Goal: Information Seeking & Learning: Learn about a topic

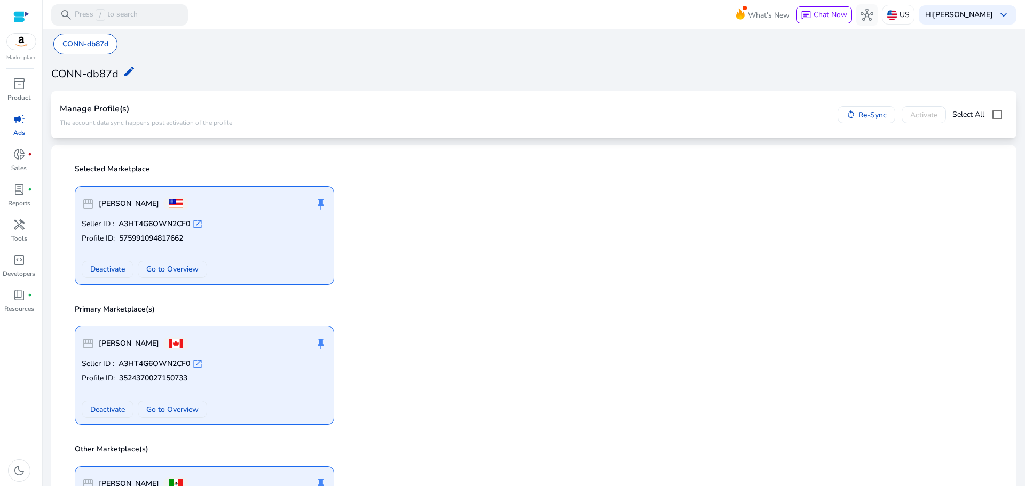
click at [21, 13] on div at bounding box center [21, 17] width 16 height 12
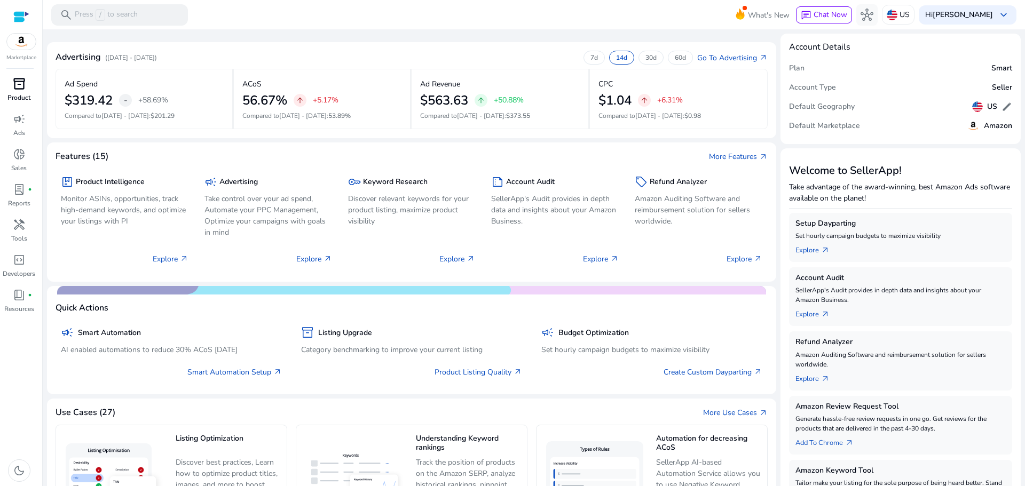
click at [22, 90] on span "inventory_2" at bounding box center [19, 83] width 13 height 13
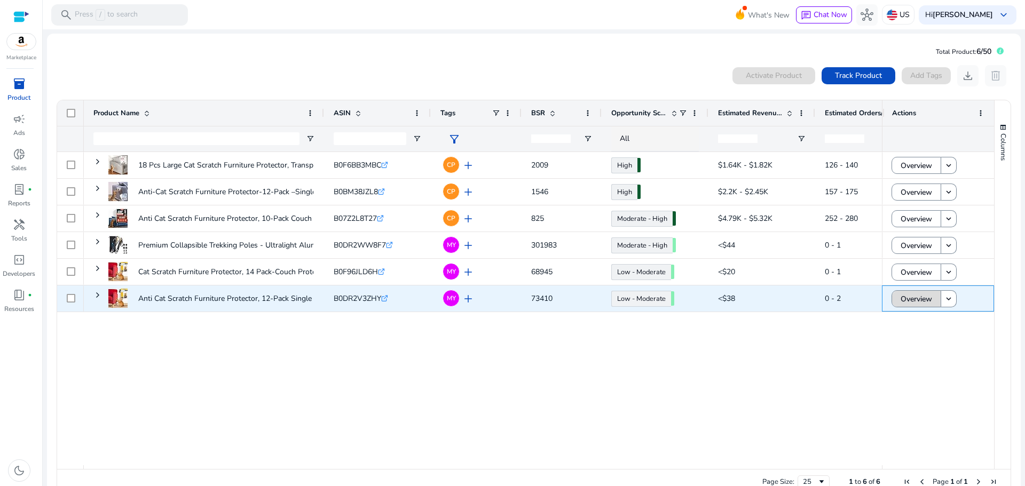
click at [912, 304] on span "Overview" at bounding box center [917, 299] width 32 height 22
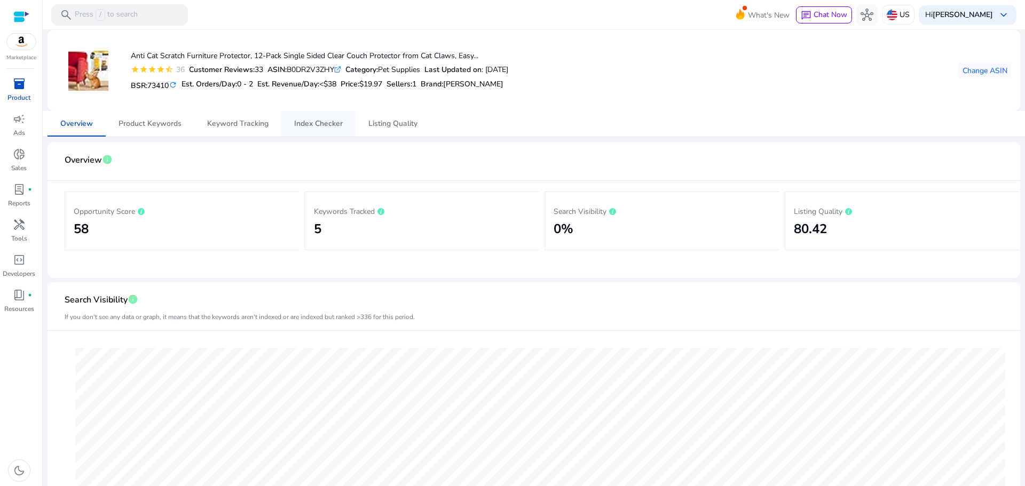
click at [316, 120] on span "Index Checker" at bounding box center [318, 123] width 49 height 7
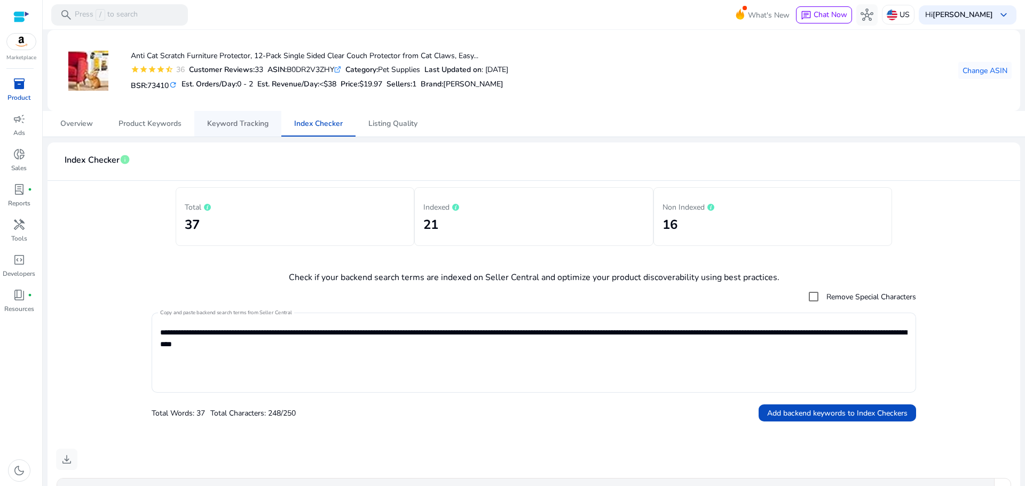
click at [217, 126] on span "Keyword Tracking" at bounding box center [237, 123] width 61 height 7
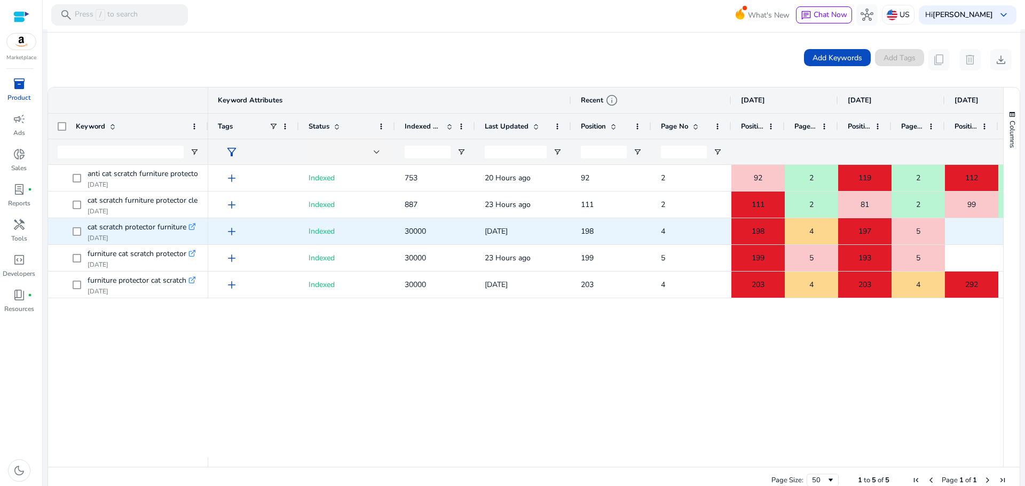
scroll to position [201, 0]
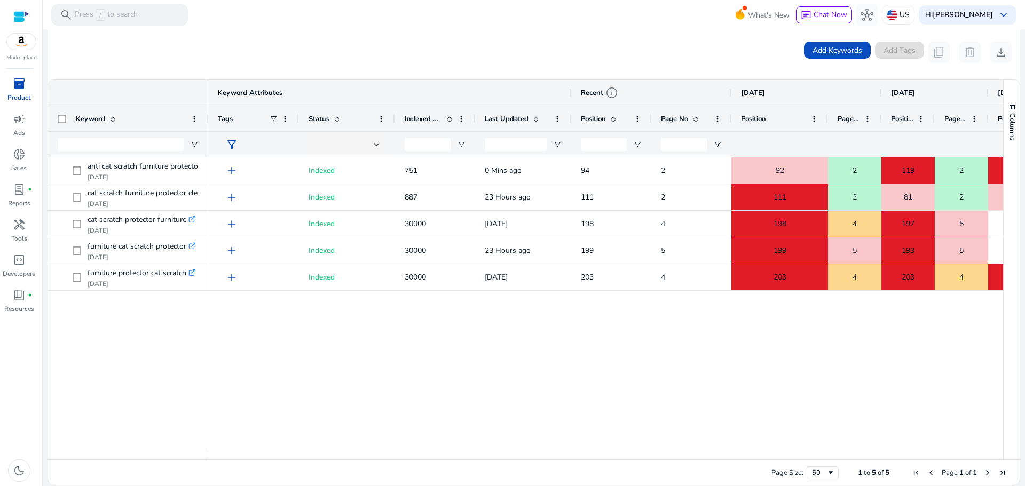
drag, startPoint x: 784, startPoint y: 116, endPoint x: 855, endPoint y: 118, distance: 71.6
click at [830, 118] on div at bounding box center [828, 118] width 4 height 25
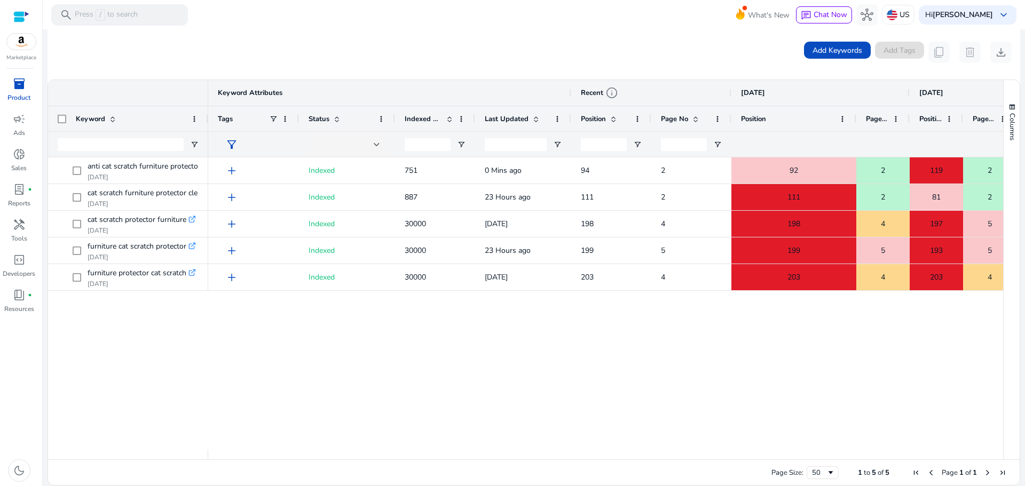
click at [599, 373] on div "add Indexed 887 23 Hours ago 111 2 111 2 81 2 99 2 add Indexed 30000 1 Days ago…" at bounding box center [605, 304] width 795 height 293
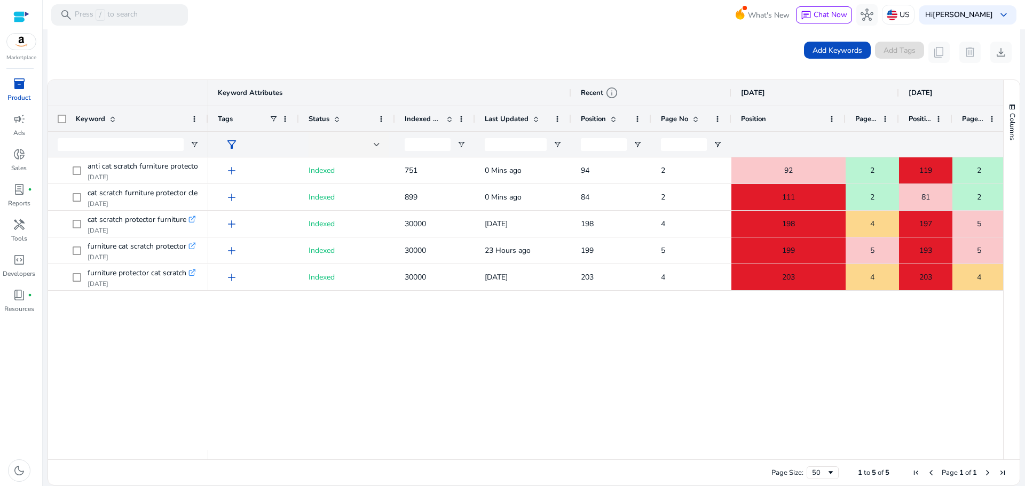
drag, startPoint x: 856, startPoint y: 115, endPoint x: 846, endPoint y: 119, distance: 10.1
click at [846, 119] on div at bounding box center [845, 118] width 4 height 25
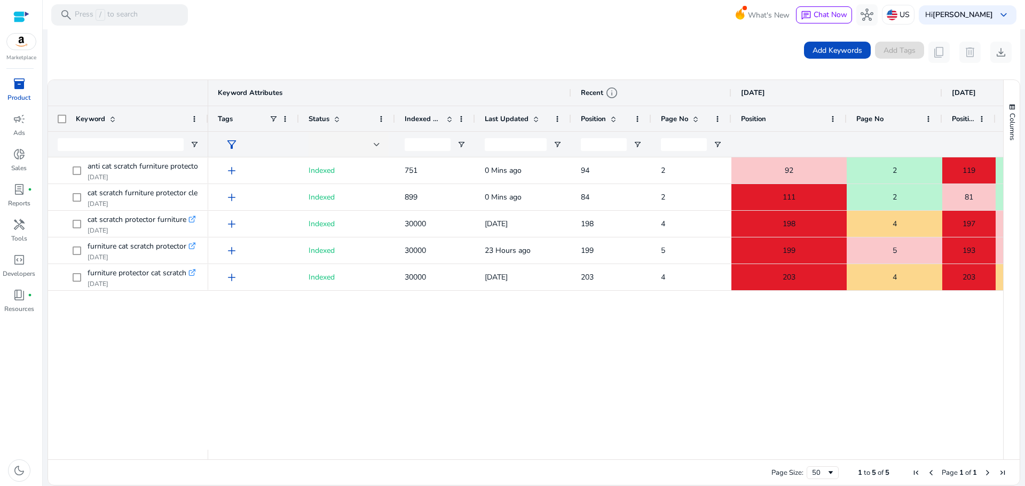
drag, startPoint x: 899, startPoint y: 118, endPoint x: 941, endPoint y: 119, distance: 42.2
click at [941, 119] on div at bounding box center [942, 118] width 4 height 25
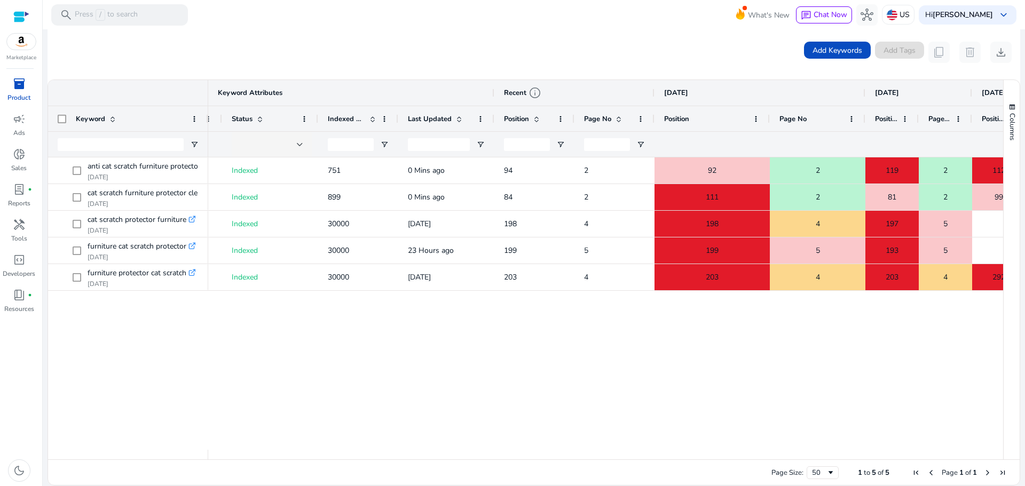
scroll to position [0, 0]
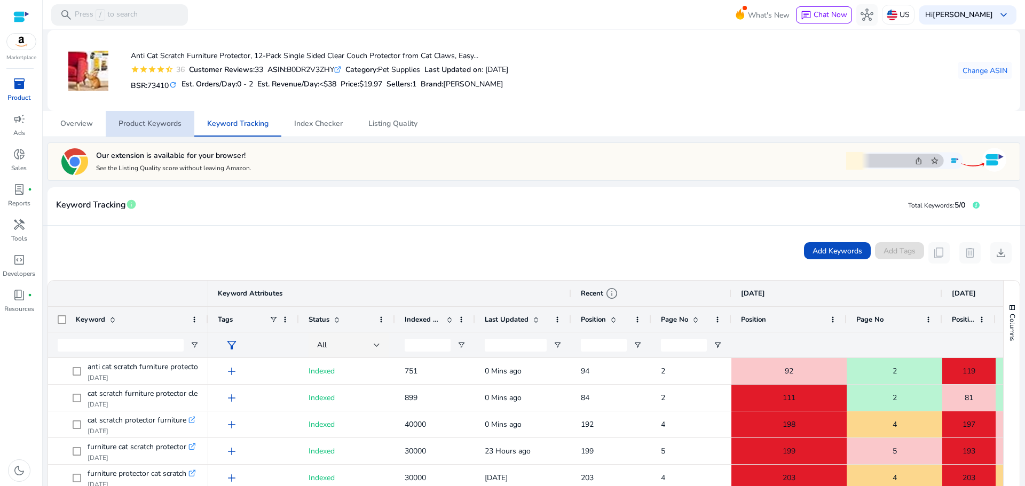
click at [163, 121] on span "Product Keywords" at bounding box center [150, 123] width 63 height 7
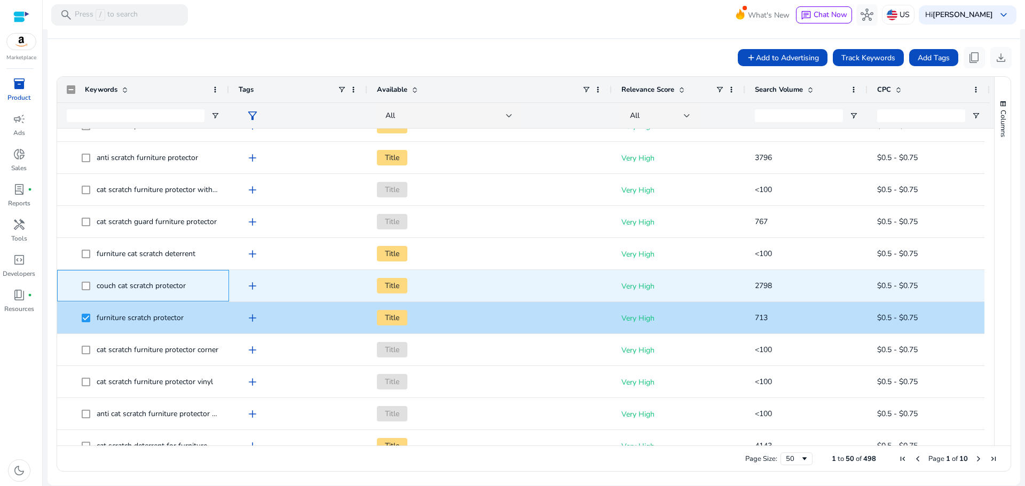
click at [112, 289] on span "couch cat scratch protector" at bounding box center [141, 286] width 89 height 10
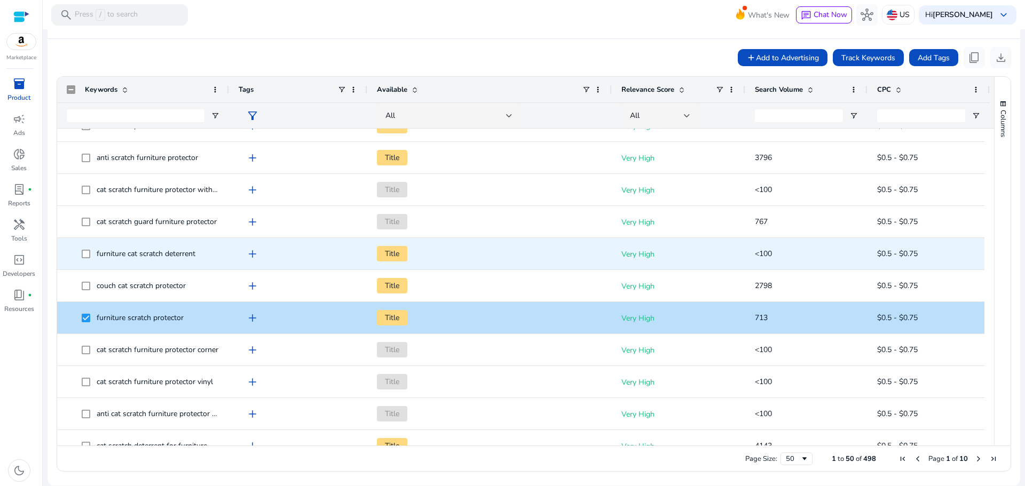
click at [124, 260] on div "furniture cat scratch deterrent" at bounding box center [146, 254] width 99 height 15
click at [106, 253] on span "furniture cat scratch deterrent" at bounding box center [146, 254] width 99 height 10
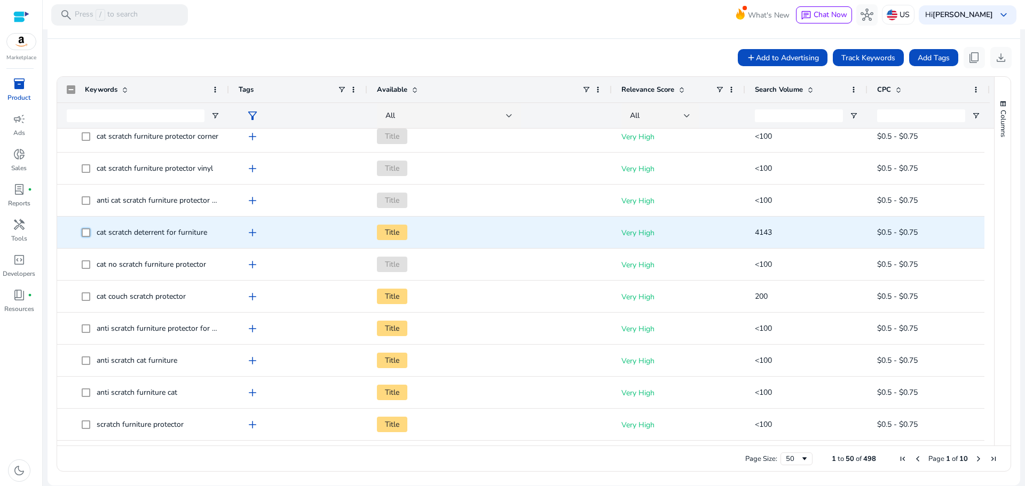
click at [91, 231] on span at bounding box center [89, 233] width 15 height 22
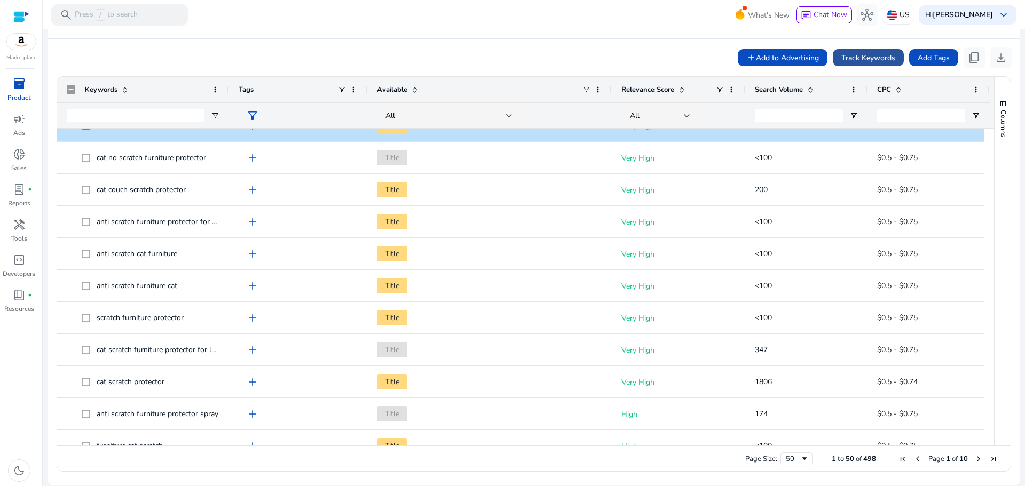
click at [870, 57] on span "Track Keywords" at bounding box center [869, 57] width 54 height 11
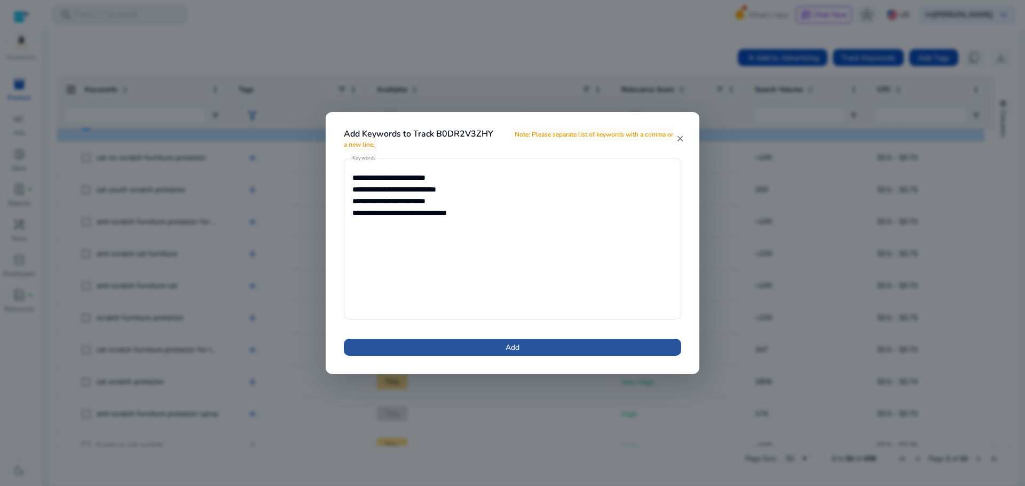
click at [561, 350] on span at bounding box center [512, 348] width 337 height 26
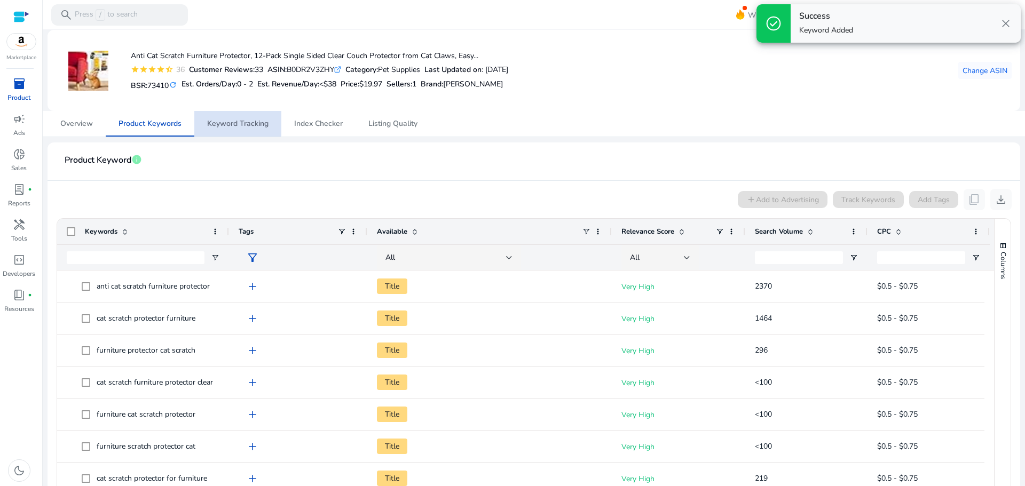
click at [225, 111] on span "Keyword Tracking" at bounding box center [237, 124] width 61 height 26
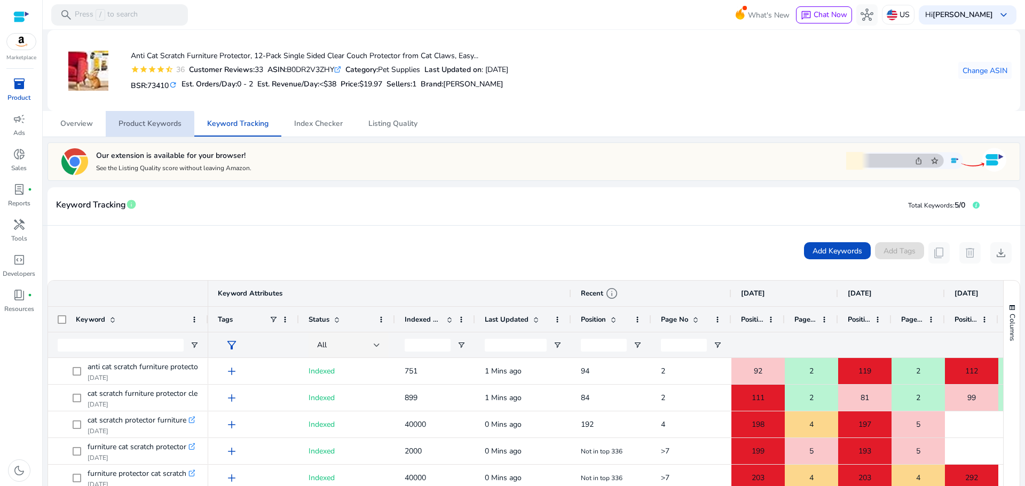
click at [145, 128] on span "Product Keywords" at bounding box center [150, 123] width 63 height 7
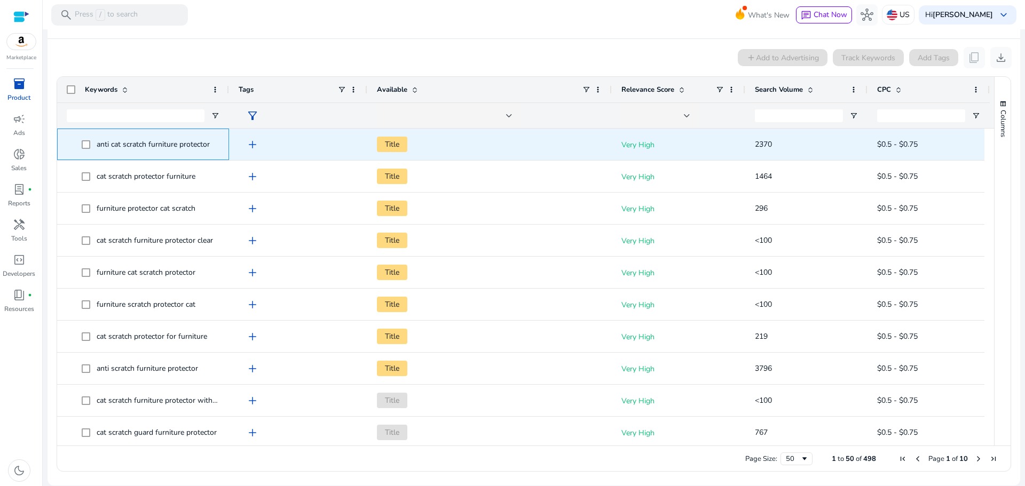
click at [90, 147] on span at bounding box center [89, 144] width 15 height 22
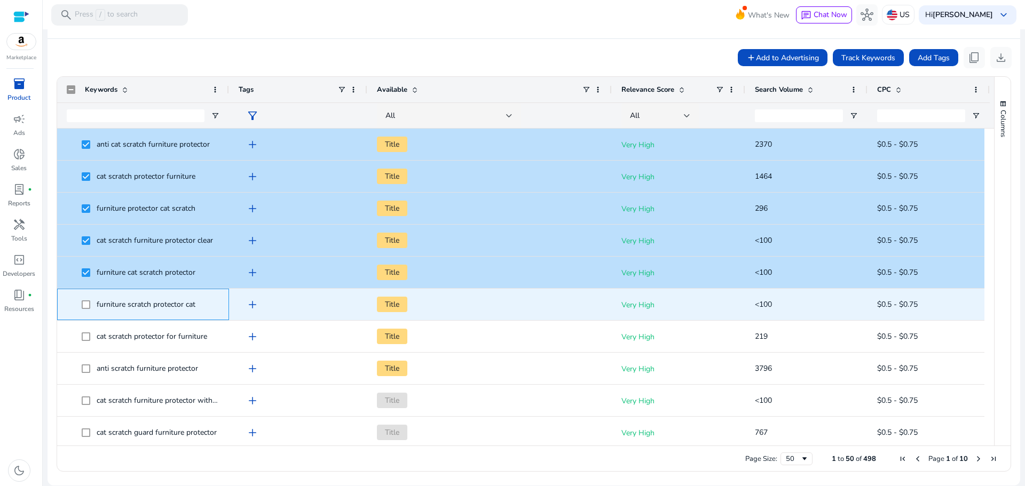
click at [92, 306] on span at bounding box center [89, 305] width 15 height 22
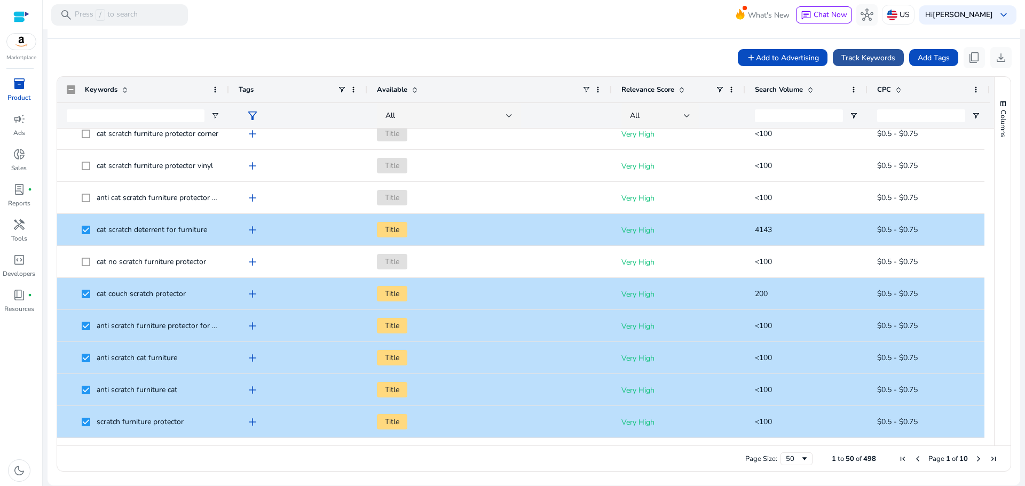
click at [856, 62] on span "Track Keywords" at bounding box center [869, 57] width 54 height 11
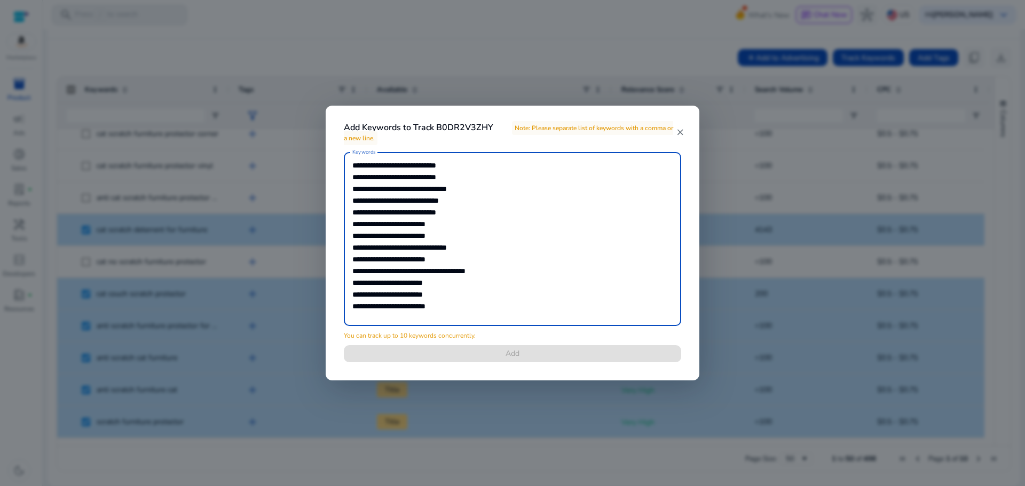
drag, startPoint x: 452, startPoint y: 317, endPoint x: 325, endPoint y: 245, distance: 146.8
click at [325, 245] on div "**********" at bounding box center [512, 243] width 1025 height 486
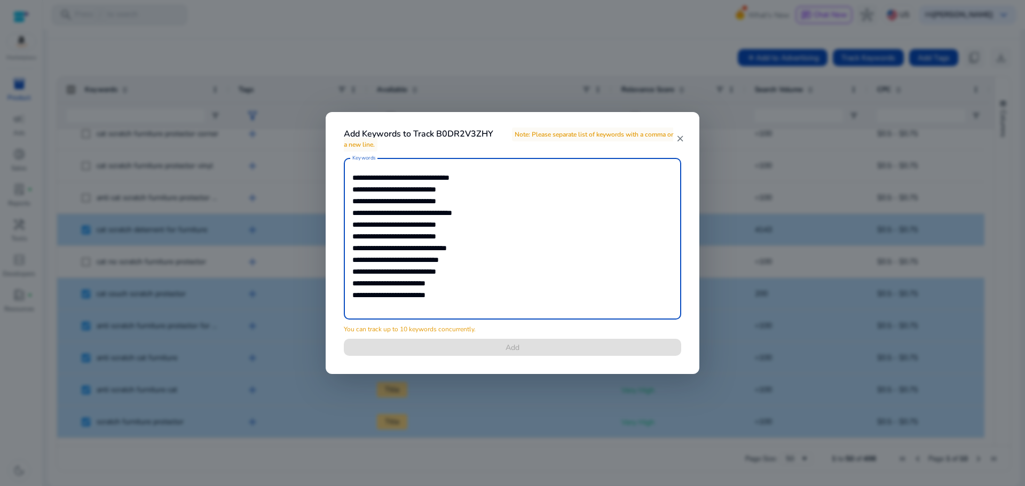
drag, startPoint x: 450, startPoint y: 302, endPoint x: 262, endPoint y: 218, distance: 205.8
click at [275, 225] on div "**********" at bounding box center [512, 243] width 1025 height 486
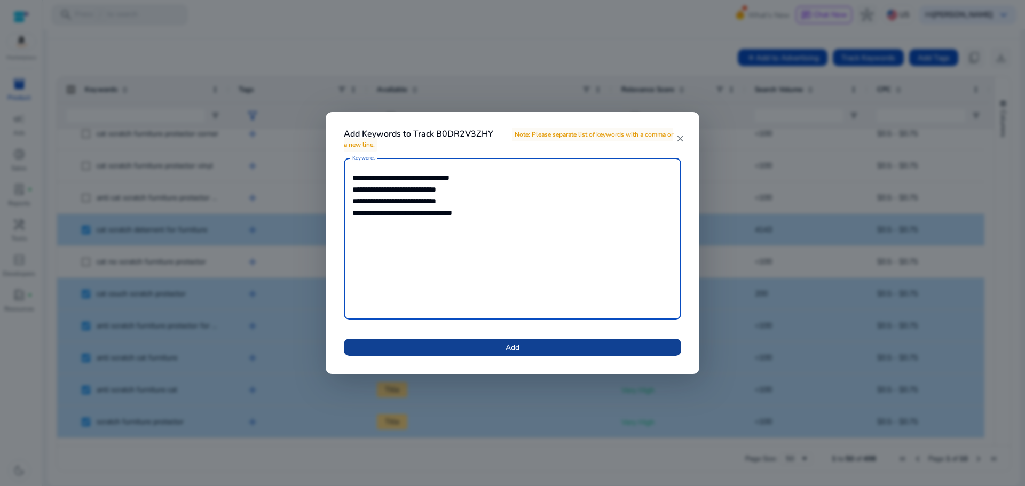
type textarea "**********"
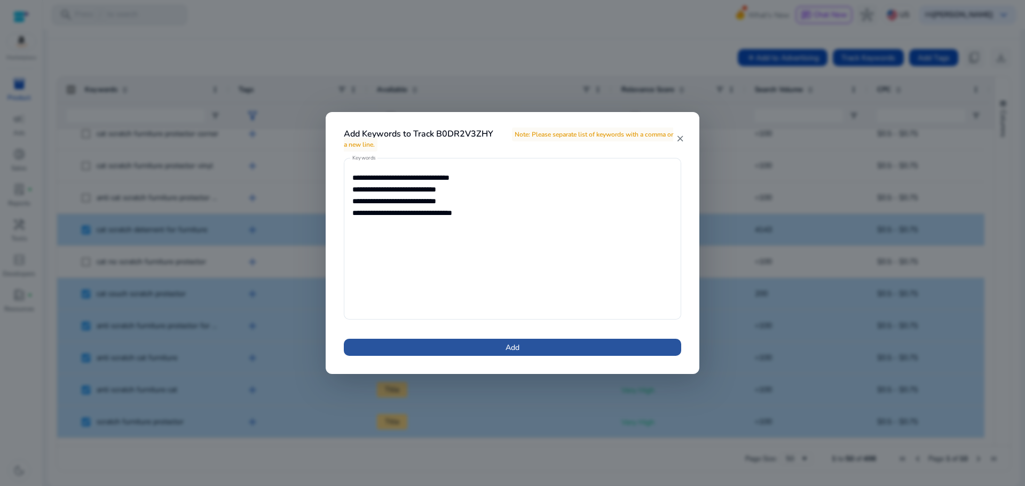
click at [469, 340] on span at bounding box center [512, 348] width 337 height 26
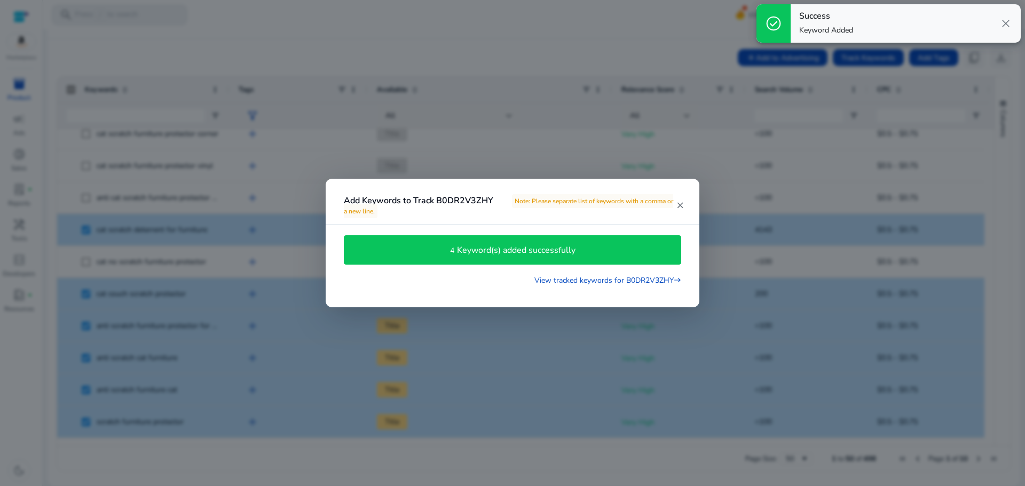
click at [679, 207] on mat-icon "close" at bounding box center [680, 206] width 9 height 10
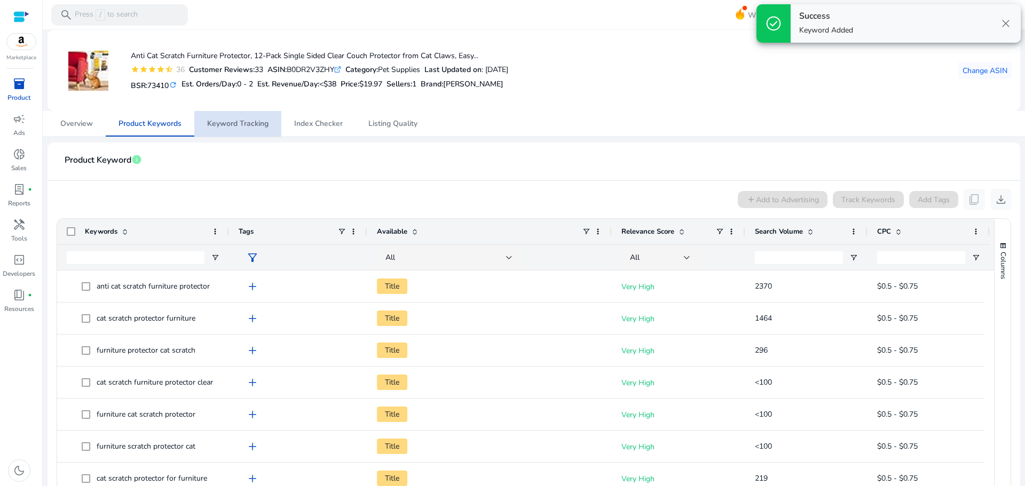
click at [230, 122] on span "Keyword Tracking" at bounding box center [237, 123] width 61 height 7
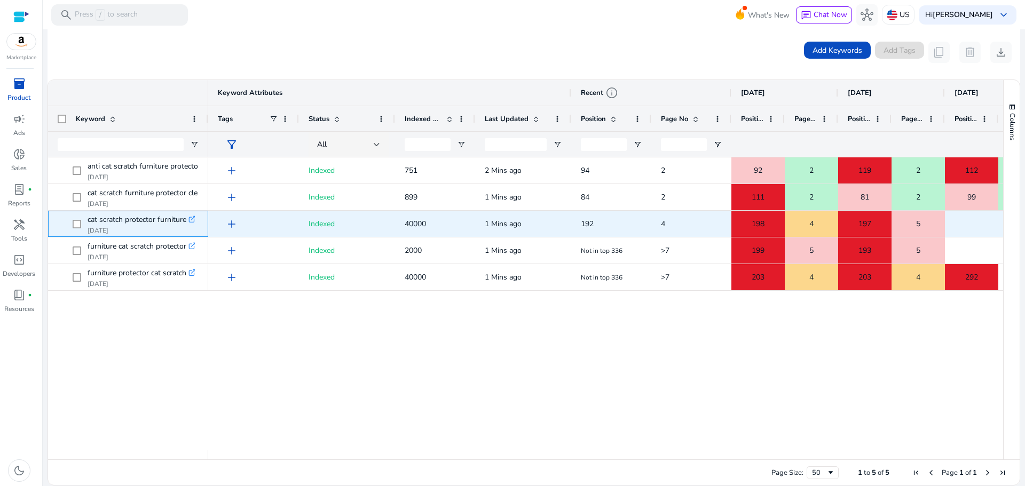
click at [193, 220] on icon ".st0{fill:#2c8af8}" at bounding box center [191, 219] width 7 height 7
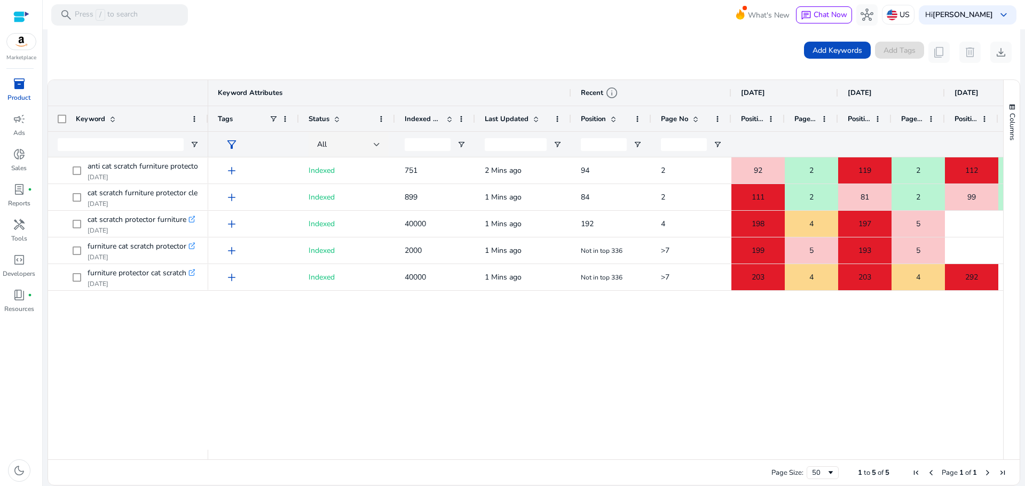
drag, startPoint x: 351, startPoint y: 482, endPoint x: 426, endPoint y: 433, distance: 89.5
click at [351, 479] on div "Page Size: 50 1 to 5 of 5 Page 1 of 1" at bounding box center [534, 473] width 972 height 26
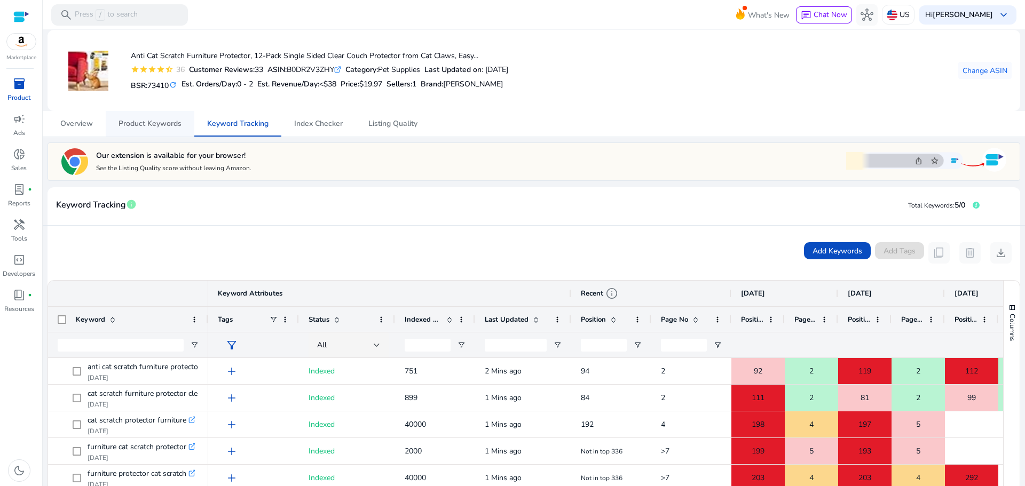
click at [158, 125] on span "Product Keywords" at bounding box center [150, 123] width 63 height 7
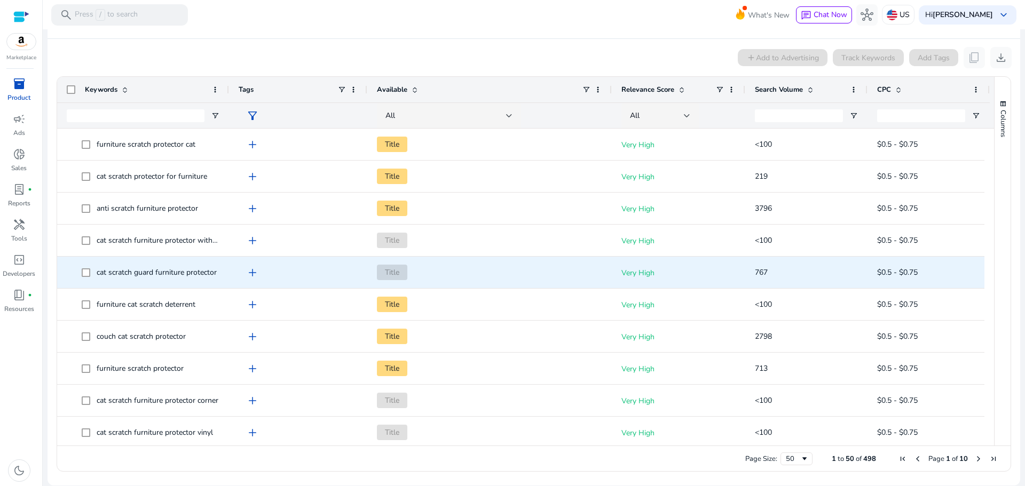
scroll to position [190, 0]
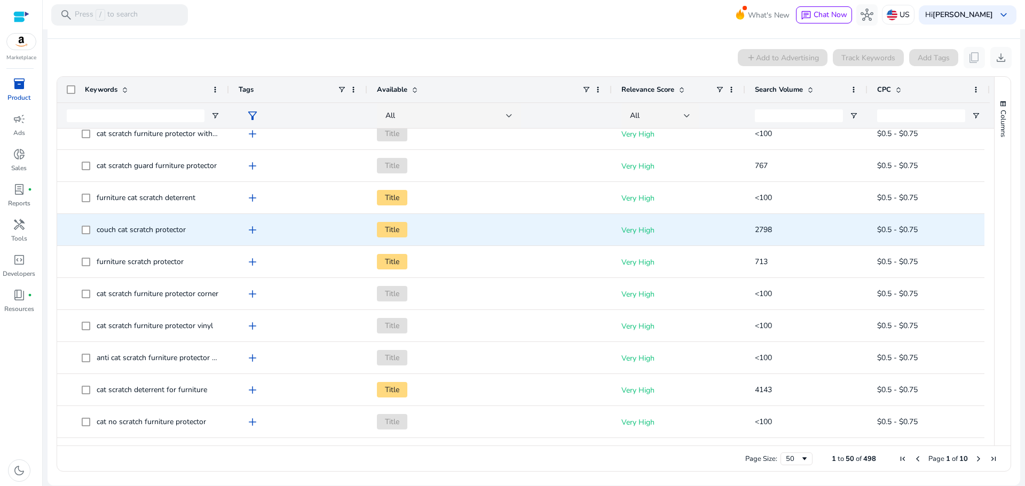
click at [93, 232] on span at bounding box center [89, 230] width 15 height 22
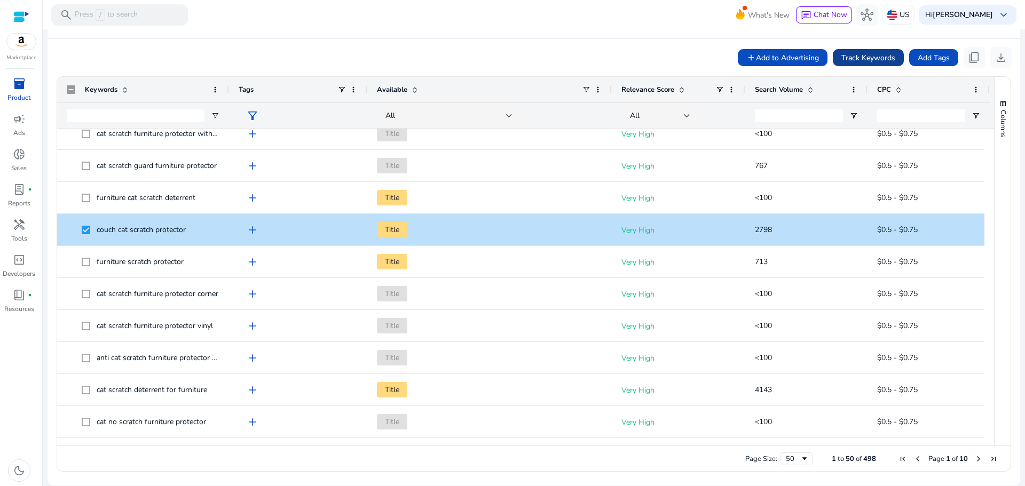
click at [868, 56] on span "Track Keywords" at bounding box center [869, 57] width 54 height 11
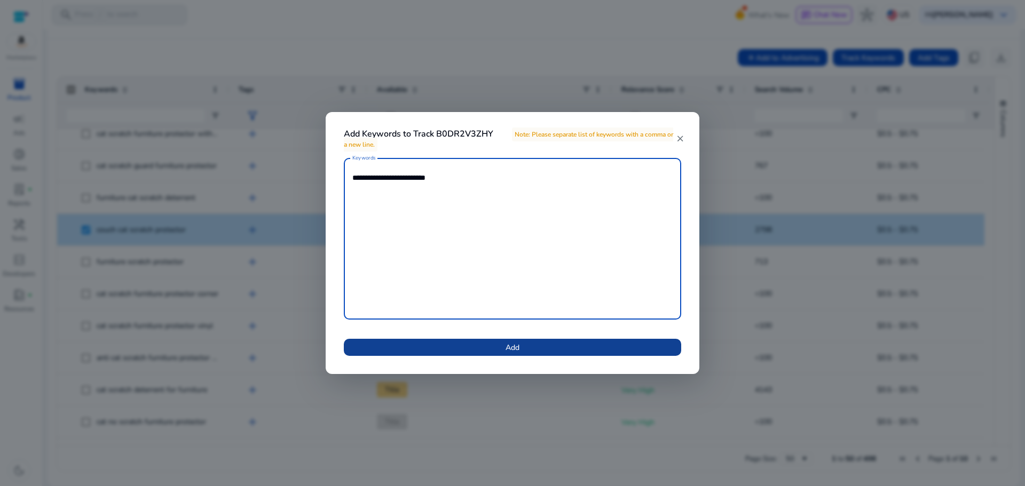
click at [531, 351] on span at bounding box center [512, 348] width 337 height 26
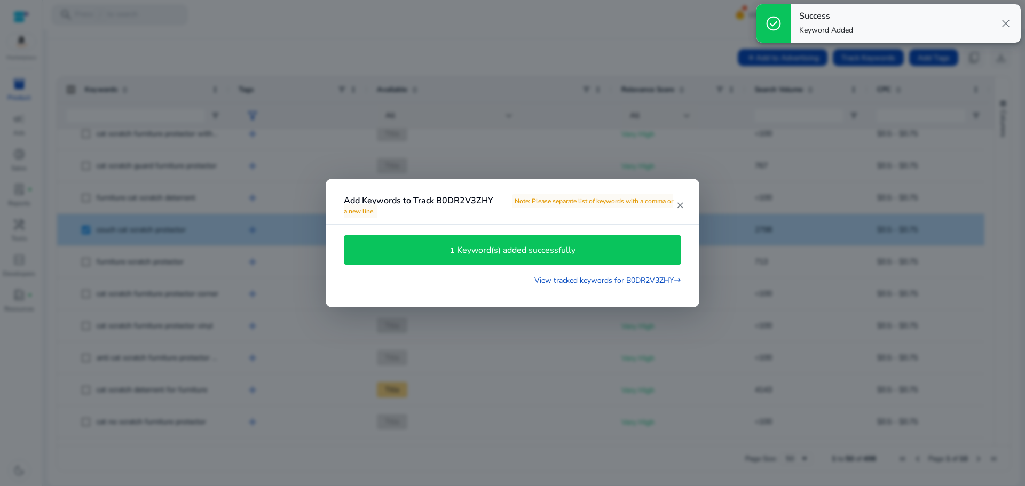
click at [681, 206] on mat-icon "close" at bounding box center [680, 206] width 9 height 10
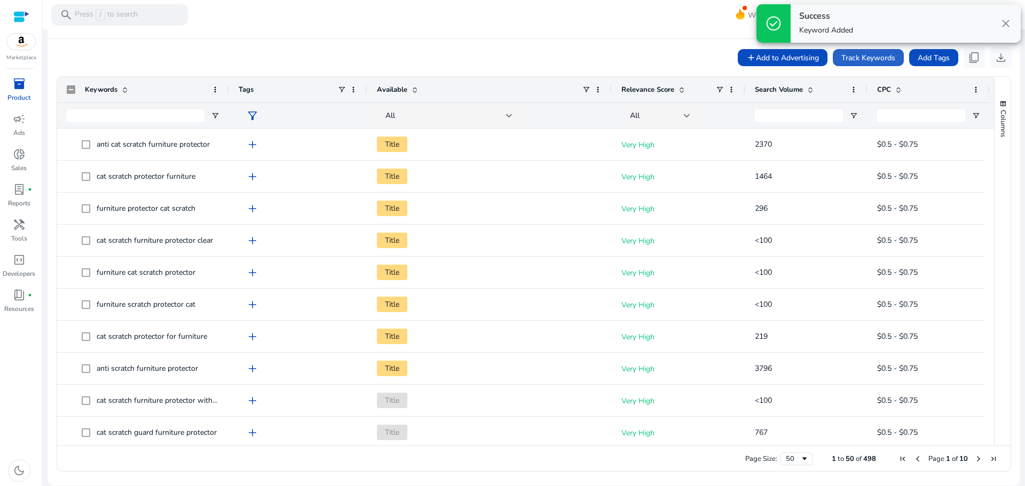
scroll to position [14, 0]
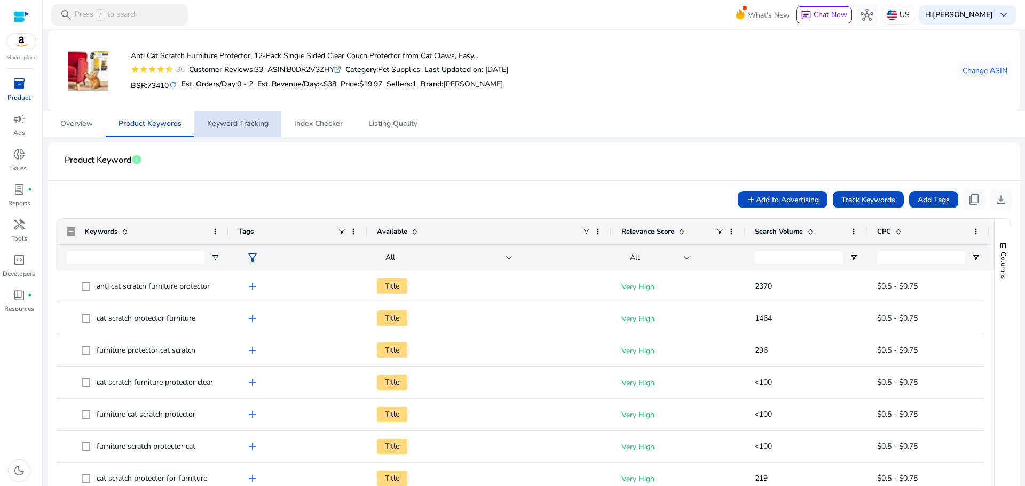
click at [247, 120] on span "Keyword Tracking" at bounding box center [237, 123] width 61 height 7
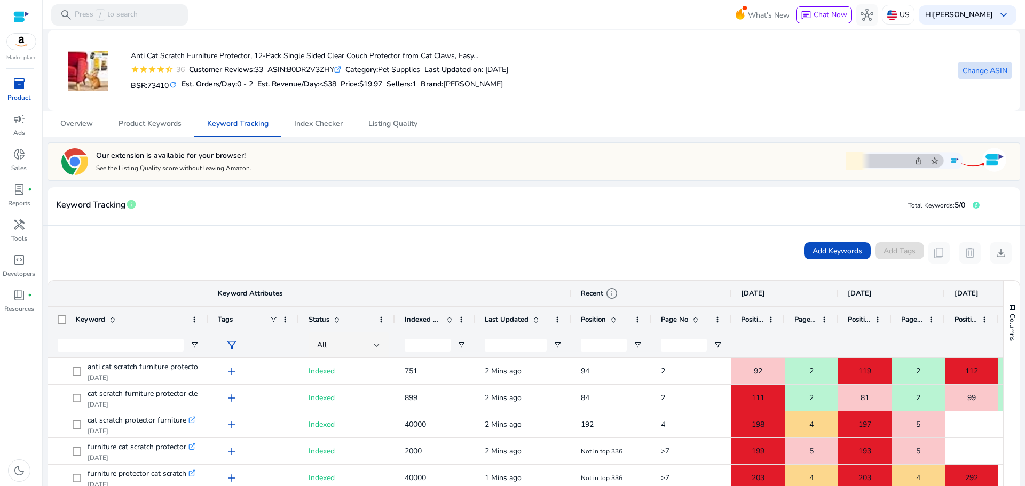
click at [995, 69] on span "Change ASIN" at bounding box center [985, 70] width 45 height 11
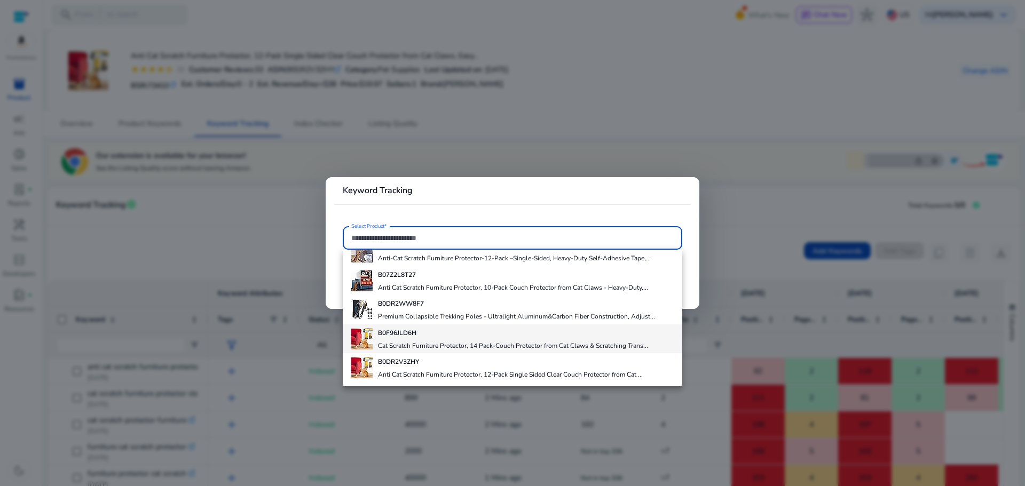
click at [390, 344] on h4 "Cat Scratch Furniture Protector, 14 Pack-Couch Protector from Cat Claws & Scrat…" at bounding box center [513, 346] width 270 height 9
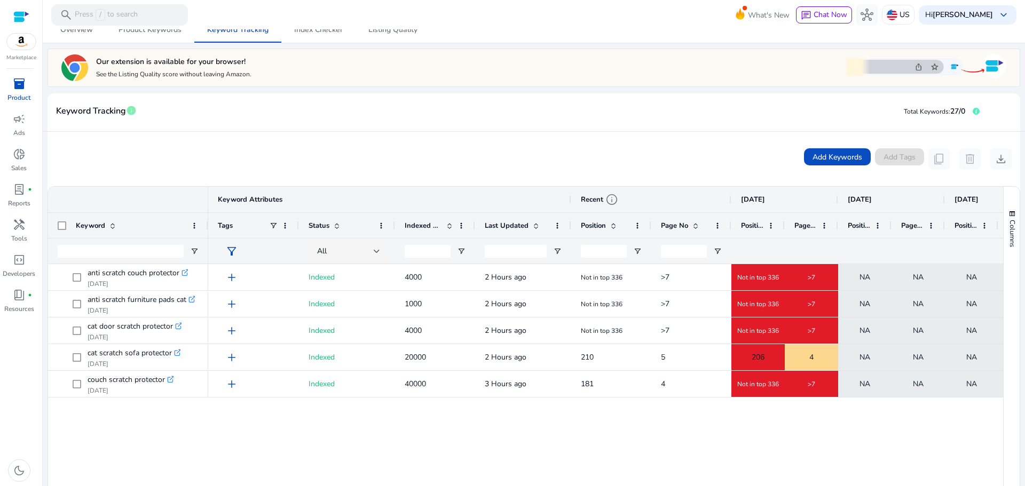
click at [583, 442] on div "add Indexed 4000 2 Hours ago Not in top 336 >7 Not in top 336 >7 NA NA NA NA NA…" at bounding box center [605, 410] width 795 height 293
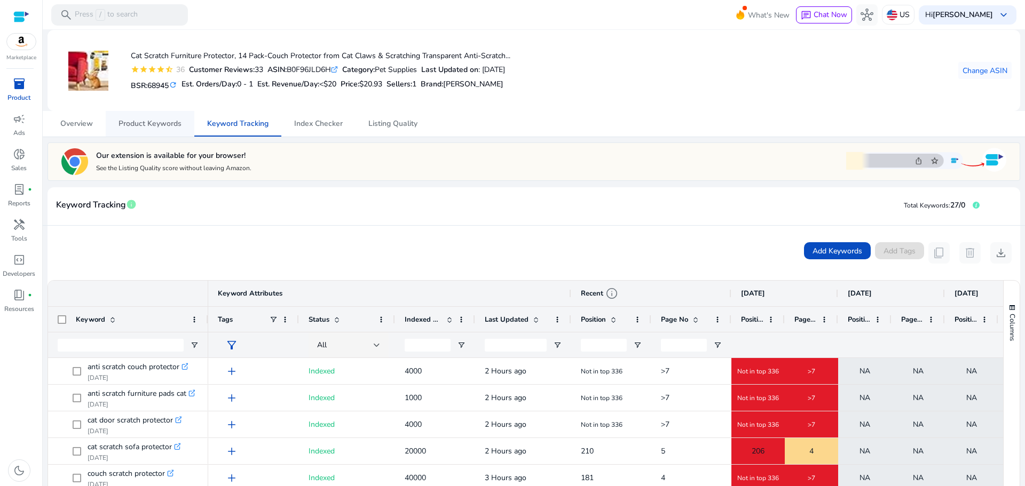
click at [140, 122] on span "Product Keywords" at bounding box center [150, 123] width 63 height 7
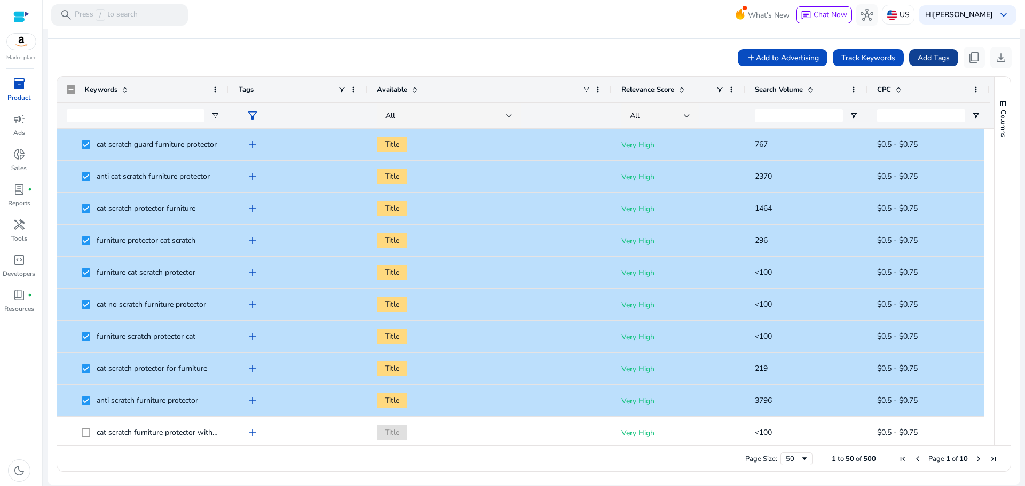
click at [936, 54] on span "Add Tags" at bounding box center [934, 57] width 32 height 11
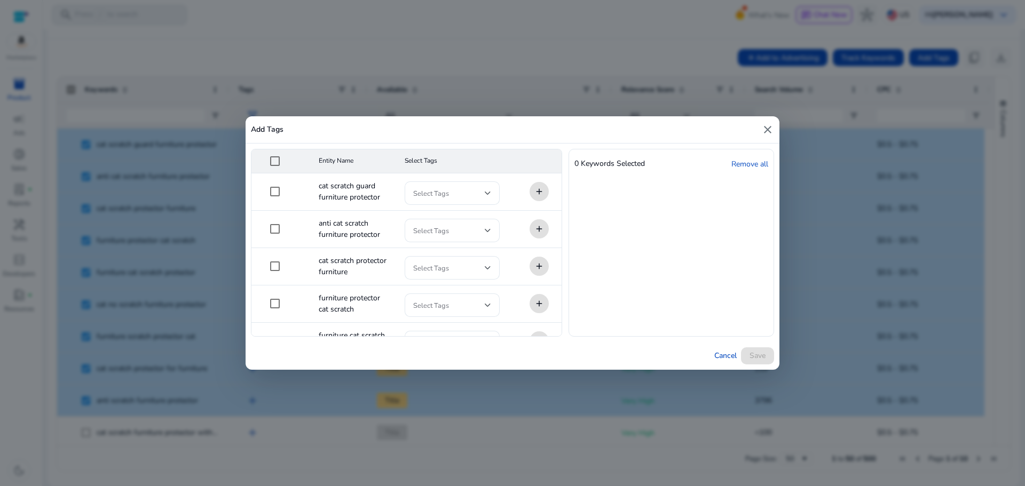
click at [768, 127] on mat-icon "close" at bounding box center [767, 129] width 13 height 13
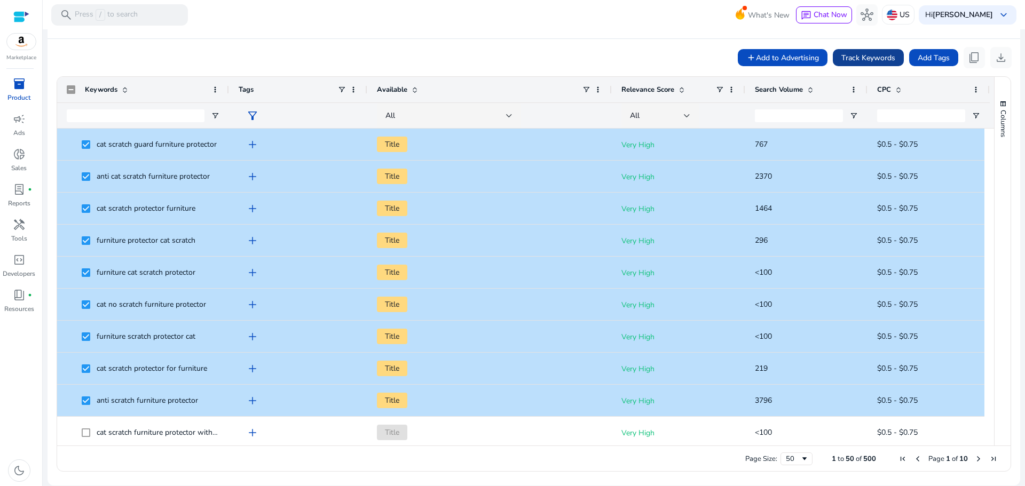
click at [877, 54] on span "Track Keywords" at bounding box center [869, 57] width 54 height 11
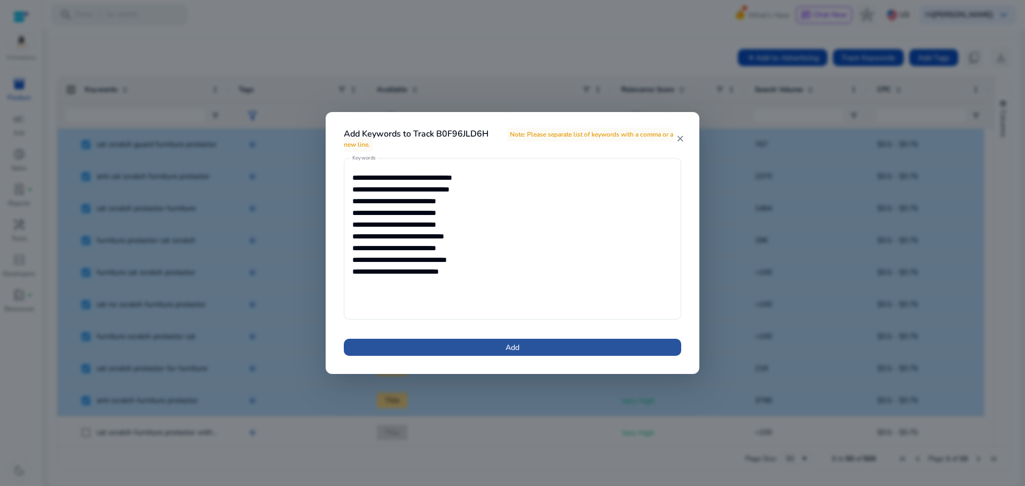
click at [513, 349] on span "Add" at bounding box center [513, 347] width 14 height 11
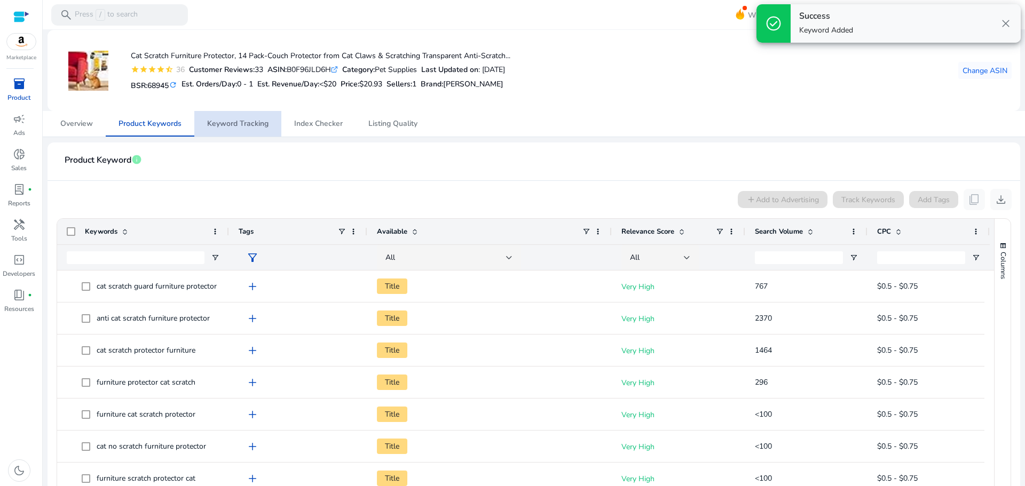
click at [255, 121] on span "Keyword Tracking" at bounding box center [237, 123] width 61 height 7
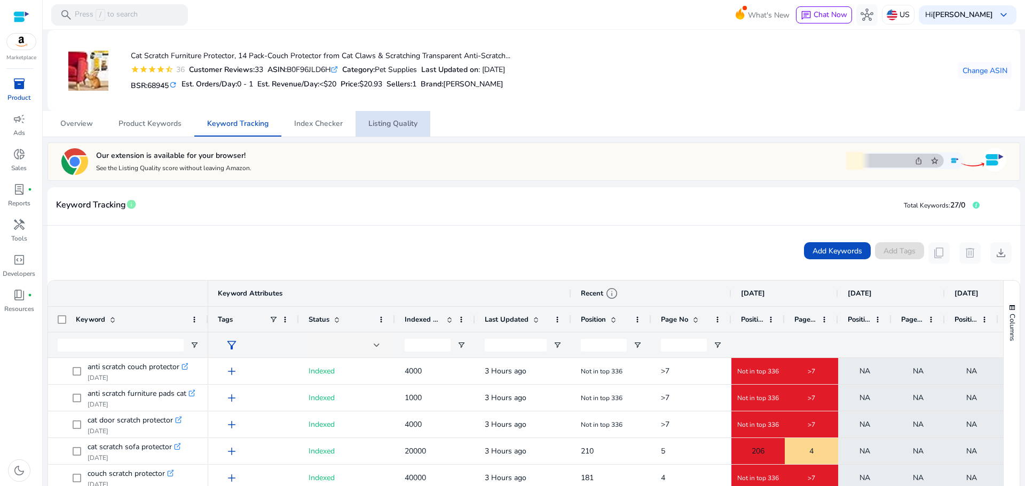
click at [379, 123] on span "Listing Quality" at bounding box center [392, 123] width 49 height 7
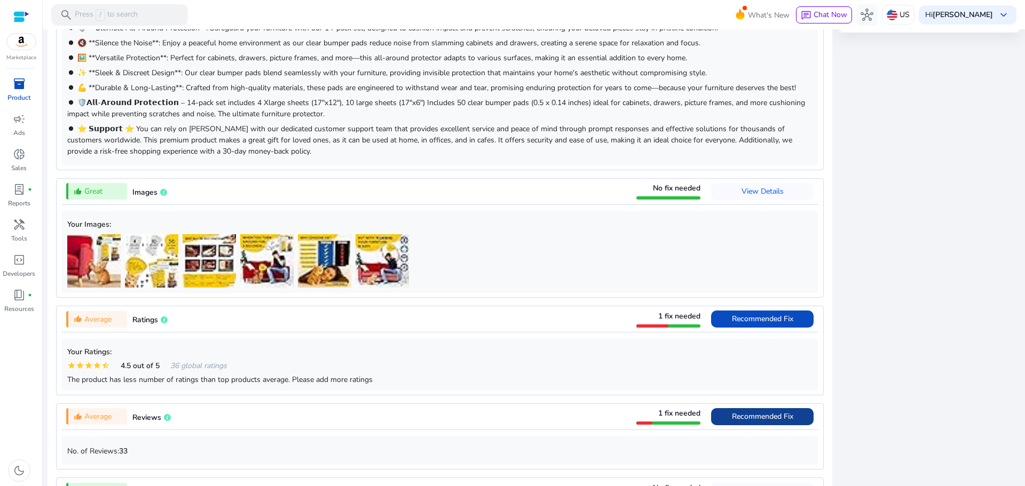
scroll to position [904, 0]
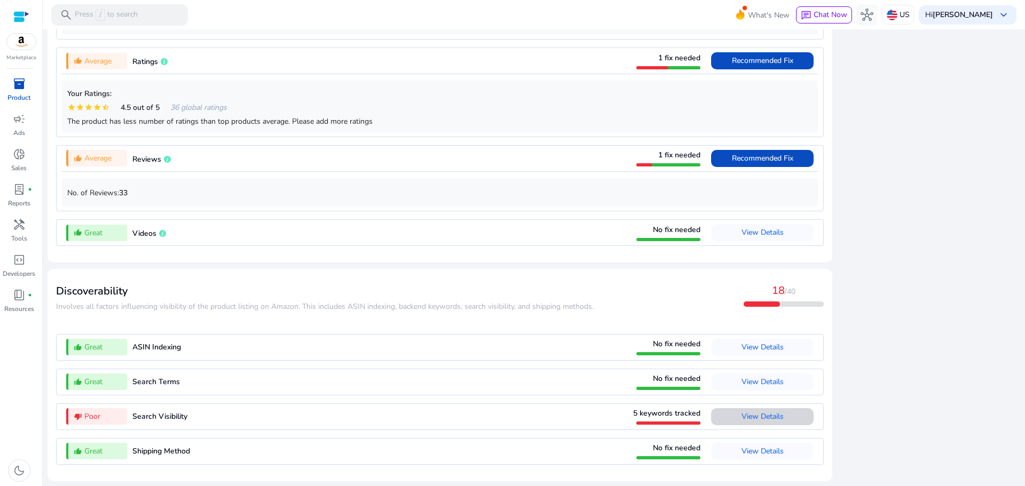
click at [753, 417] on span "View Details" at bounding box center [763, 417] width 42 height 10
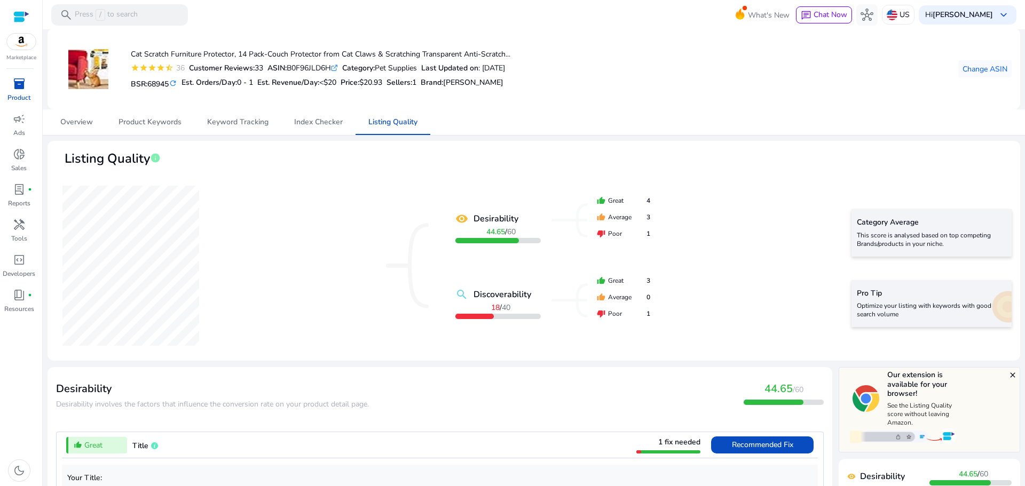
scroll to position [0, 0]
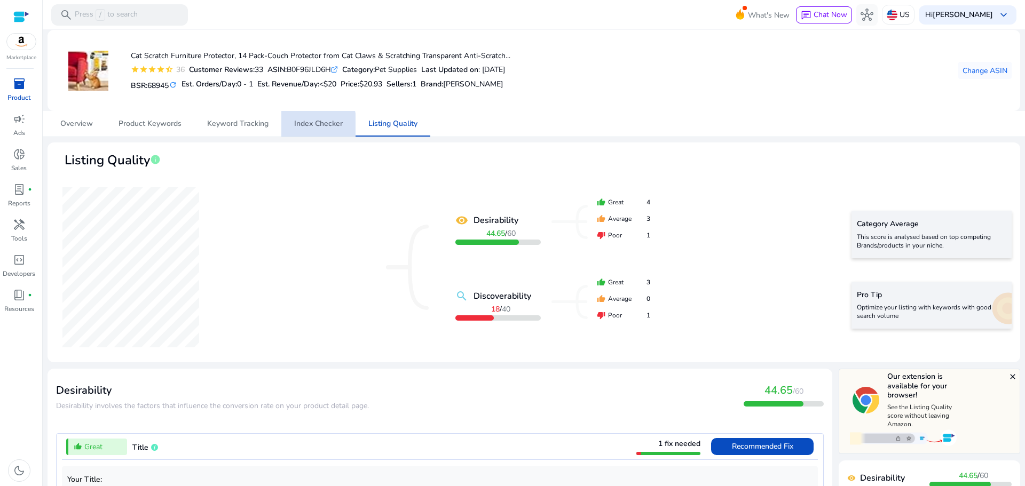
click at [302, 127] on span "Index Checker" at bounding box center [318, 123] width 49 height 7
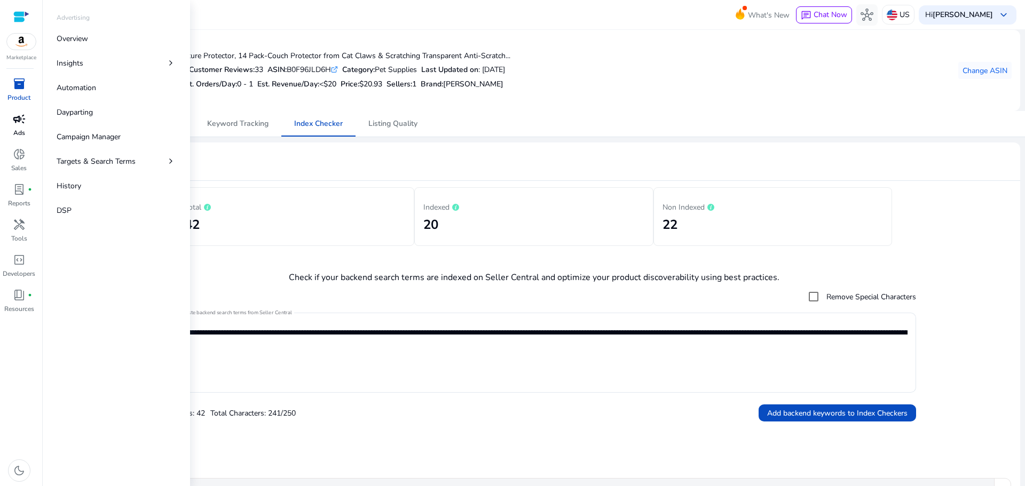
click at [15, 125] on span "campaign" at bounding box center [19, 119] width 13 height 13
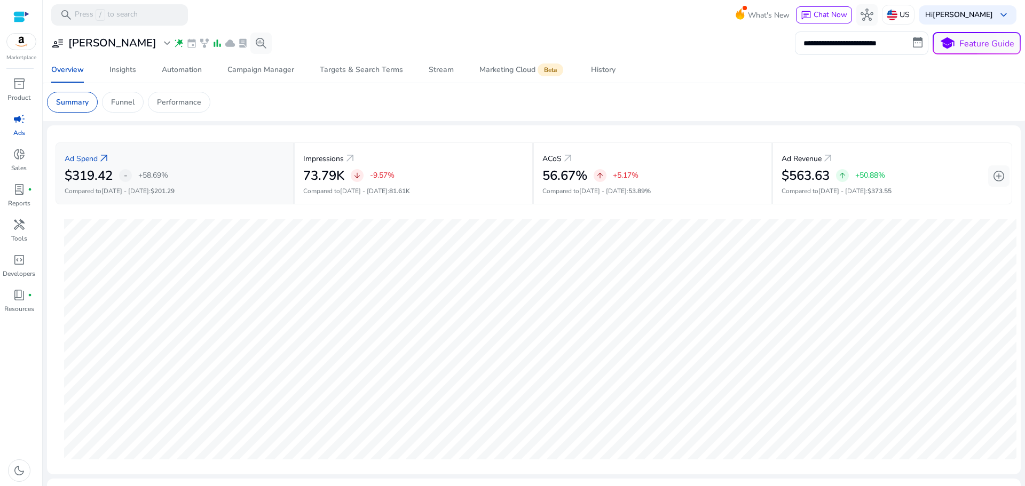
click at [157, 176] on p "+58.69%" at bounding box center [153, 175] width 30 height 7
click at [264, 161] on div "Ad Spend arrow_outward" at bounding box center [175, 158] width 220 height 20
drag, startPoint x: 170, startPoint y: 176, endPoint x: 225, endPoint y: 173, distance: 54.6
click at [172, 176] on div "$319.42 - +58.69%" at bounding box center [175, 175] width 220 height 15
drag, startPoint x: 157, startPoint y: 176, endPoint x: 148, endPoint y: 171, distance: 9.8
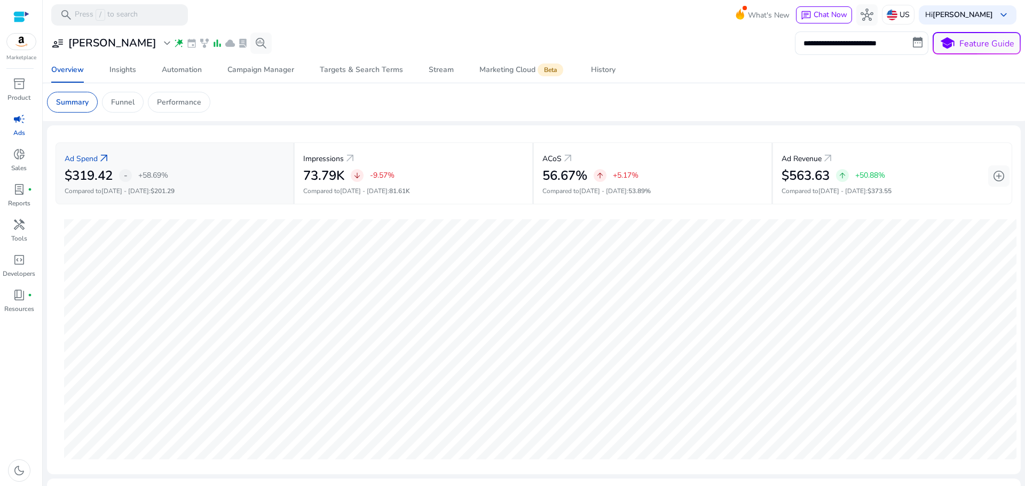
click at [155, 175] on p "+58.69%" at bounding box center [153, 175] width 30 height 7
click at [89, 150] on div "Ad Spend arrow_outward" at bounding box center [175, 158] width 220 height 20
click at [89, 160] on p "Ad Spend" at bounding box center [81, 158] width 33 height 11
drag, startPoint x: 263, startPoint y: 155, endPoint x: 0, endPoint y: 90, distance: 271.3
click at [253, 154] on div "Ad Spend arrow_outward" at bounding box center [175, 158] width 220 height 20
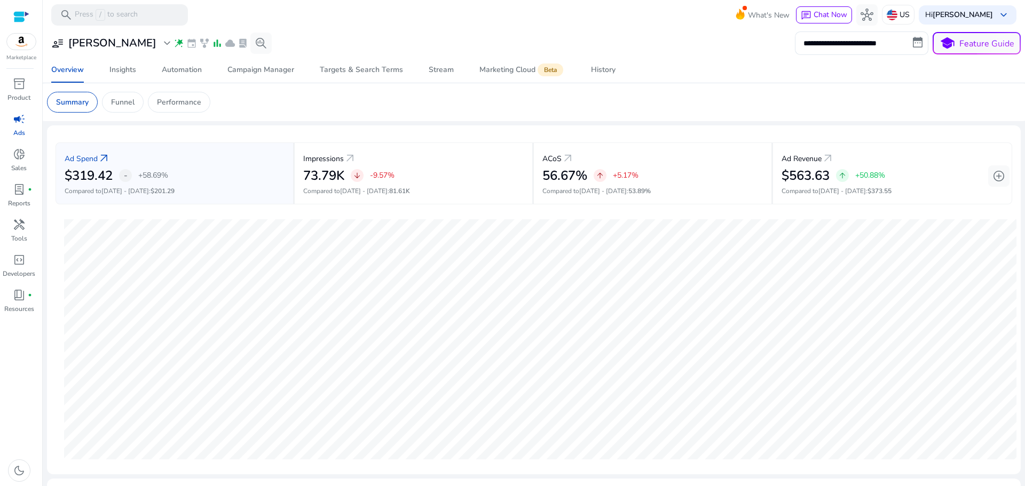
click at [18, 42] on img at bounding box center [21, 42] width 29 height 16
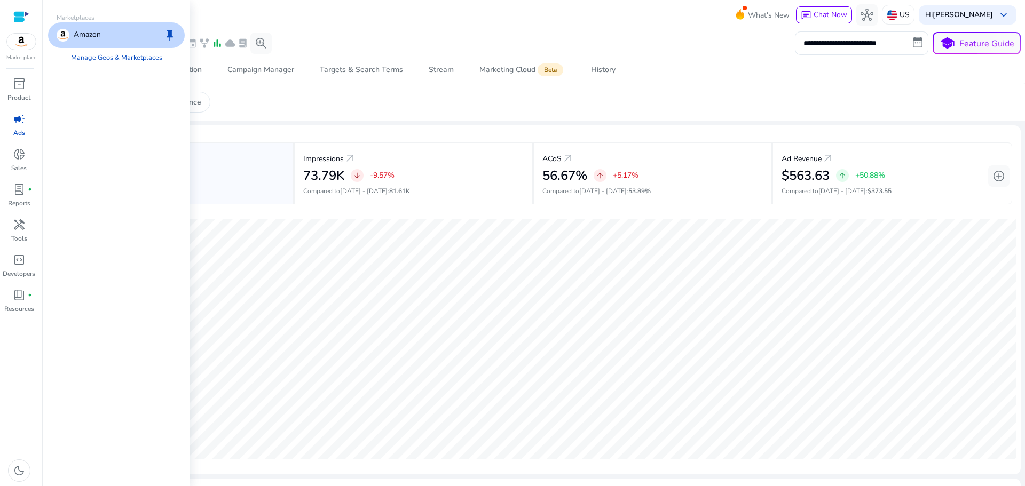
click at [18, 15] on div at bounding box center [21, 17] width 16 height 12
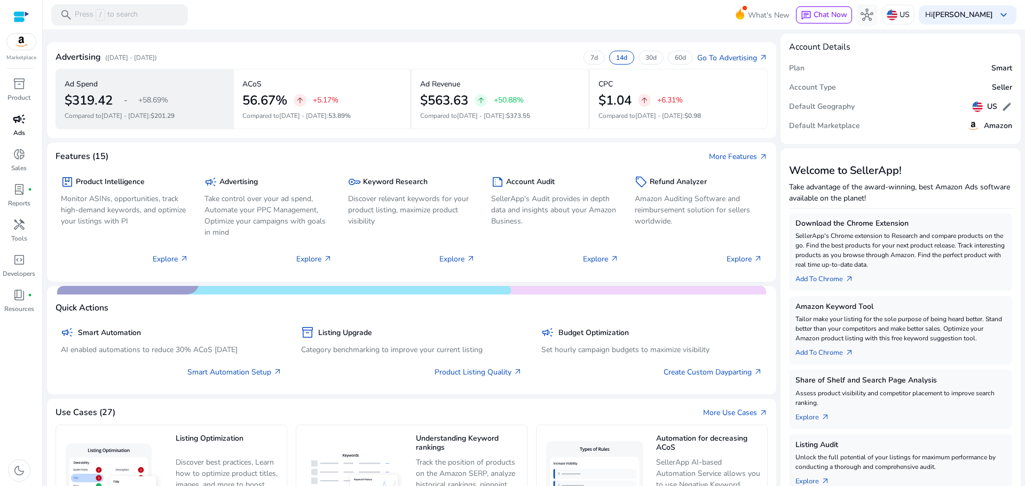
click at [189, 97] on div "$319.42 - +58.69%" at bounding box center [144, 100] width 159 height 15
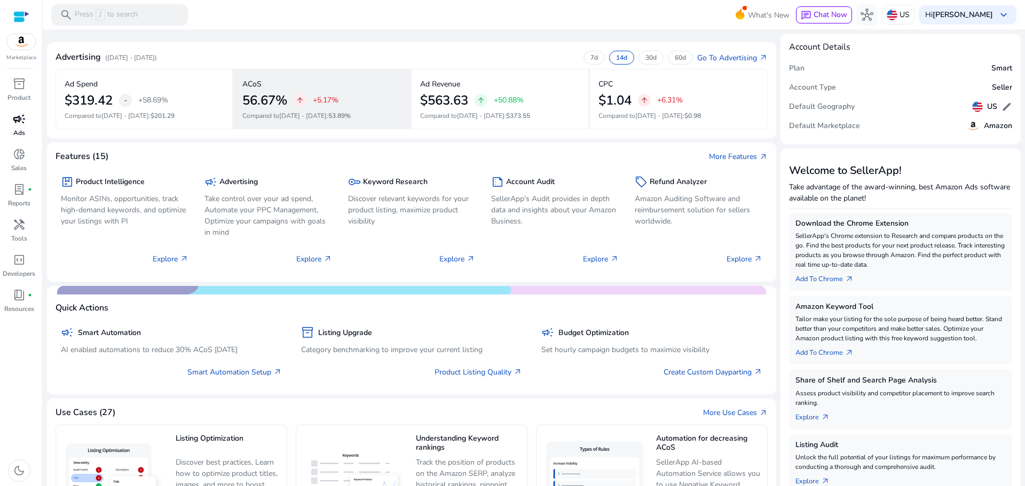
click at [271, 89] on div "ACoS" at bounding box center [322, 84] width 160 height 18
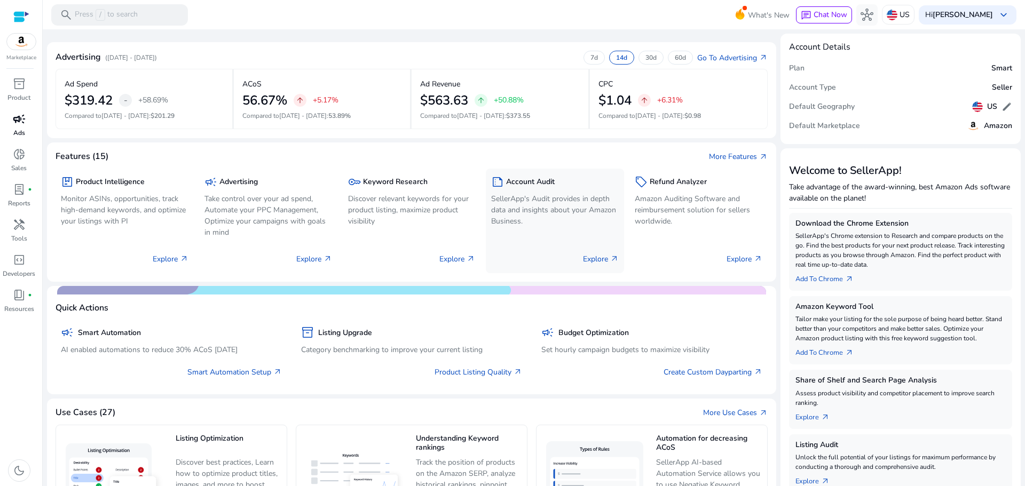
click at [616, 169] on div "summarize Account Audit SellerApp's Audit provides in depth data and insights a…" at bounding box center [555, 221] width 138 height 105
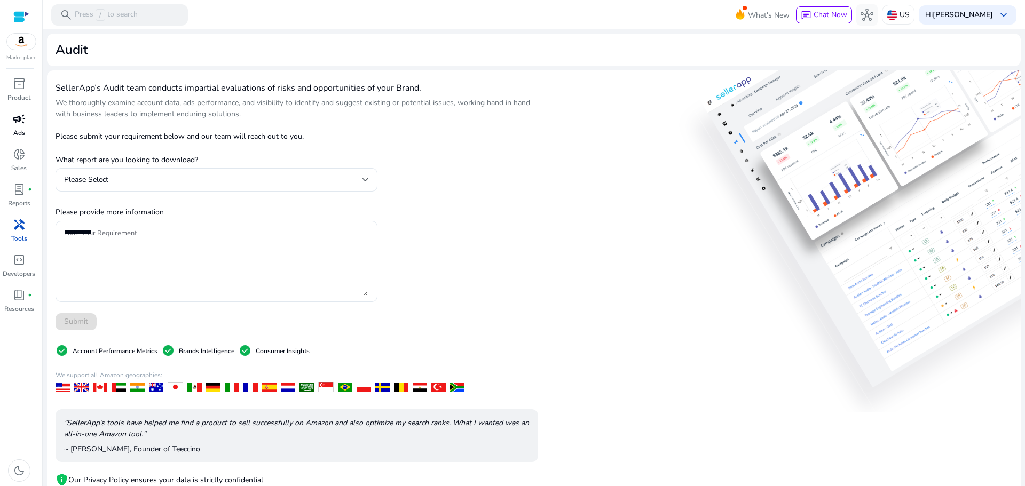
drag, startPoint x: 669, startPoint y: 65, endPoint x: 662, endPoint y: 66, distance: 7.0
click at [667, 65] on mat-card "Audit" at bounding box center [534, 50] width 974 height 33
click at [20, 12] on div at bounding box center [21, 17] width 16 height 12
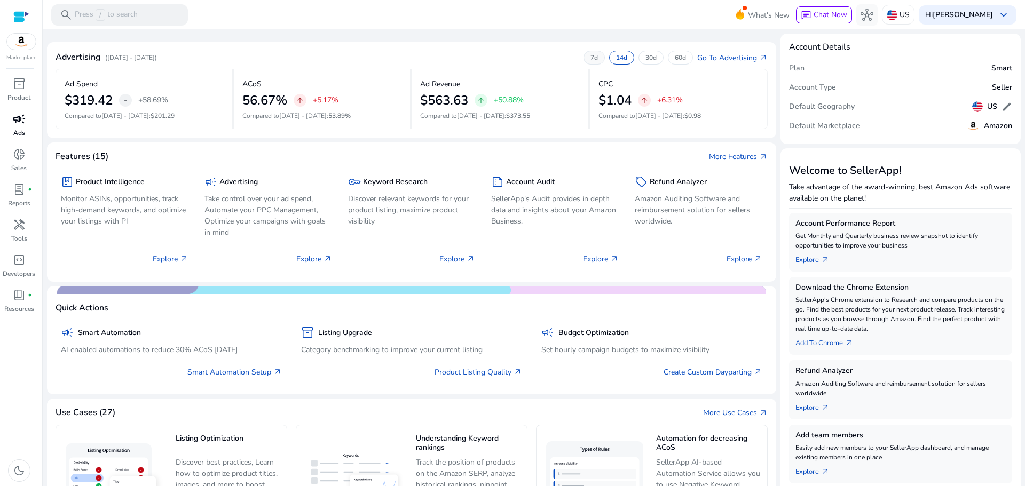
click at [591, 56] on p "7d" at bounding box center [594, 57] width 7 height 9
click at [619, 59] on p "14d" at bounding box center [621, 57] width 11 height 9
click at [595, 58] on div "7d" at bounding box center [594, 58] width 21 height 14
click at [648, 58] on p "30d" at bounding box center [651, 57] width 11 height 9
click at [503, 11] on mat-toolbar "search Press / to search What's New chat Chat Now hub US Hi Mohammad Abidat key…" at bounding box center [534, 14] width 983 height 29
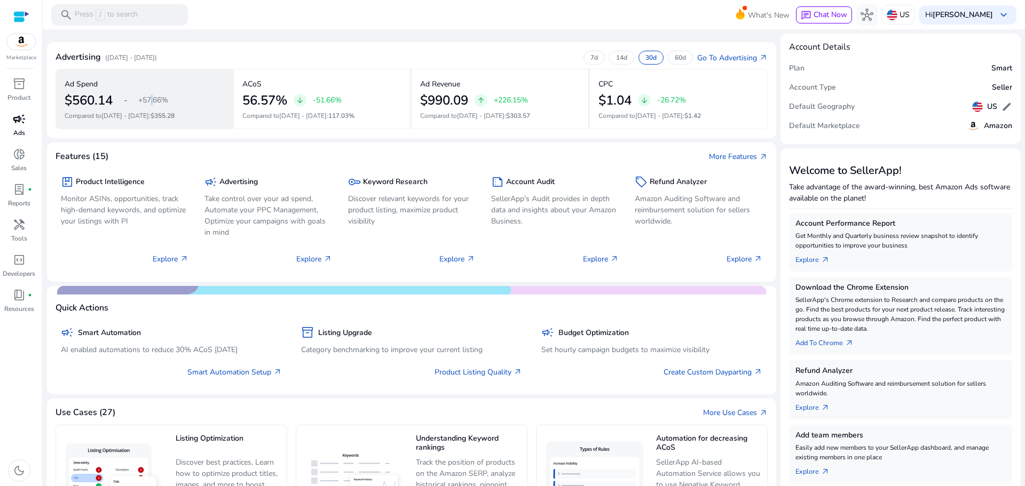
click at [151, 103] on p "+57.66%" at bounding box center [153, 100] width 30 height 7
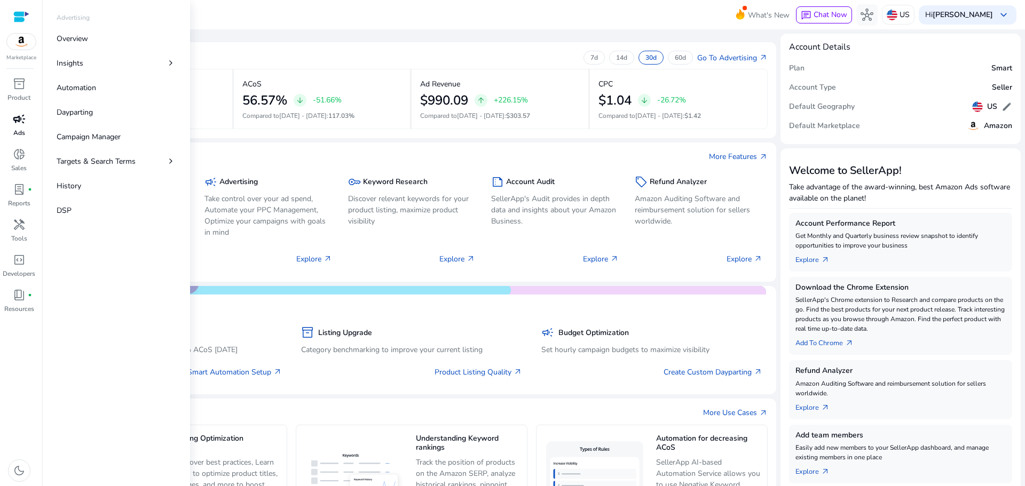
click at [20, 123] on span "campaign" at bounding box center [19, 119] width 13 height 13
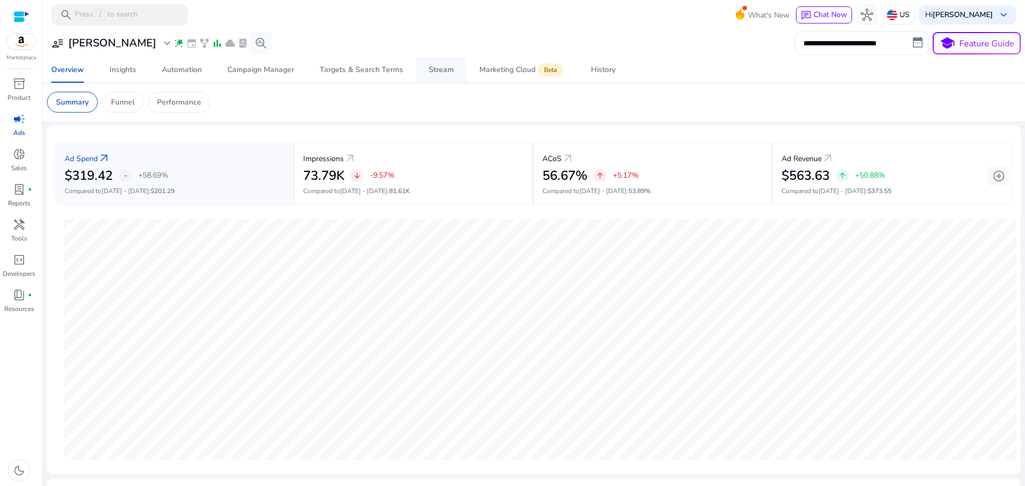
click at [432, 76] on span "Stream" at bounding box center [441, 70] width 25 height 26
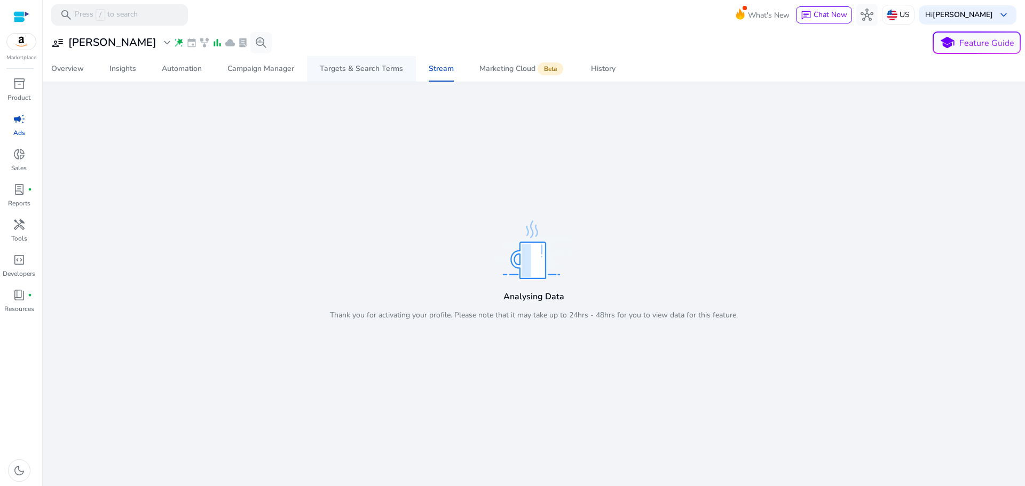
click at [364, 65] on div "Targets & Search Terms" at bounding box center [361, 68] width 83 height 7
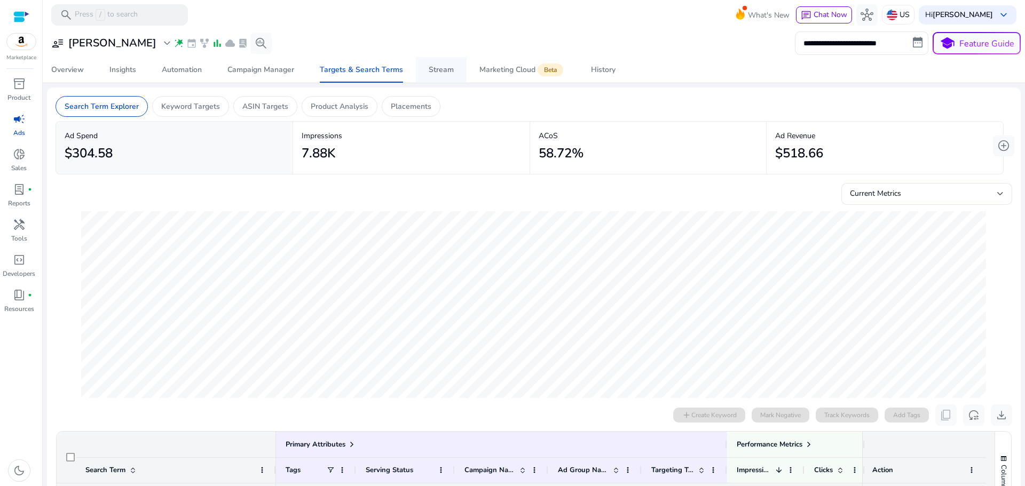
click at [445, 67] on div "Stream" at bounding box center [441, 69] width 25 height 7
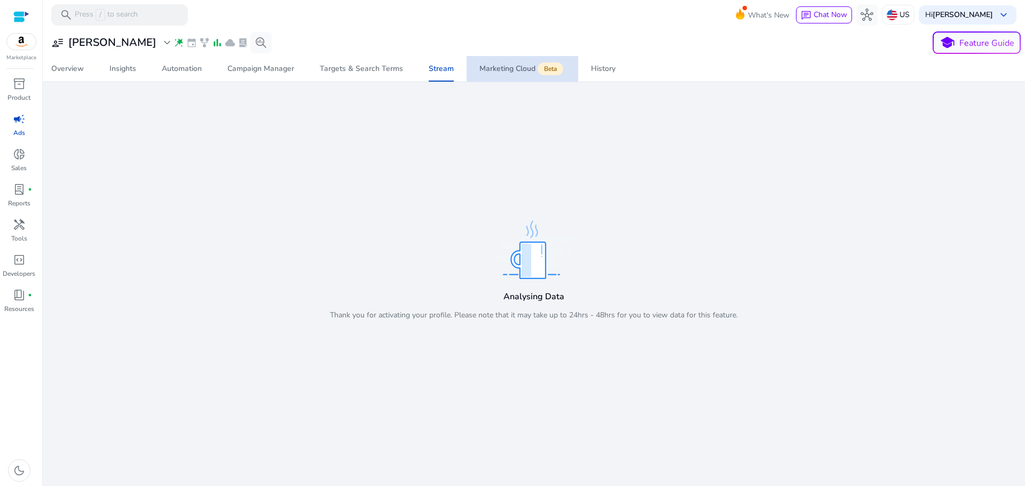
click at [518, 64] on span "Marketing Cloud Beta" at bounding box center [523, 69] width 86 height 26
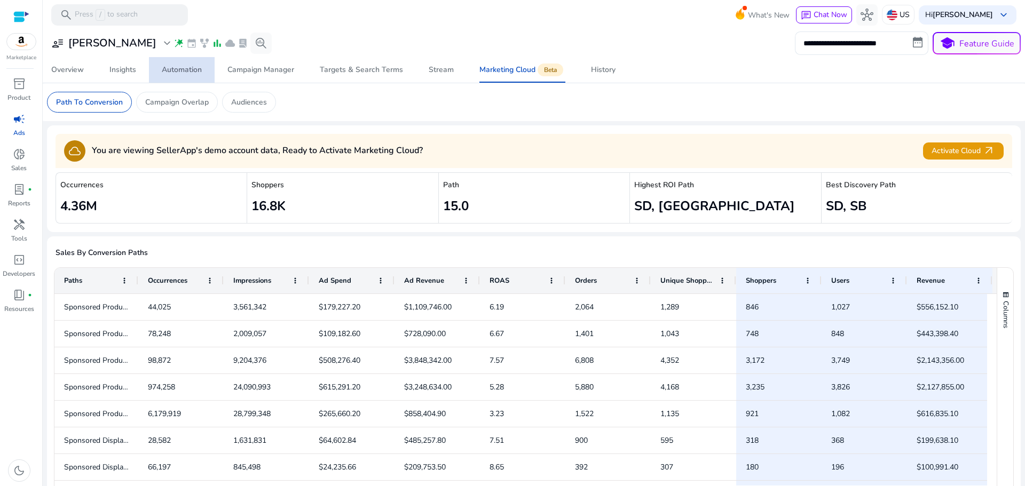
click at [181, 69] on div "Automation" at bounding box center [182, 69] width 40 height 7
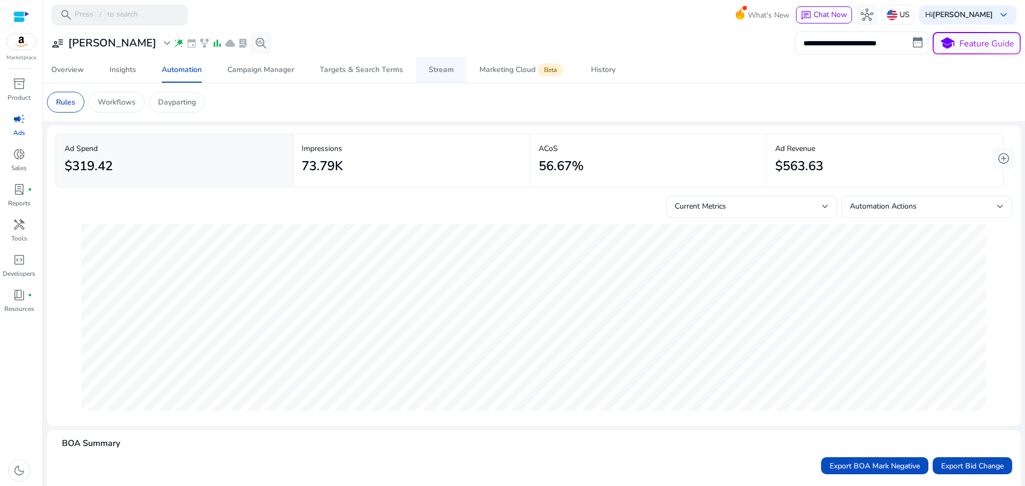
click at [433, 75] on span "Stream" at bounding box center [441, 70] width 25 height 26
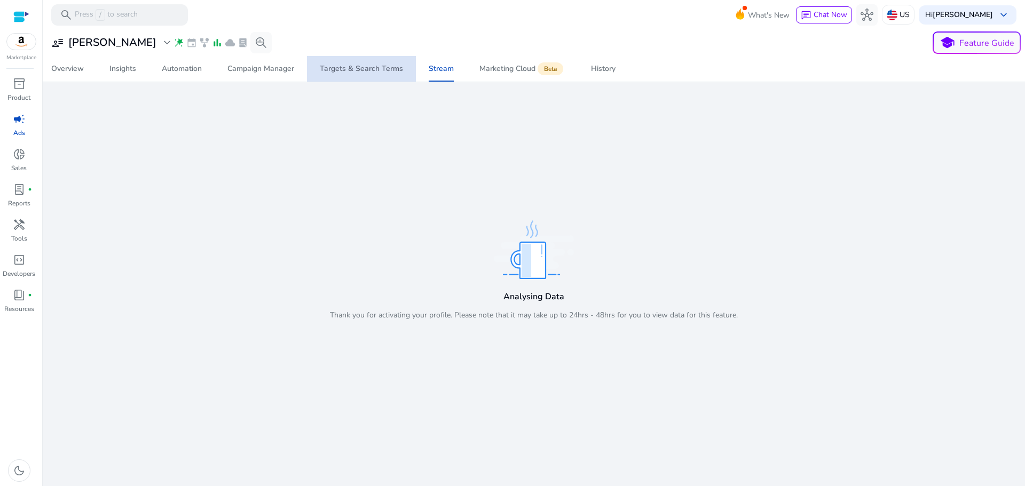
click at [364, 62] on span "Targets & Search Terms" at bounding box center [361, 69] width 83 height 26
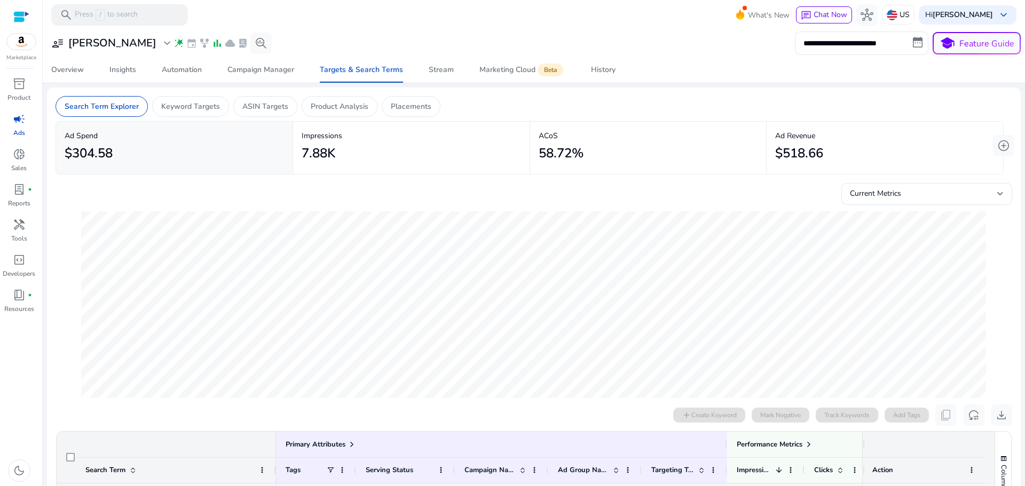
click at [212, 46] on span "bar_chart" at bounding box center [217, 43] width 11 height 11
click at [76, 64] on span "Overview" at bounding box center [67, 70] width 33 height 26
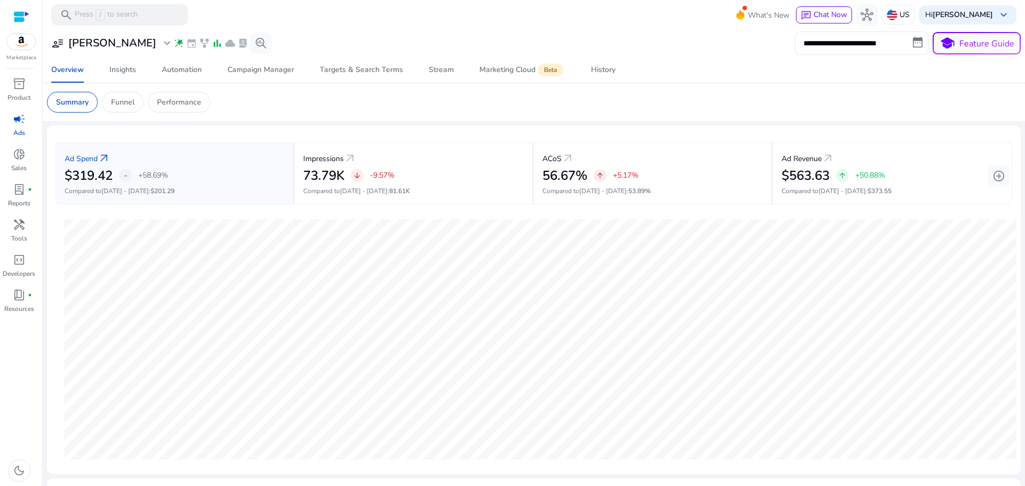
click at [23, 45] on img at bounding box center [21, 42] width 29 height 16
click at [17, 16] on div at bounding box center [21, 17] width 16 height 12
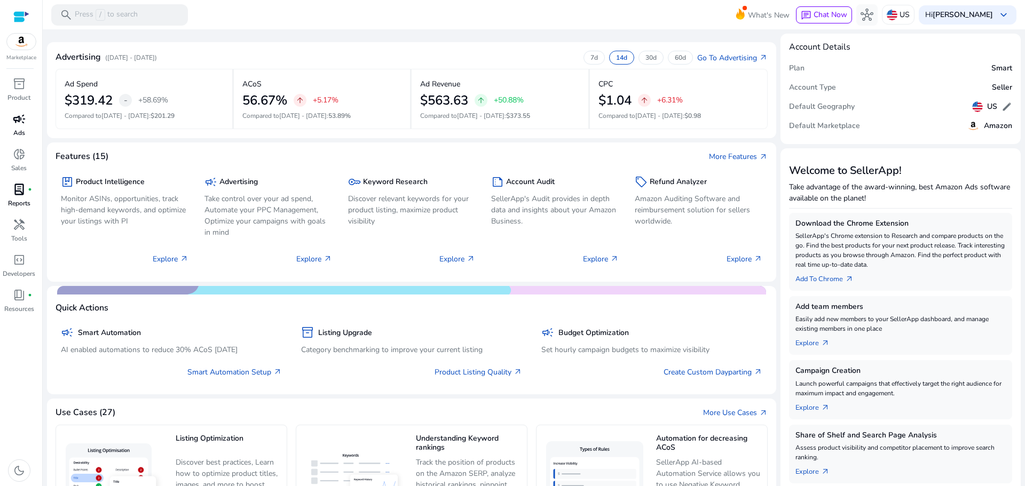
click at [15, 189] on span "lab_profile" at bounding box center [19, 189] width 13 height 13
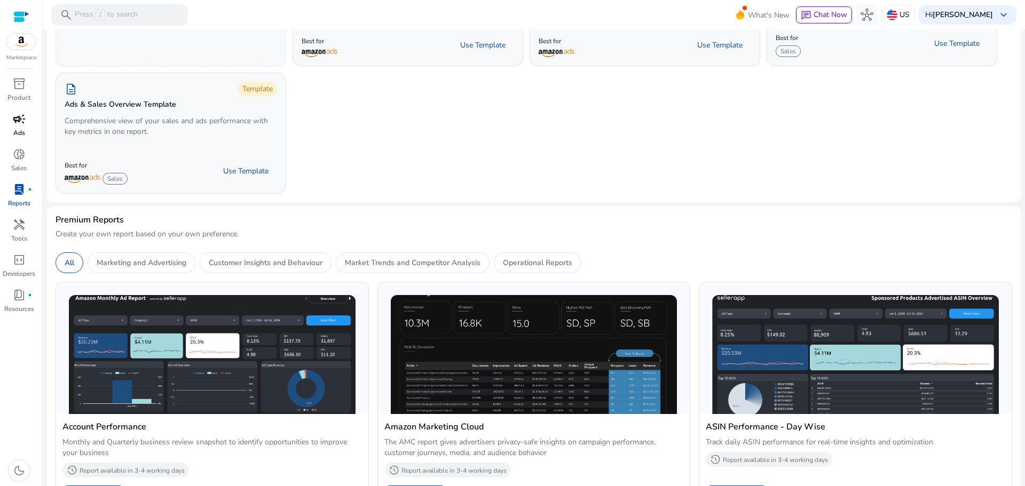
scroll to position [214, 0]
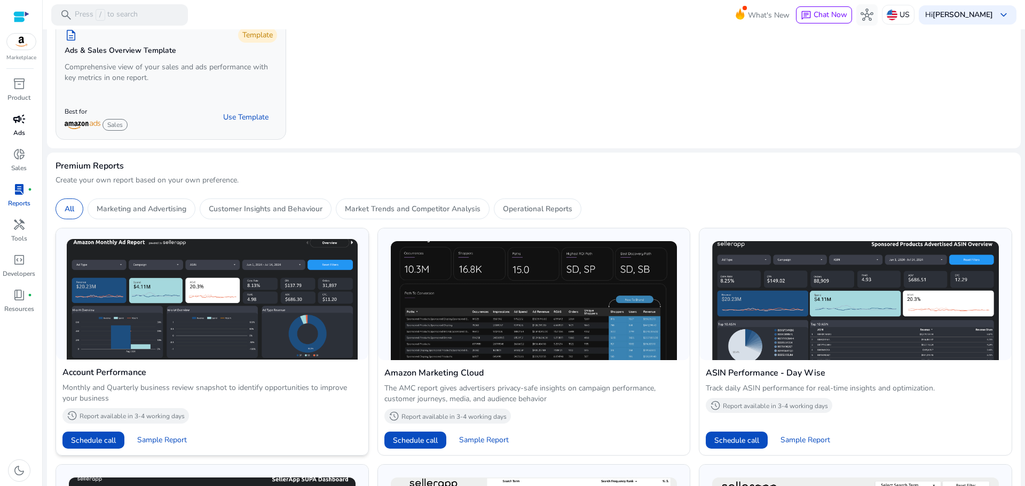
click at [265, 303] on img at bounding box center [212, 299] width 291 height 121
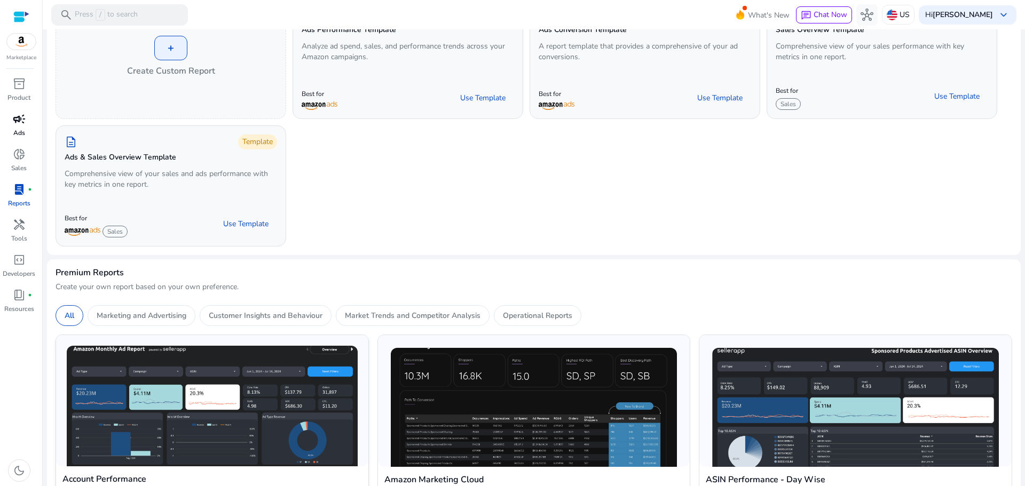
scroll to position [0, 0]
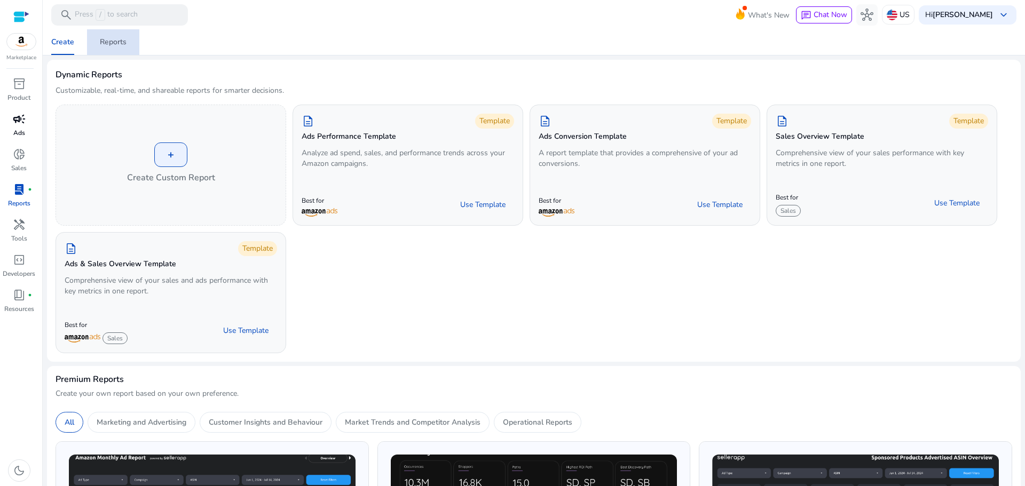
click at [117, 41] on div "Reports" at bounding box center [113, 41] width 27 height 7
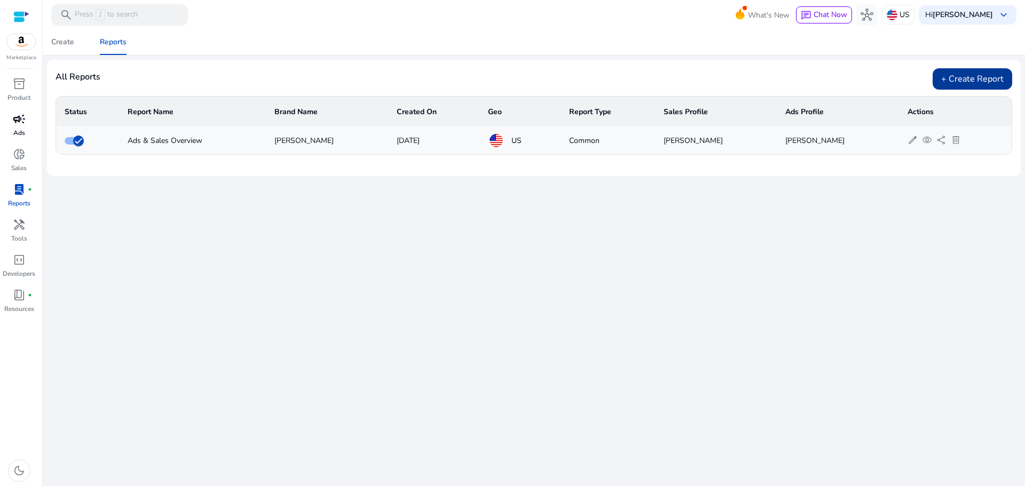
click at [963, 81] on div "+ Create Report" at bounding box center [973, 78] width 80 height 21
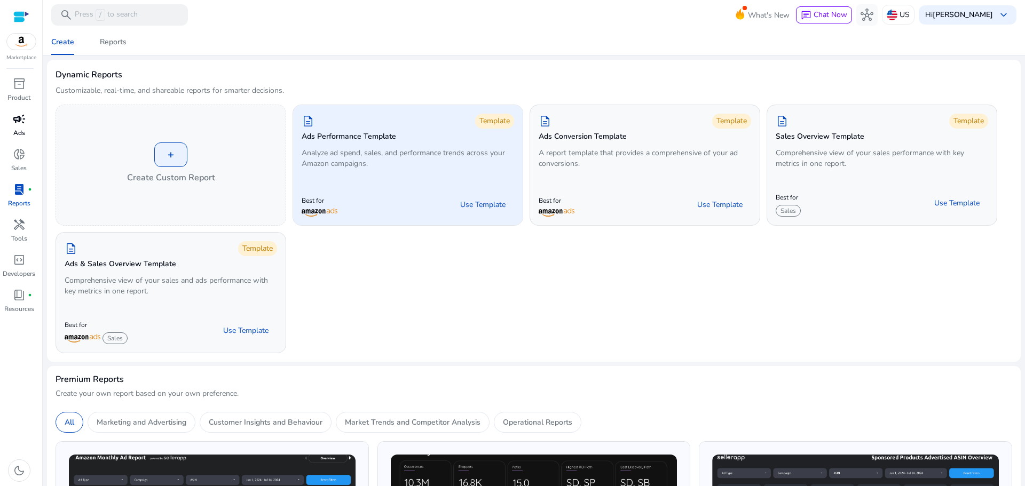
click at [374, 164] on p "Analyze ad spend, sales, and performance trends across your Amazon campaigns." at bounding box center [408, 158] width 213 height 21
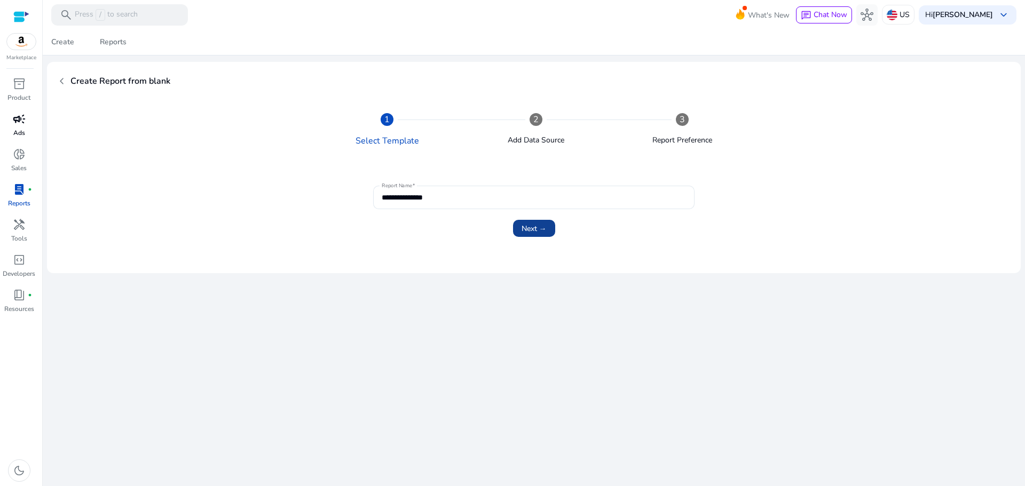
click at [539, 230] on span "Next →" at bounding box center [534, 228] width 25 height 11
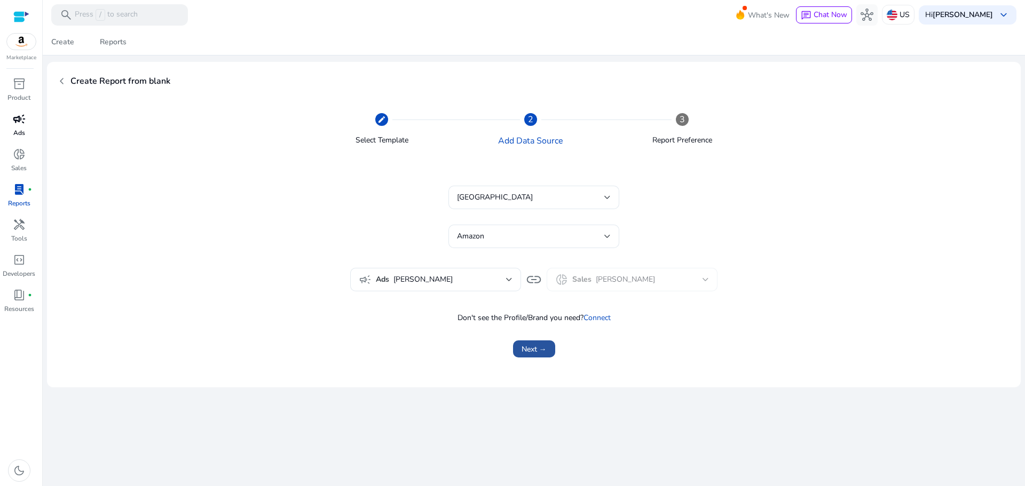
click at [538, 349] on span "Next →" at bounding box center [534, 349] width 25 height 11
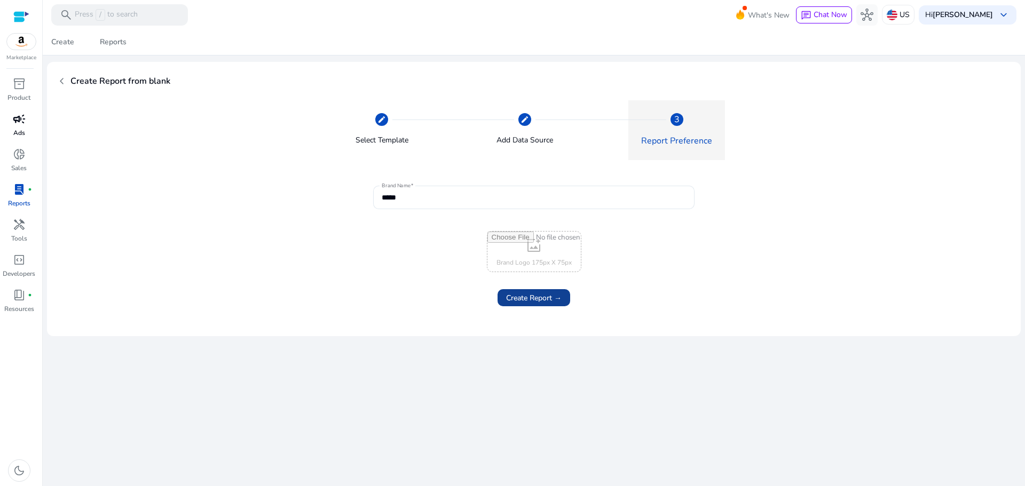
click at [547, 299] on span "Create Report →" at bounding box center [534, 298] width 56 height 11
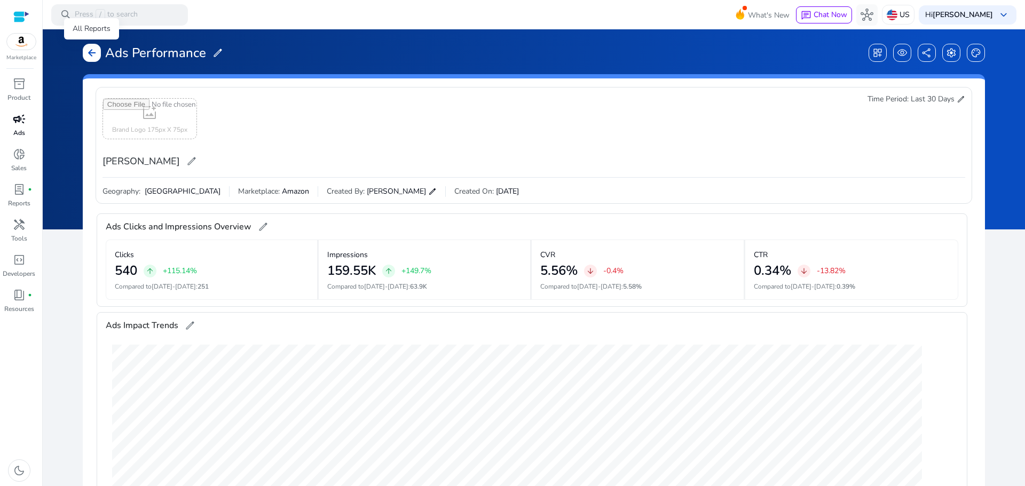
click at [92, 48] on span "arrow_back" at bounding box center [92, 53] width 11 height 11
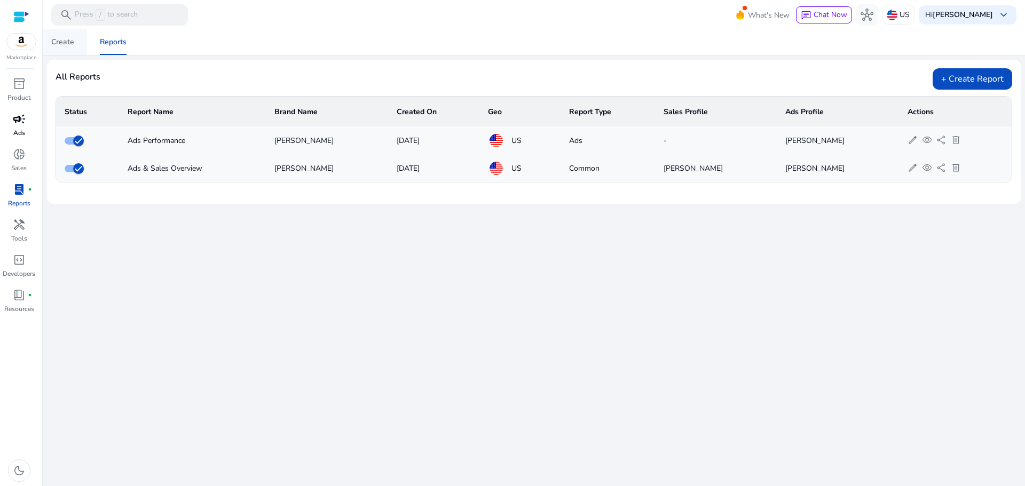
click at [68, 39] on div "Create" at bounding box center [62, 41] width 23 height 7
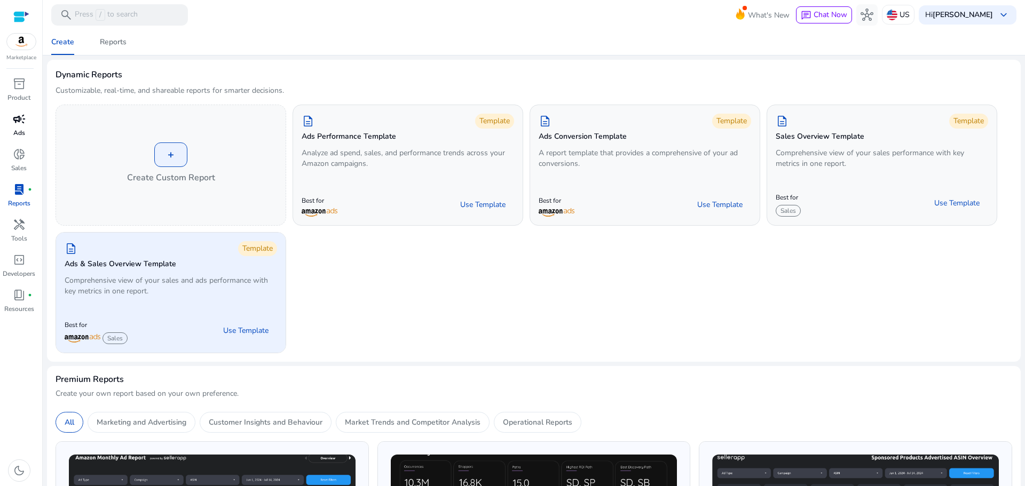
click at [180, 287] on p "Comprehensive view of your sales and ads performance with key metrics in one re…" at bounding box center [171, 286] width 213 height 21
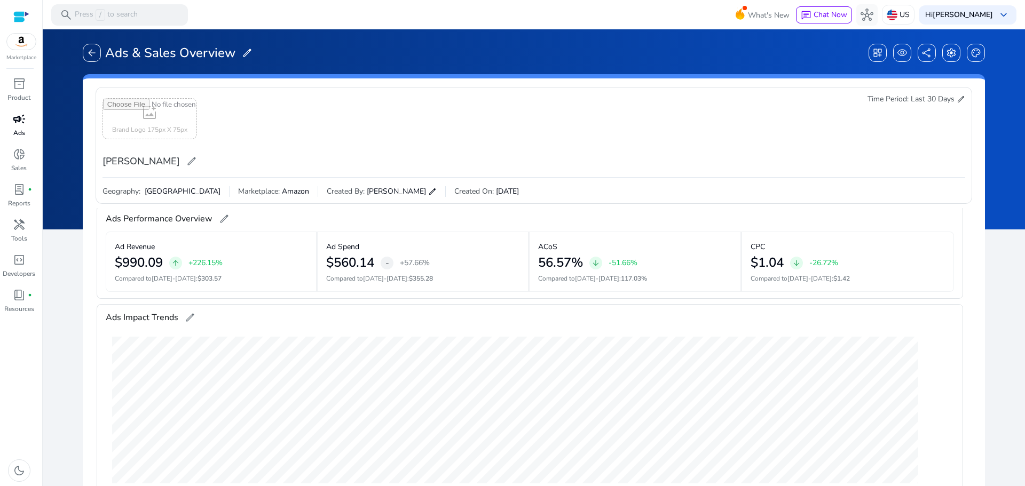
click at [957, 95] on span "edit" at bounding box center [961, 99] width 9 height 9
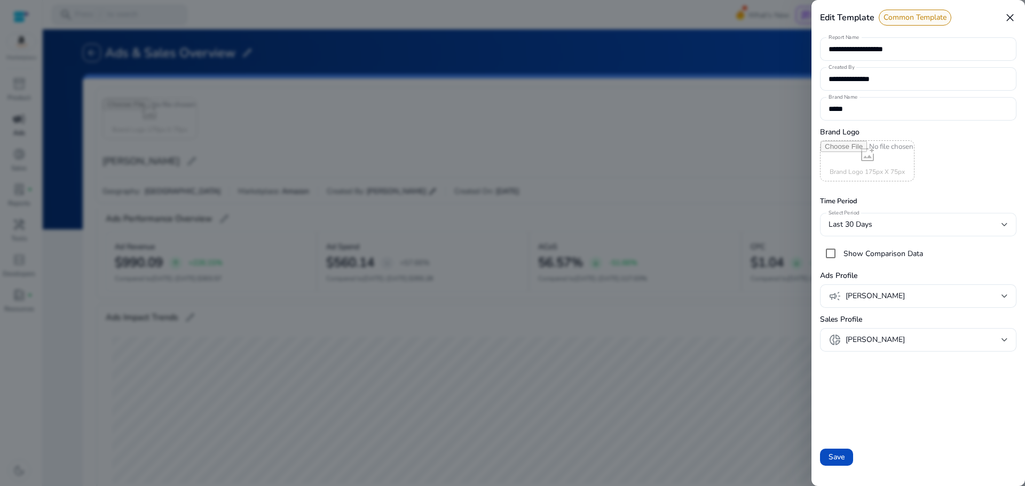
click at [880, 218] on div "Last 30 Days" at bounding box center [918, 224] width 179 height 23
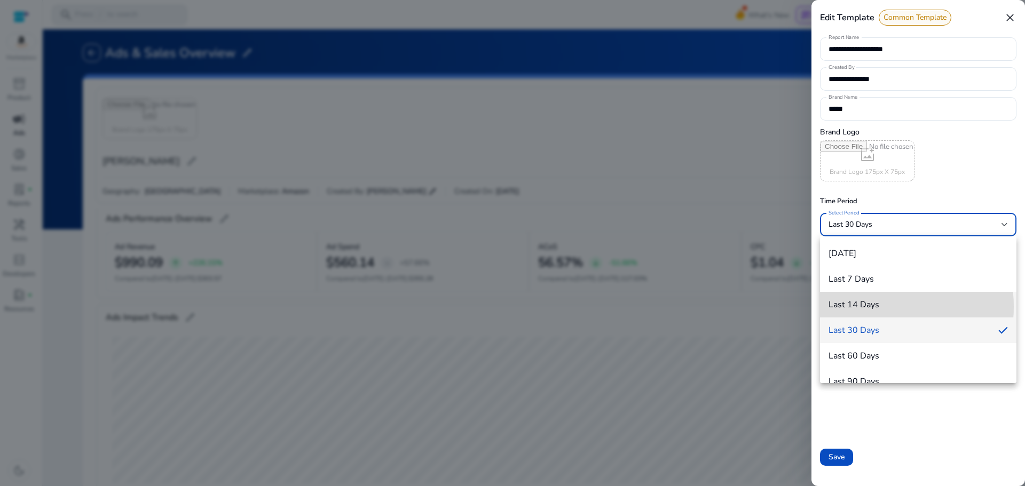
click at [881, 307] on span "Last 14 Days" at bounding box center [918, 305] width 179 height 10
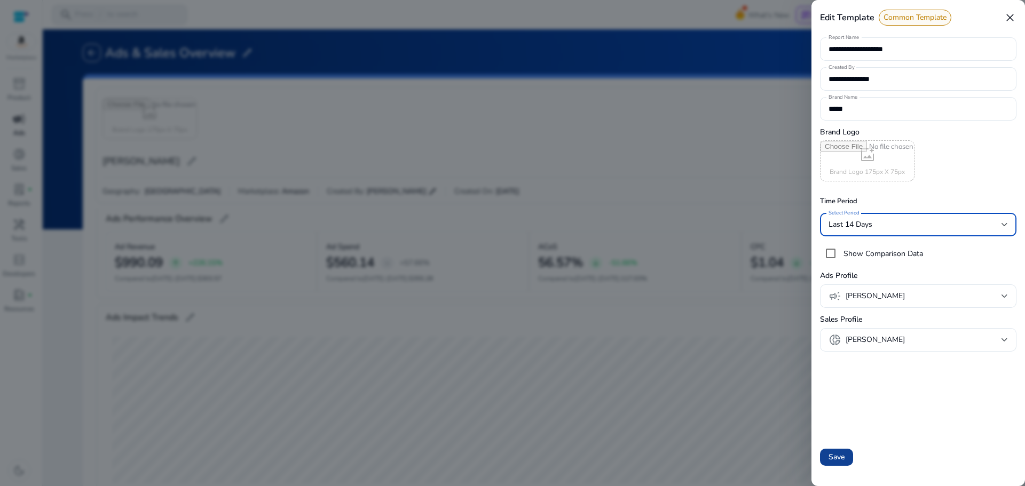
click at [843, 451] on button "Save" at bounding box center [836, 457] width 33 height 17
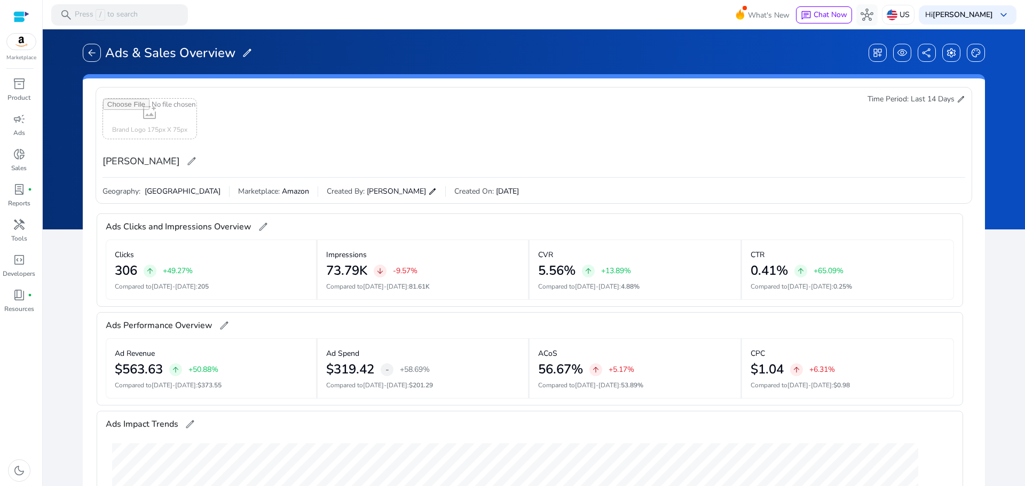
click at [957, 97] on span "edit" at bounding box center [961, 99] width 9 height 9
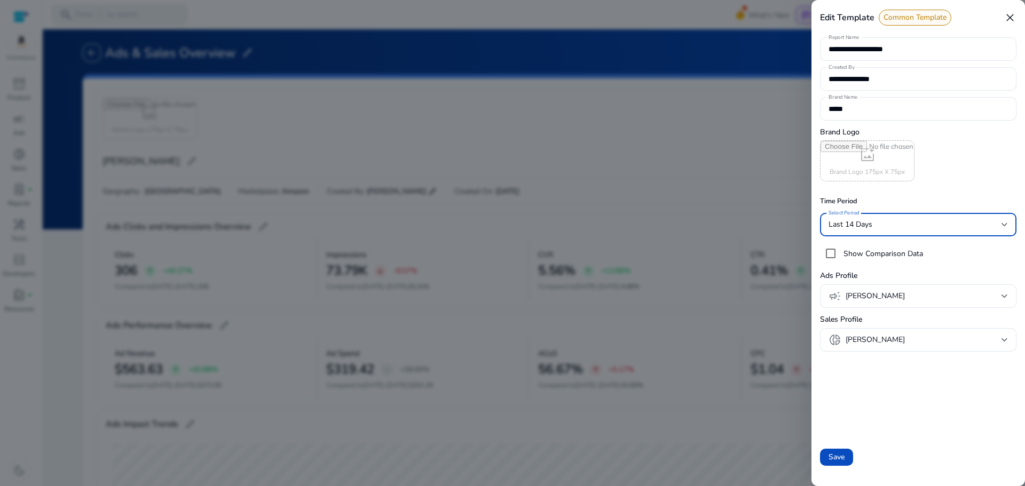
click at [870, 224] on span "Last 14 Days" at bounding box center [851, 224] width 44 height 10
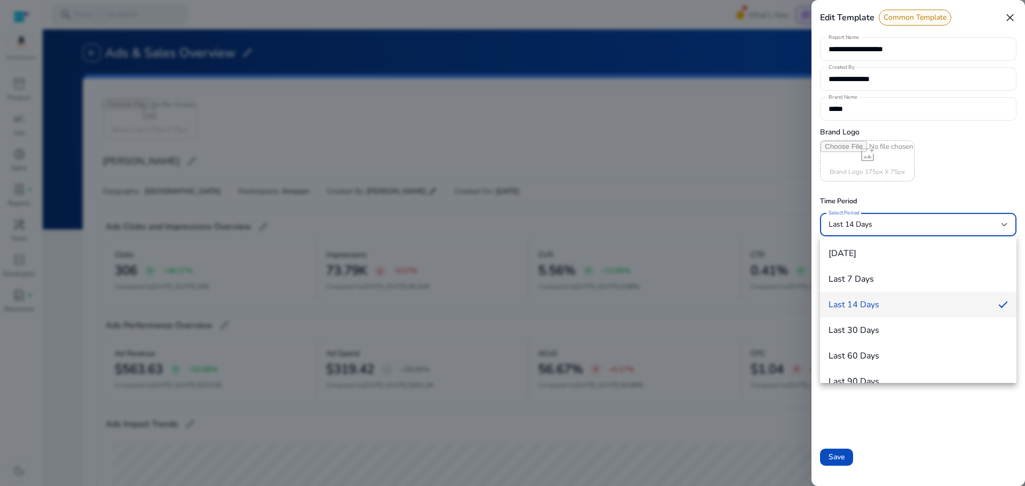
click at [980, 166] on div at bounding box center [512, 243] width 1025 height 486
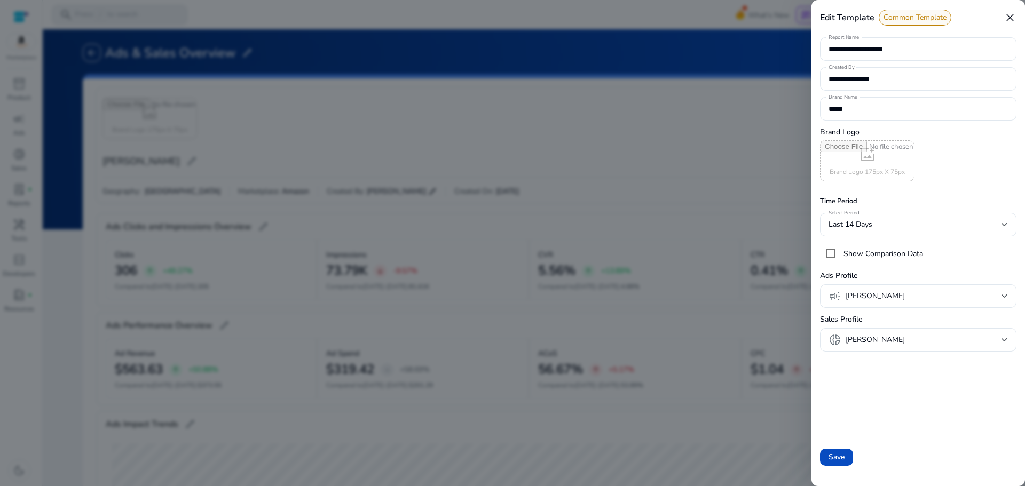
click at [679, 106] on div at bounding box center [512, 243] width 1025 height 486
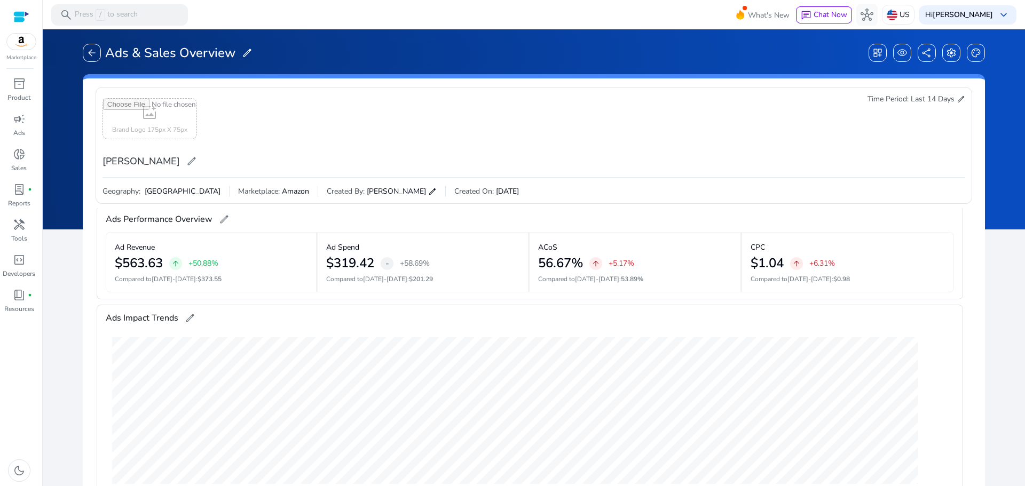
scroll to position [107, 0]
click at [23, 18] on div at bounding box center [21, 17] width 16 height 12
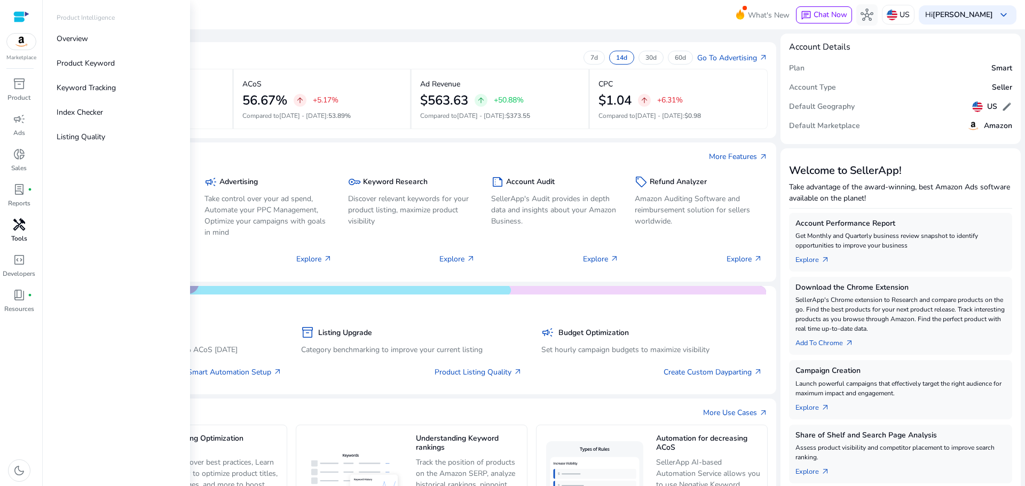
click at [21, 231] on span "handyman" at bounding box center [19, 224] width 13 height 13
click at [113, 40] on p "Review Request Tool" at bounding box center [92, 38] width 70 height 11
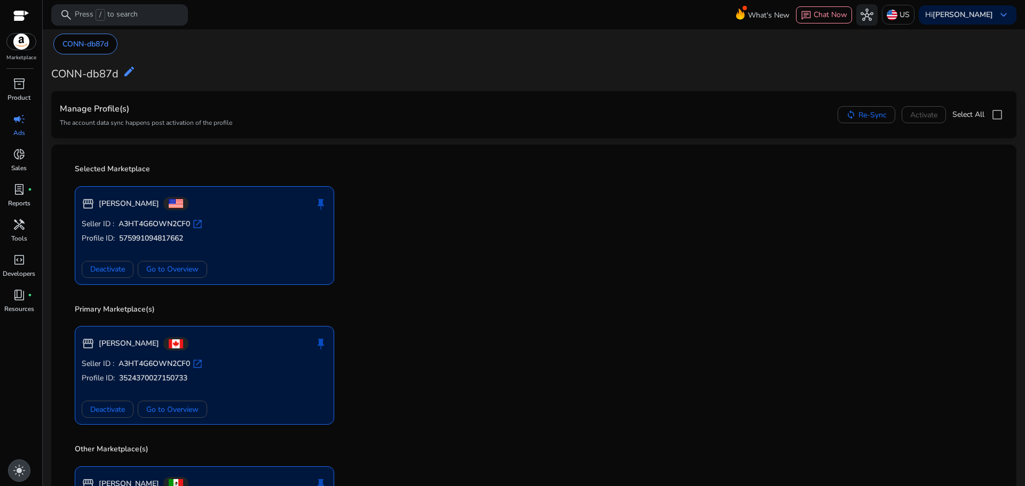
click at [23, 467] on span "light_mode" at bounding box center [19, 471] width 13 height 13
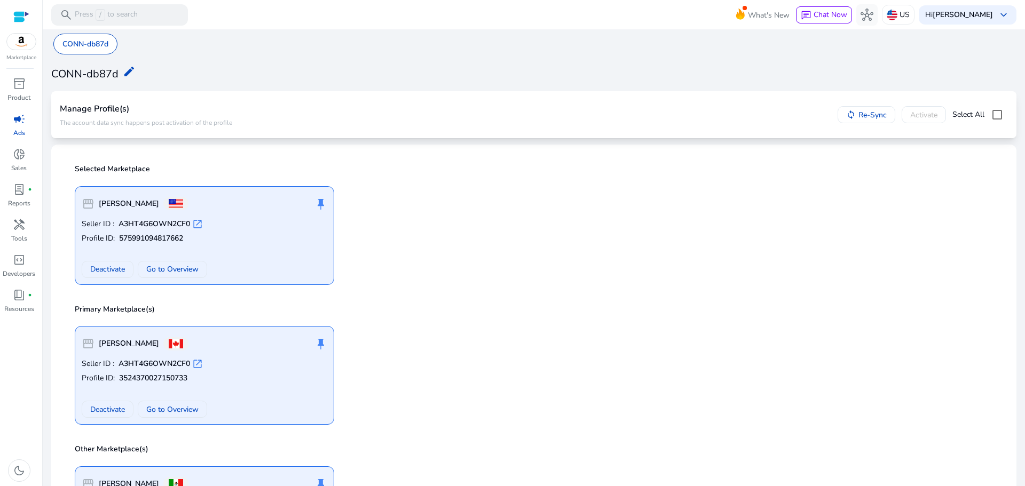
click at [23, 125] on span "campaign" at bounding box center [19, 119] width 13 height 13
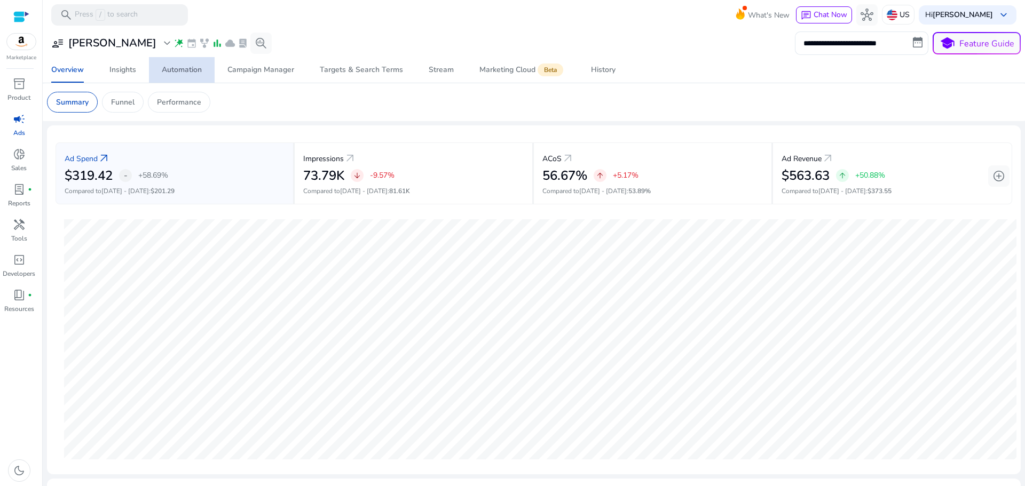
click at [188, 74] on div "Automation" at bounding box center [182, 69] width 40 height 7
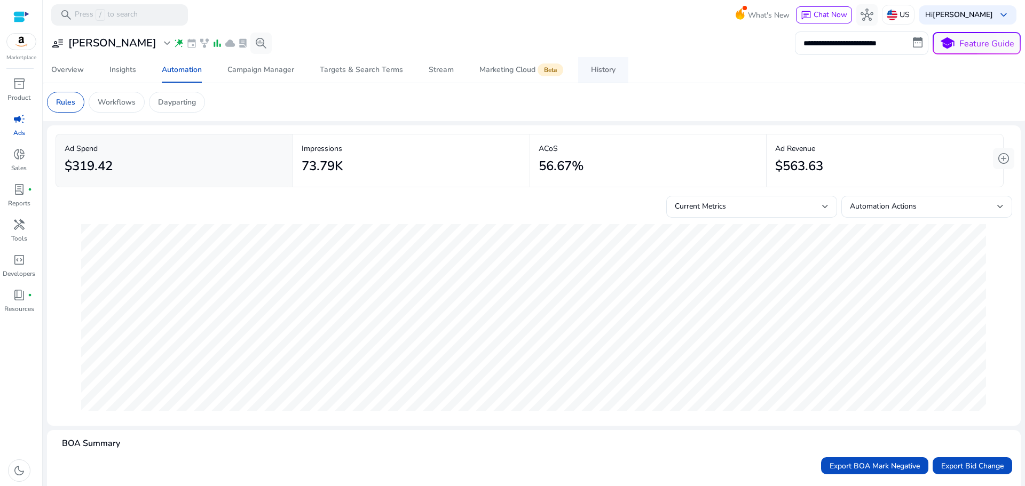
click at [601, 68] on div "History" at bounding box center [603, 69] width 25 height 7
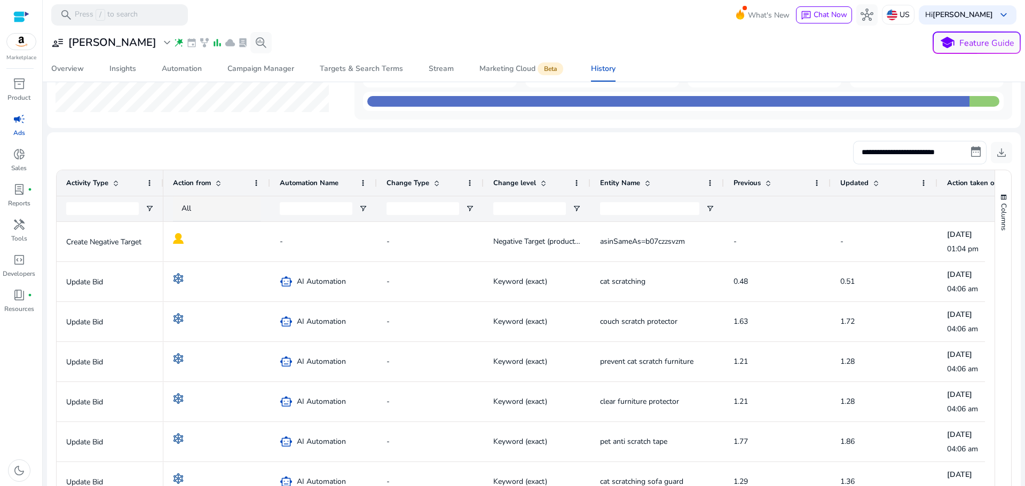
scroll to position [210, 0]
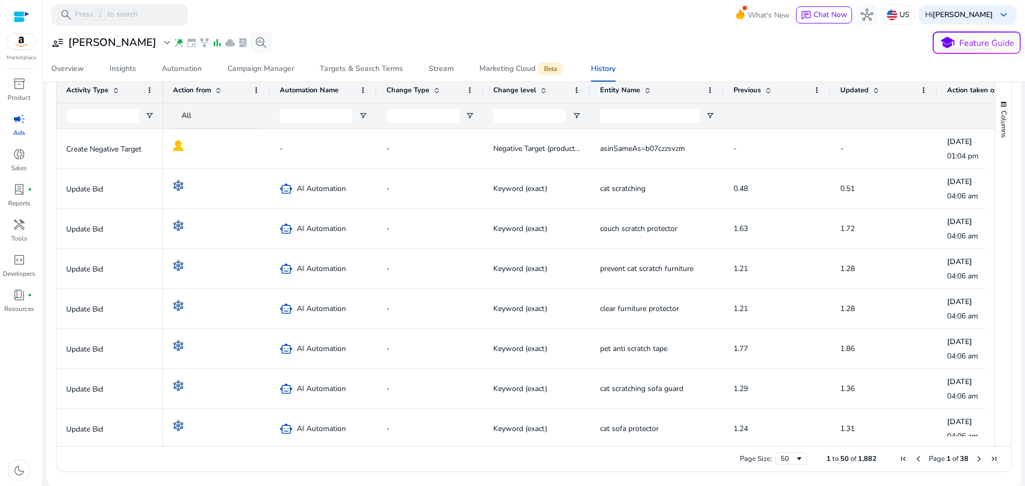
click at [835, 125] on div at bounding box center [884, 116] width 107 height 26
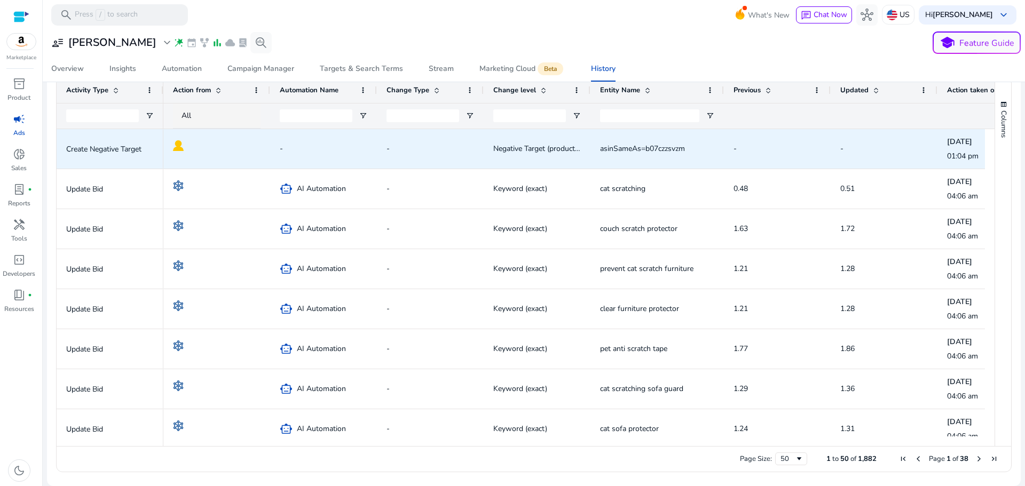
click at [823, 140] on div "-" at bounding box center [777, 149] width 107 height 40
click at [350, 155] on span "-" at bounding box center [324, 149] width 88 height 22
click at [173, 153] on app-history-action-from at bounding box center [179, 149] width 13 height 10
click at [178, 151] on img at bounding box center [178, 145] width 11 height 11
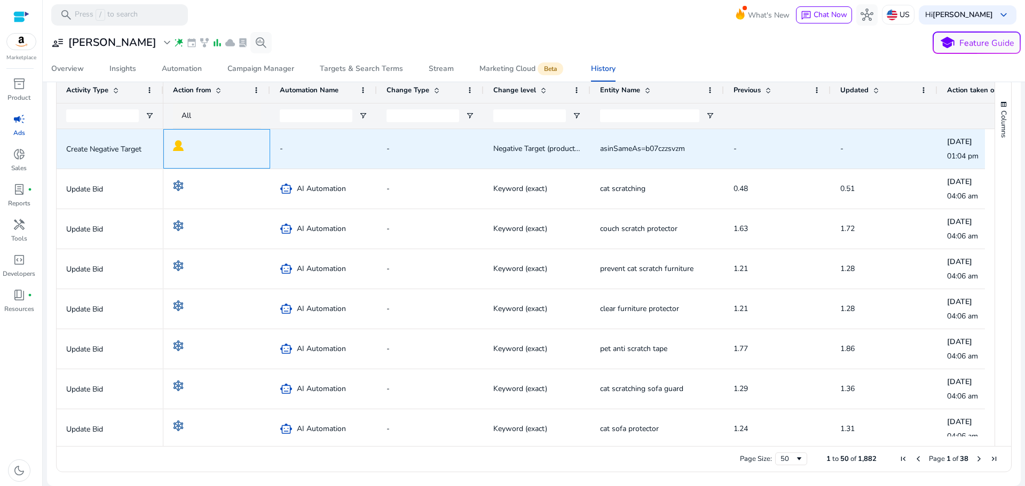
click at [180, 145] on img at bounding box center [178, 145] width 11 height 11
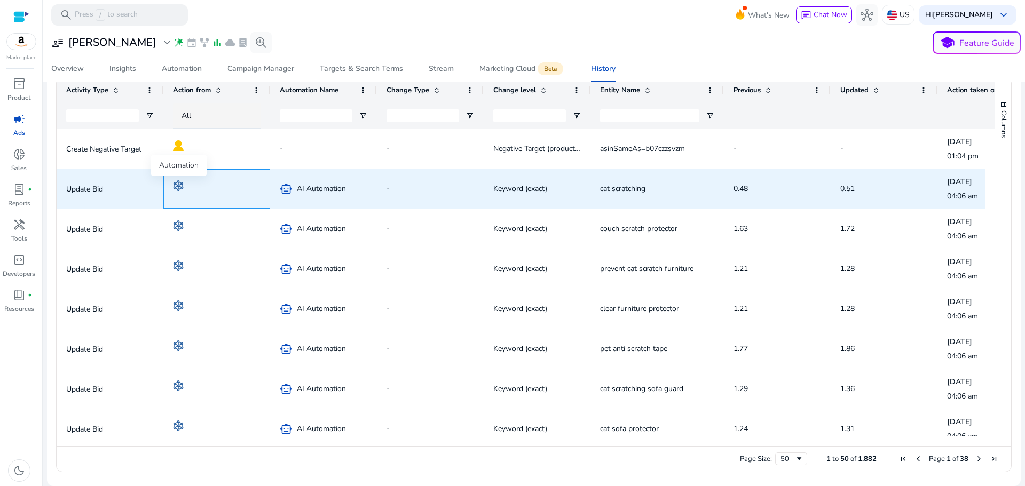
click at [179, 186] on img at bounding box center [178, 185] width 11 height 11
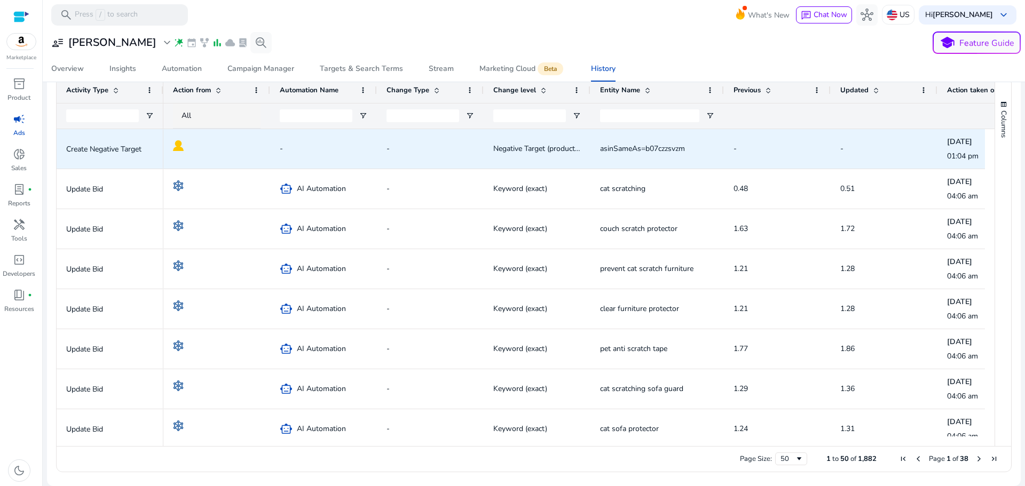
click at [180, 153] on app-history-action-from at bounding box center [179, 149] width 13 height 10
click at [180, 152] on app-history-action-from at bounding box center [179, 149] width 13 height 10
click at [182, 135] on div at bounding box center [217, 149] width 88 height 38
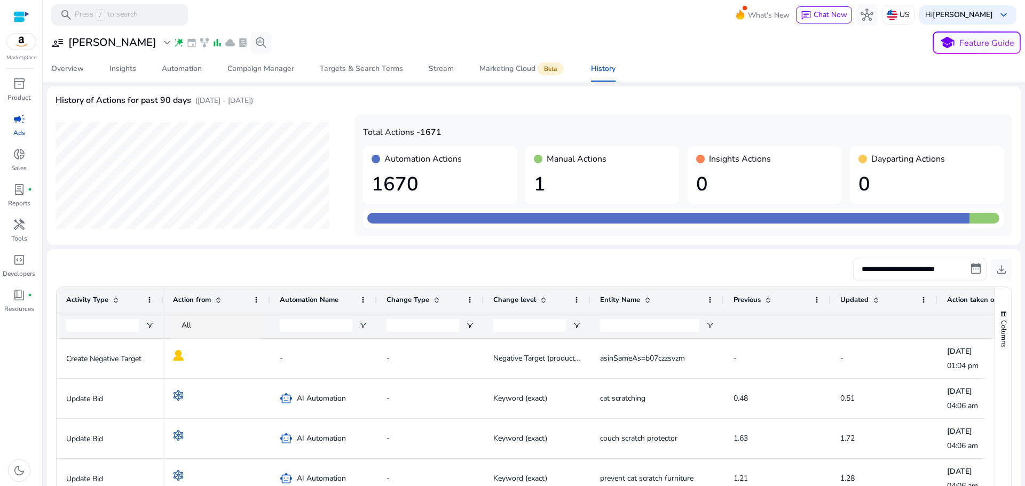
click at [548, 158] on h4 "Manual Actions" at bounding box center [577, 159] width 60 height 10
click at [534, 158] on div at bounding box center [538, 159] width 9 height 9
click at [171, 78] on span "Automation" at bounding box center [182, 69] width 40 height 26
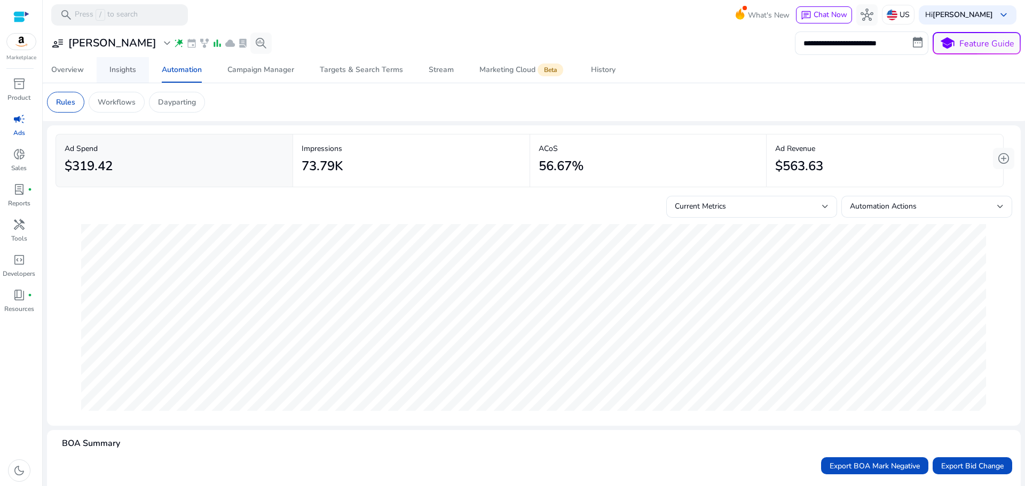
click at [123, 69] on div "Insights" at bounding box center [122, 69] width 27 height 7
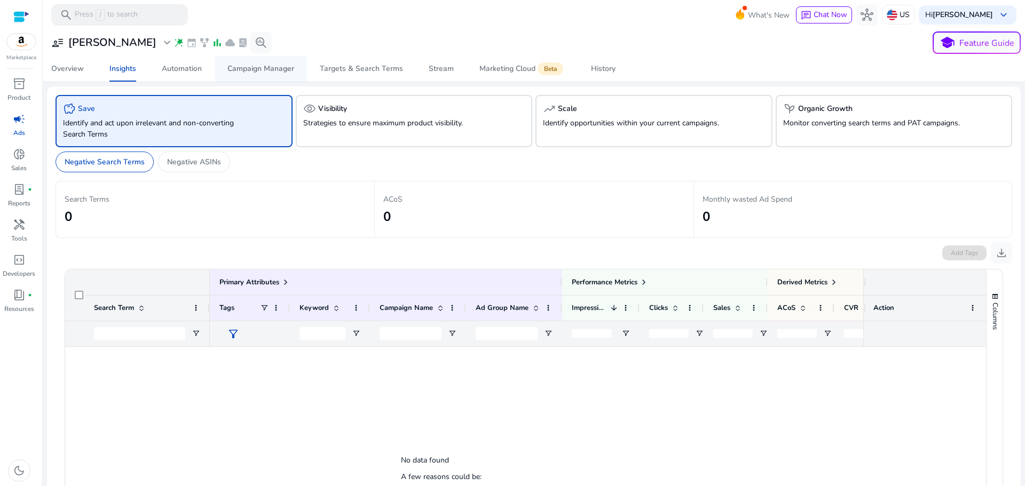
click at [259, 68] on div "Campaign Manager" at bounding box center [260, 68] width 67 height 7
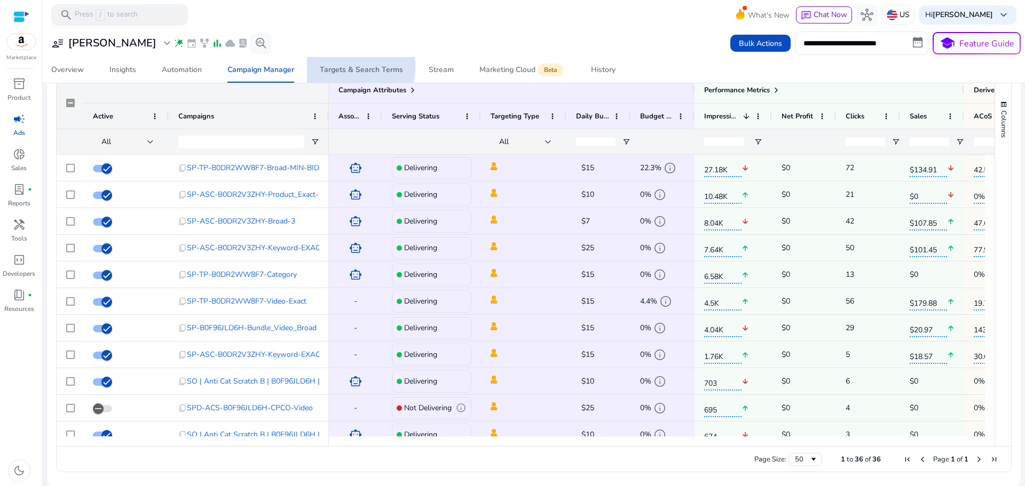
click at [356, 67] on div "Targets & Search Terms" at bounding box center [361, 69] width 83 height 7
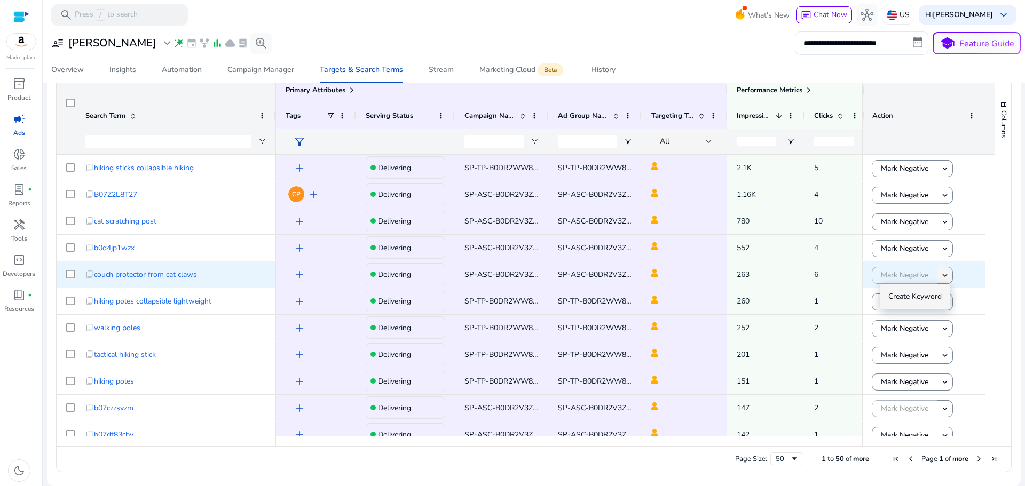
click at [944, 273] on mat-icon "keyboard_arrow_down" at bounding box center [945, 276] width 10 height 10
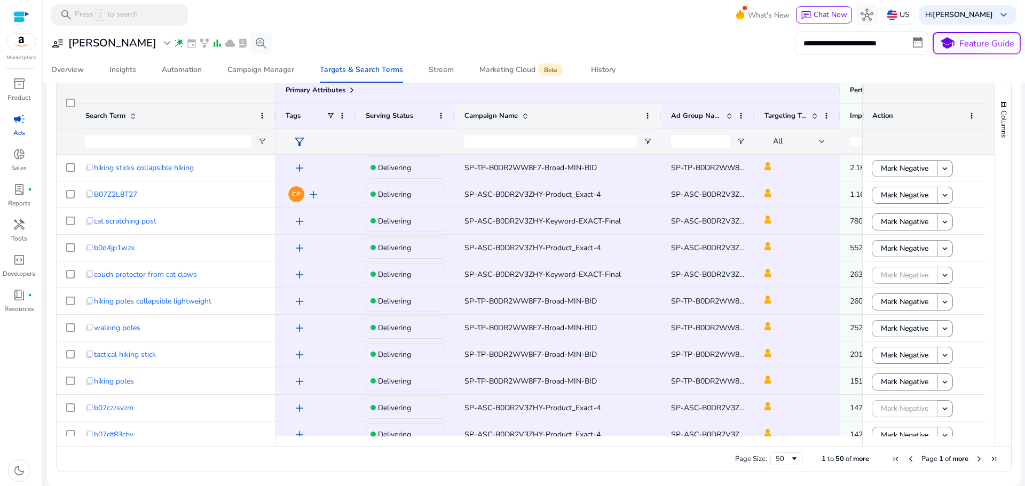
drag, startPoint x: 548, startPoint y: 109, endPoint x: 661, endPoint y: 116, distance: 113.4
click at [661, 116] on div at bounding box center [661, 116] width 4 height 25
click at [947, 277] on mat-icon "keyboard_arrow_down" at bounding box center [945, 276] width 10 height 10
click at [1011, 252] on ag-grid-angular "Press SPACE to select this row. Drag here to set row groups Drag here to set co…" at bounding box center [534, 275] width 973 height 406
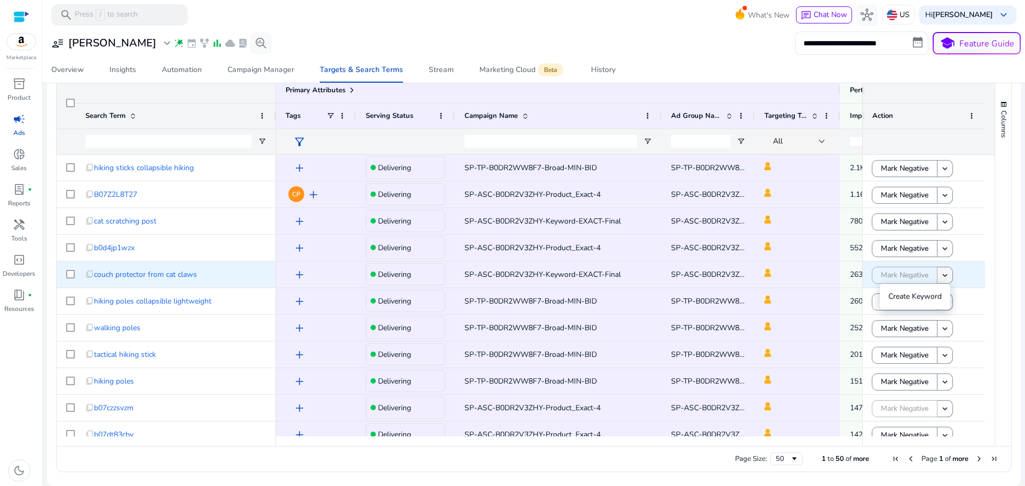
click at [941, 273] on mat-icon "keyboard_arrow_down" at bounding box center [945, 276] width 10 height 10
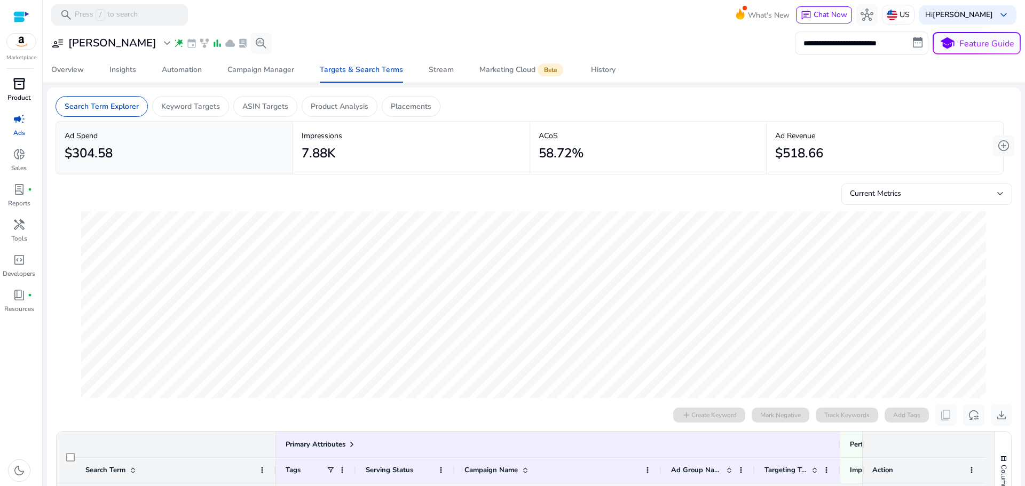
click at [14, 87] on span "inventory_2" at bounding box center [19, 83] width 13 height 13
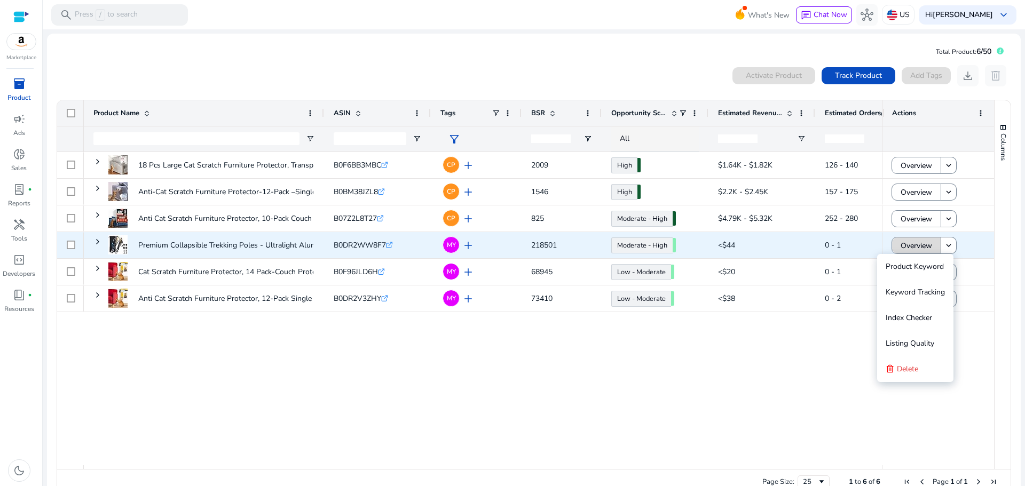
click at [923, 246] on span "Overview" at bounding box center [917, 246] width 32 height 22
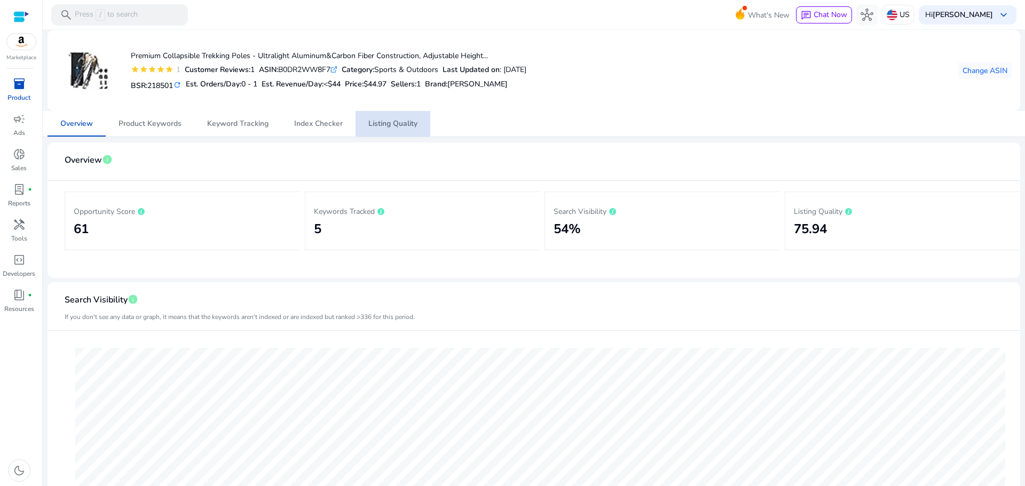
click at [374, 127] on span "Listing Quality" at bounding box center [392, 123] width 49 height 7
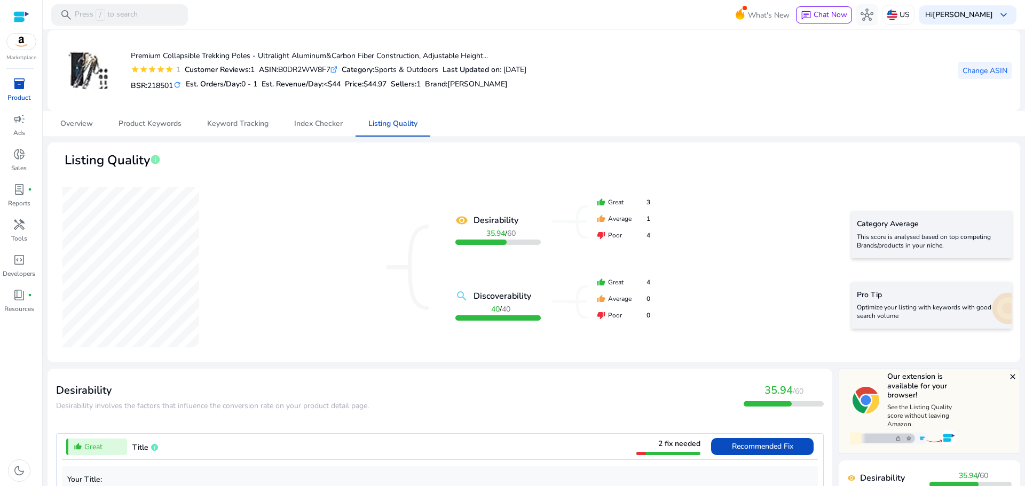
click at [975, 74] on span "Change ASIN" at bounding box center [985, 70] width 45 height 11
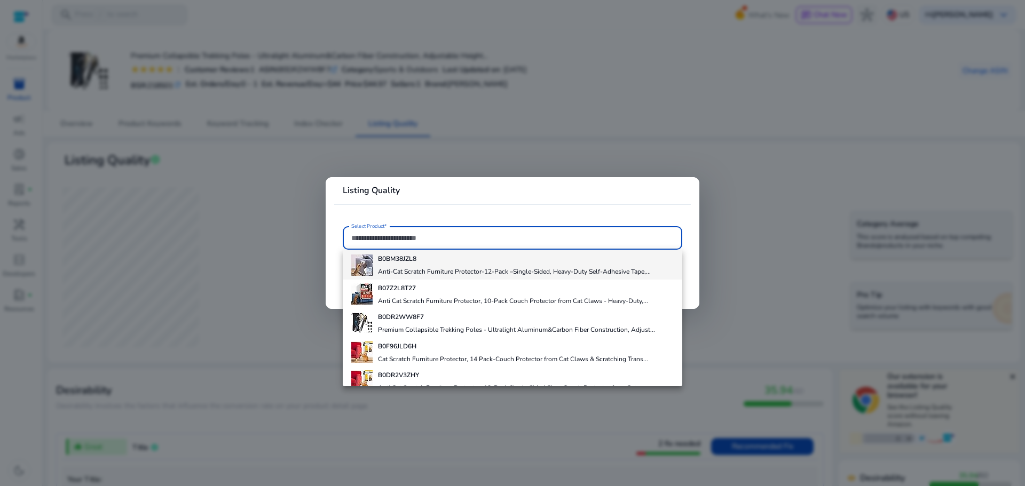
scroll to position [46, 0]
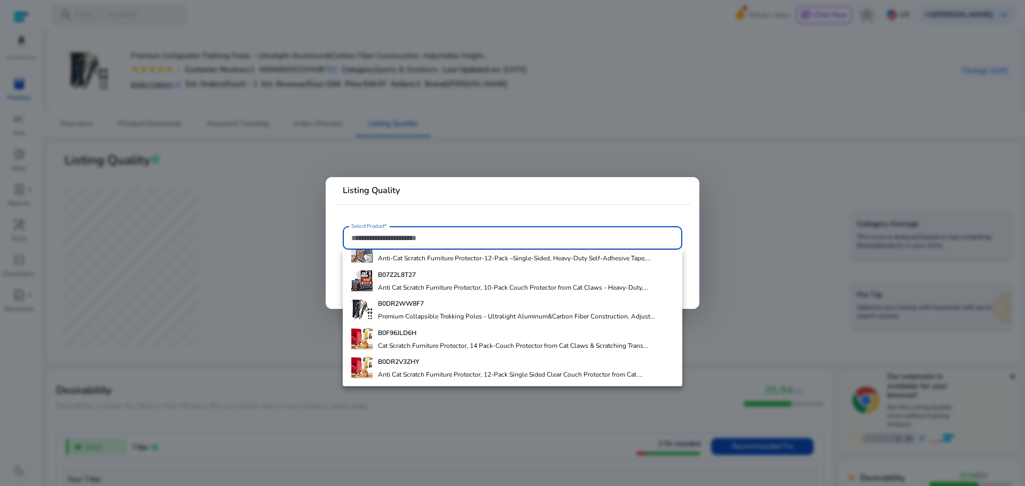
click at [438, 339] on div "B0F96JLD6H Cat Scratch Furniture Protector, 14 Pack-Couch Protector from Cat Cl…" at bounding box center [513, 339] width 270 height 29
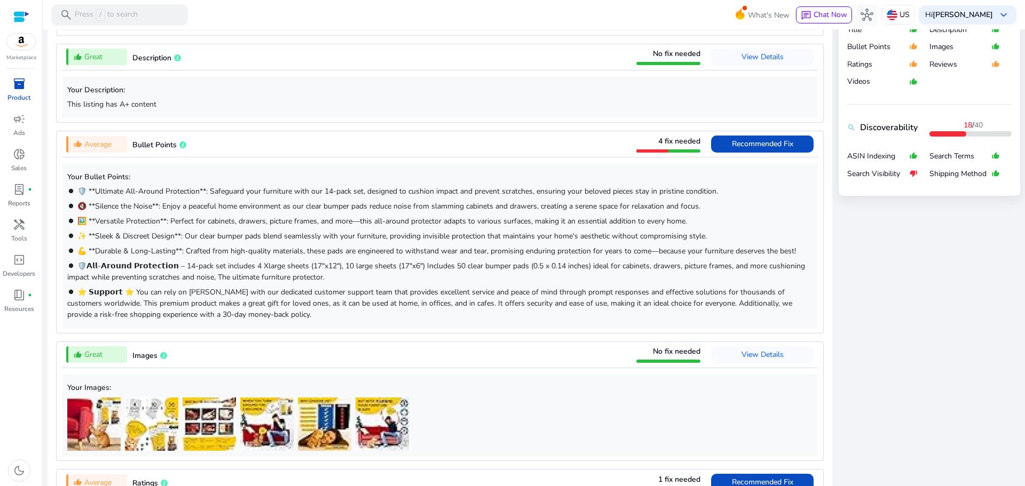
scroll to position [476, 0]
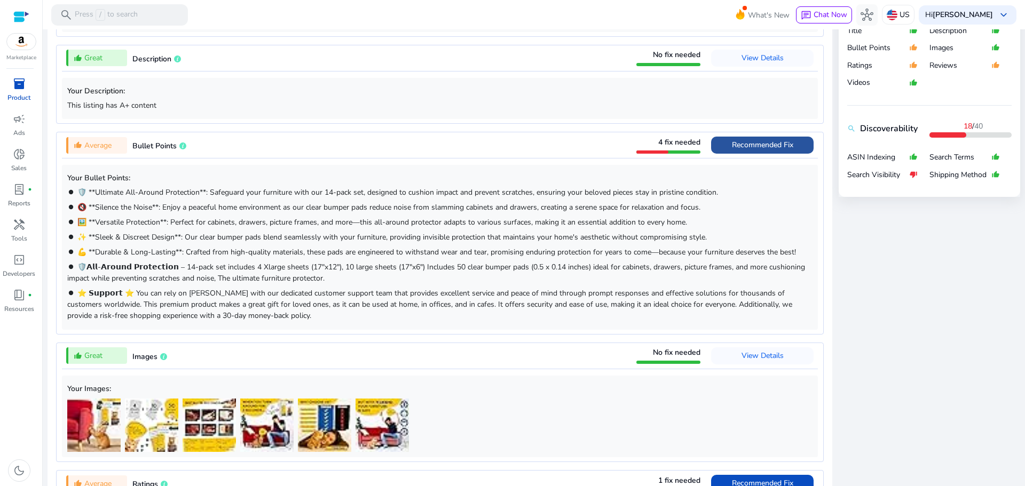
click at [738, 145] on span "Recommended Fix" at bounding box center [762, 145] width 61 height 10
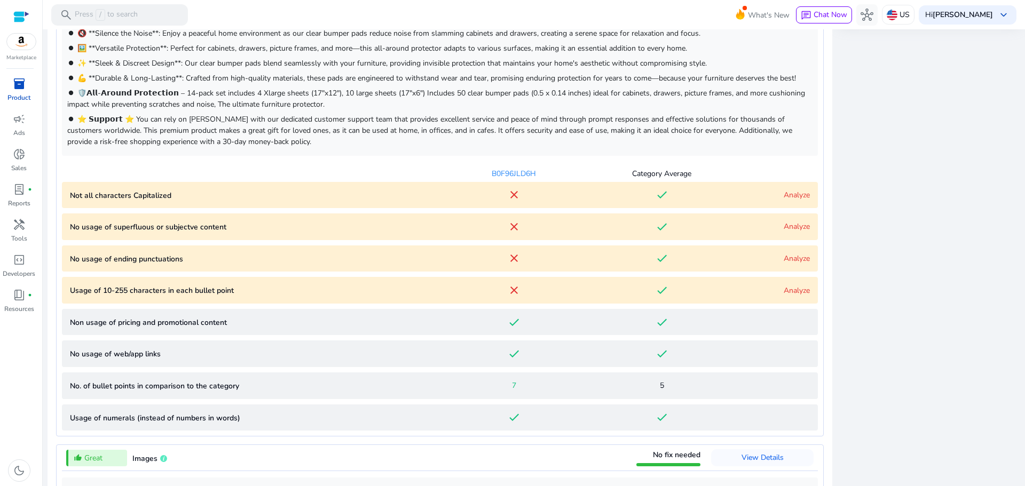
scroll to position [608, 0]
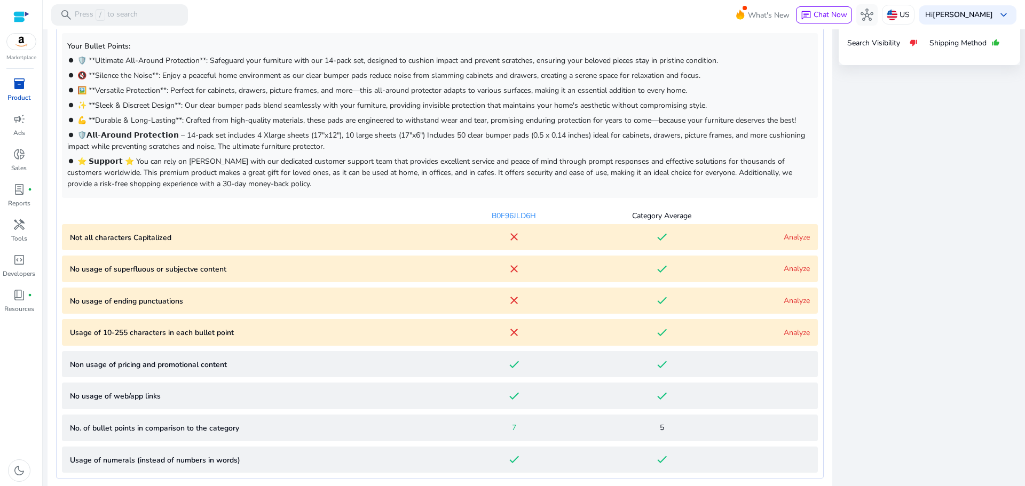
click at [785, 237] on link "Analyze" at bounding box center [797, 237] width 26 height 10
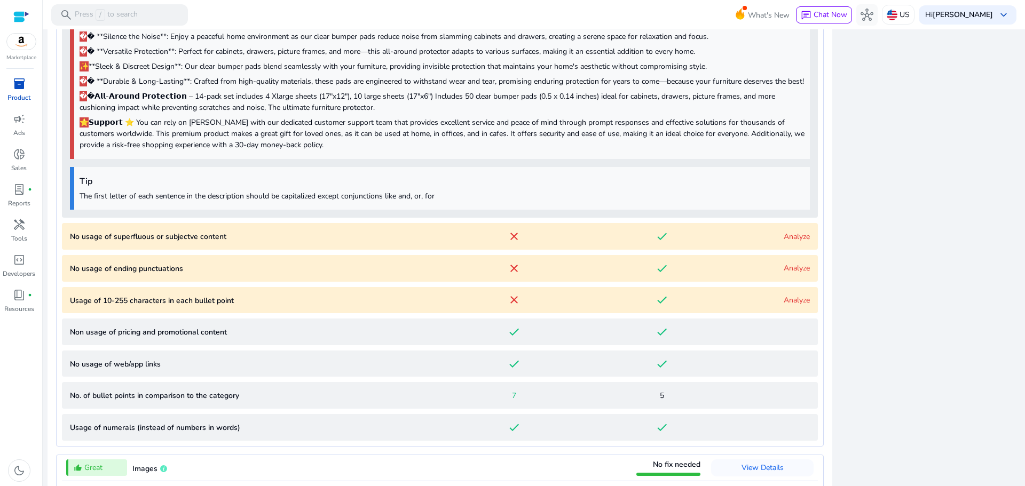
scroll to position [993, 0]
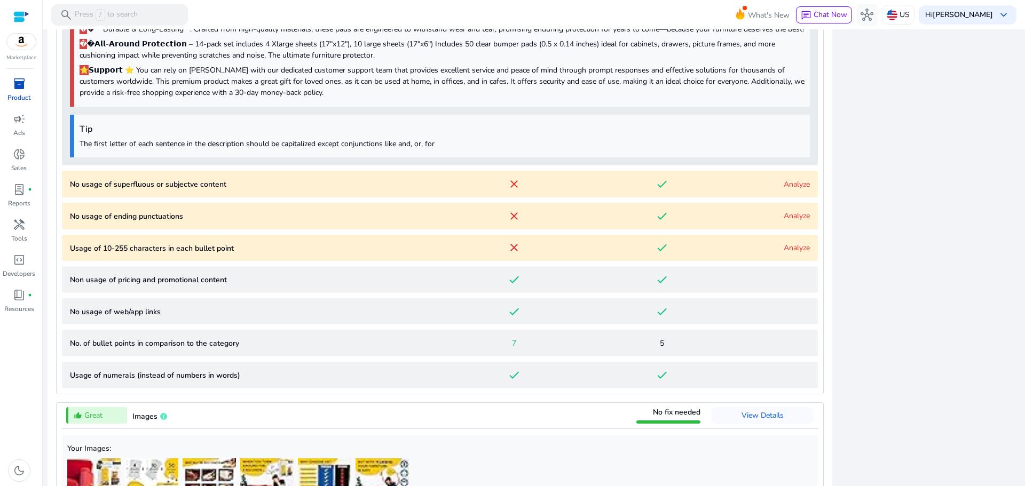
click at [797, 190] on link "Analyze" at bounding box center [797, 184] width 26 height 10
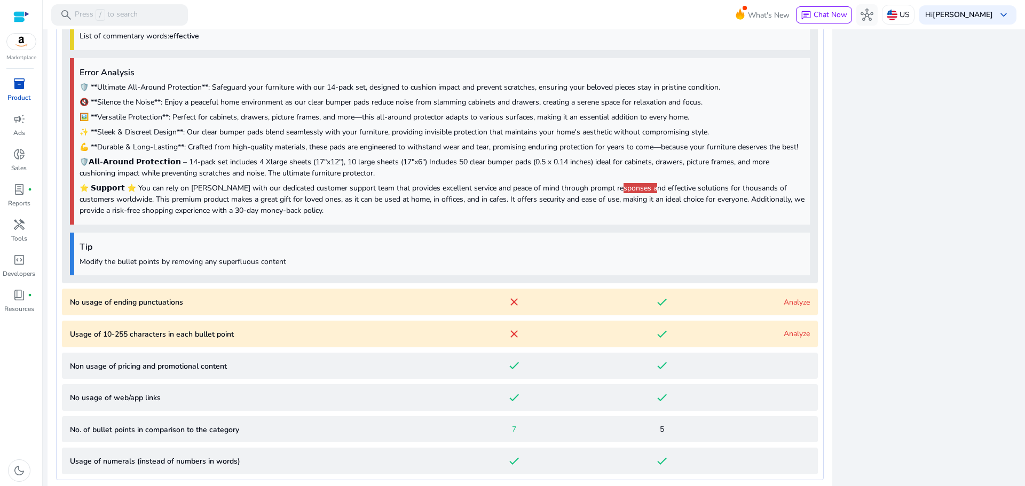
scroll to position [1175, 0]
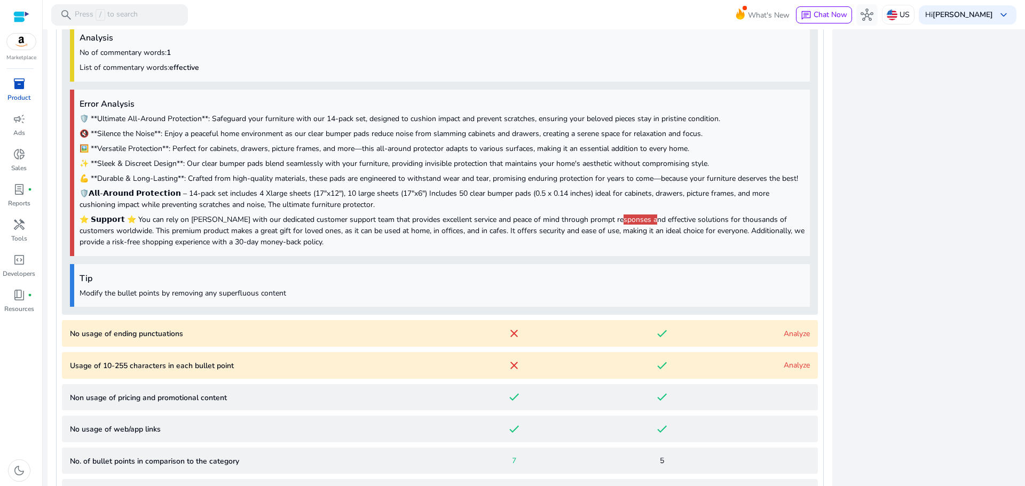
click at [786, 339] on link "Analyze" at bounding box center [797, 334] width 26 height 10
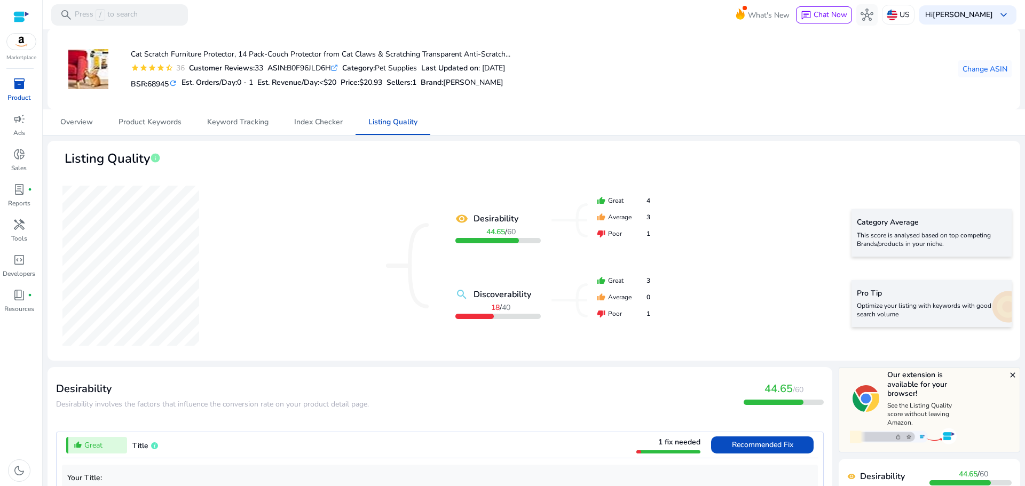
scroll to position [0, 0]
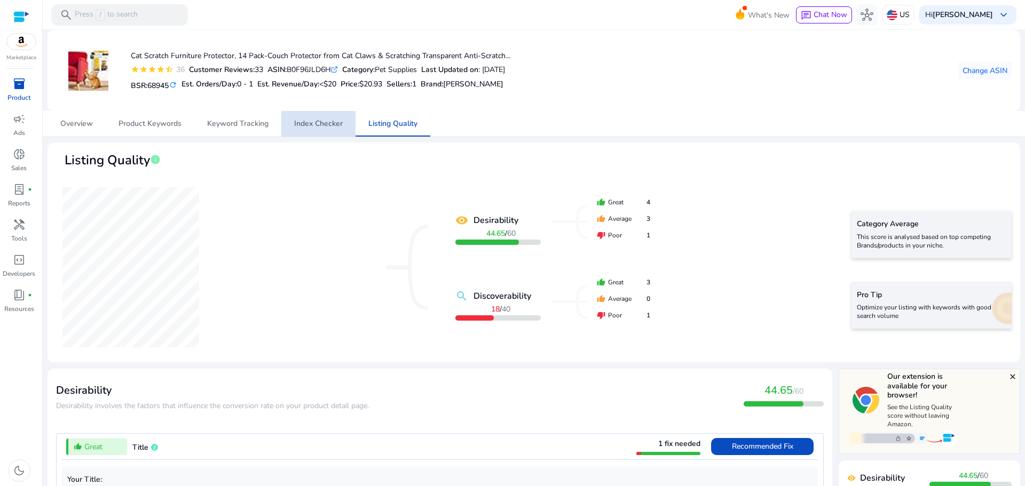
click at [326, 124] on span "Index Checker" at bounding box center [318, 123] width 49 height 7
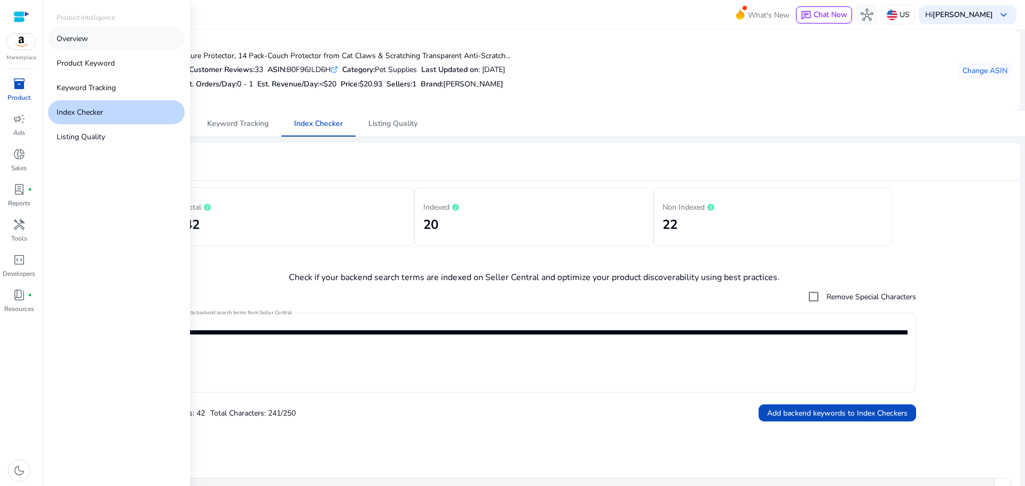
click at [83, 46] on link "Overview" at bounding box center [116, 39] width 137 height 24
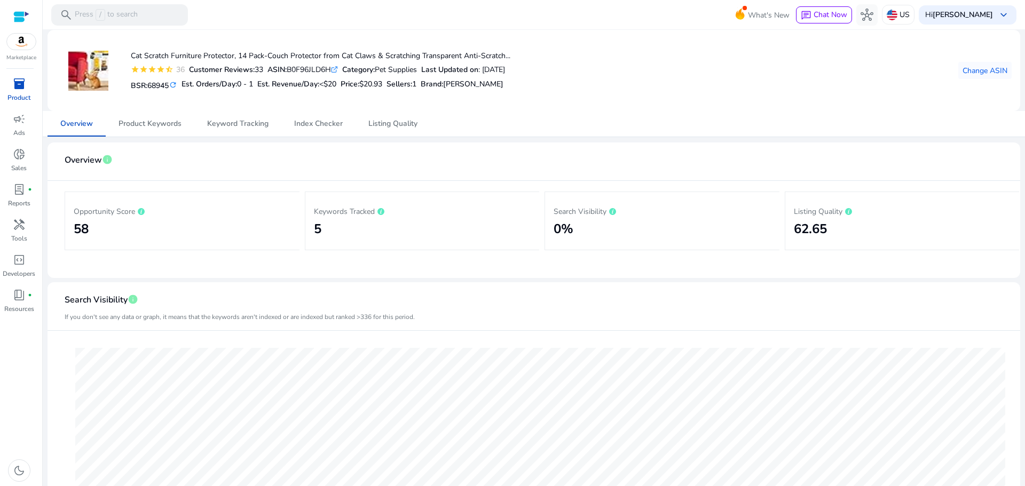
click at [13, 92] on div "inventory_2" at bounding box center [19, 83] width 30 height 17
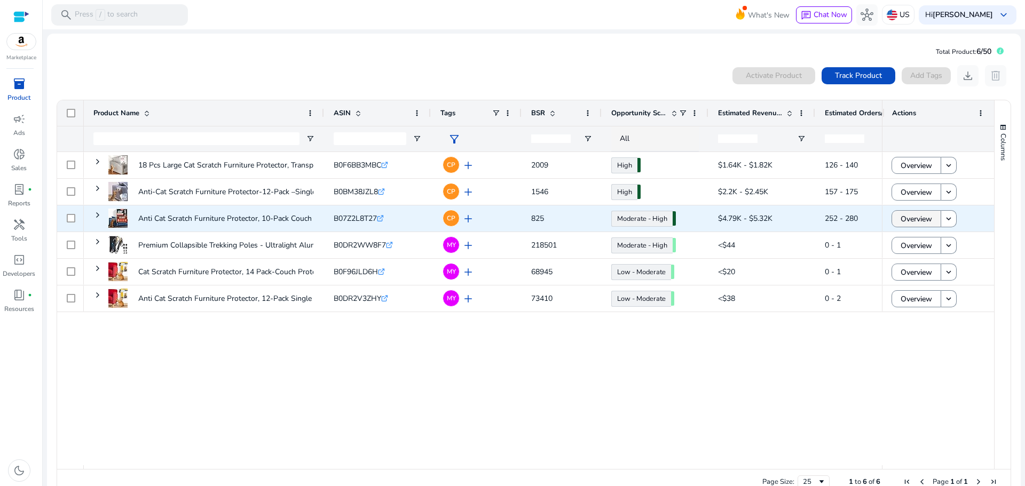
click at [913, 213] on span "Overview" at bounding box center [917, 219] width 32 height 22
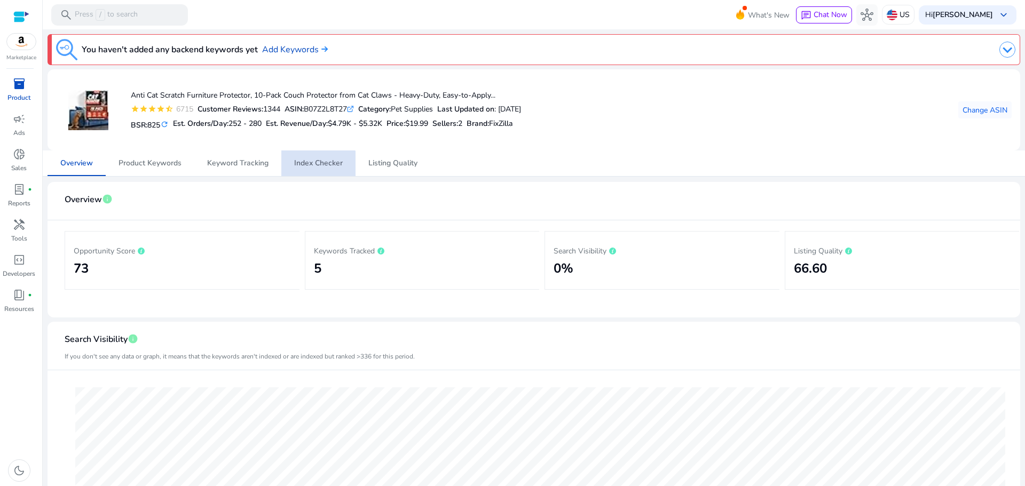
click at [315, 167] on span "Index Checker" at bounding box center [318, 163] width 49 height 7
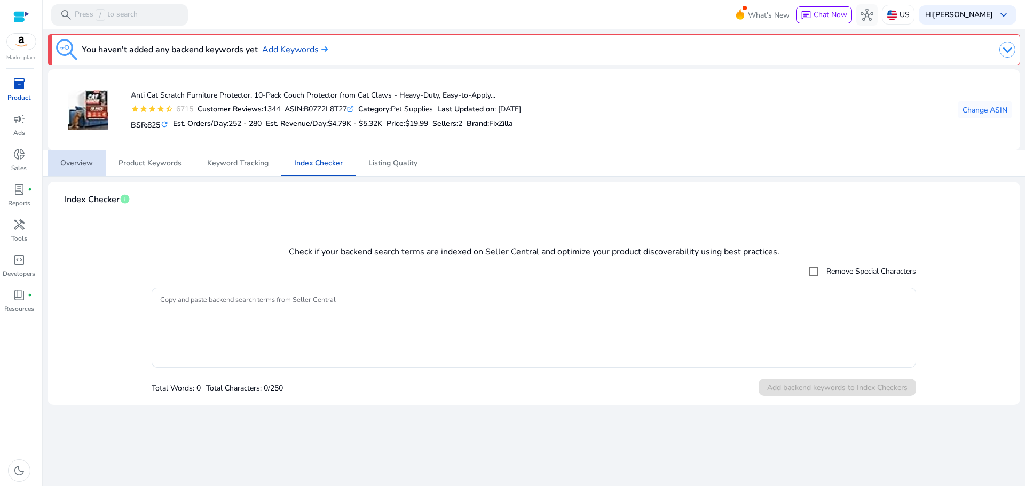
click at [78, 165] on span "Overview" at bounding box center [76, 163] width 33 height 7
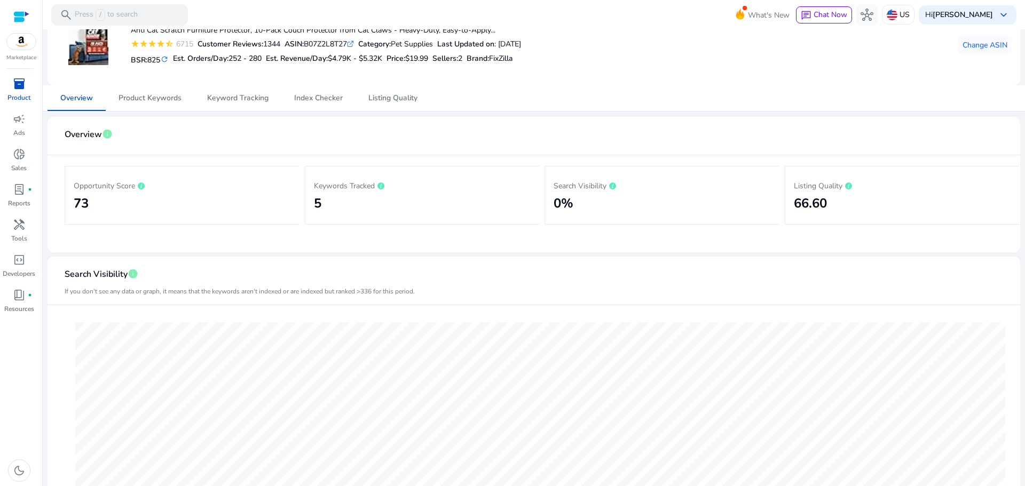
scroll to position [53, 0]
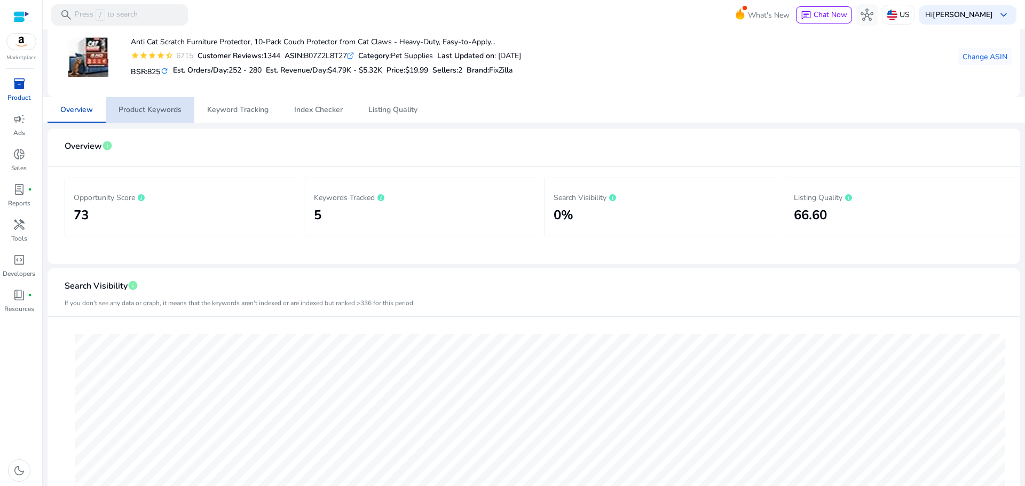
click at [147, 108] on span "Product Keywords" at bounding box center [150, 109] width 63 height 7
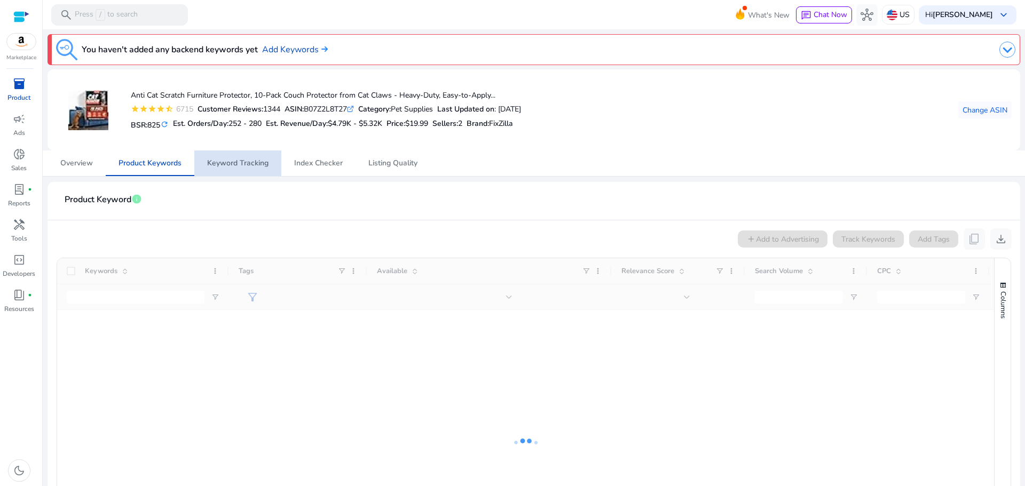
click at [245, 167] on span "Keyword Tracking" at bounding box center [237, 163] width 61 height 7
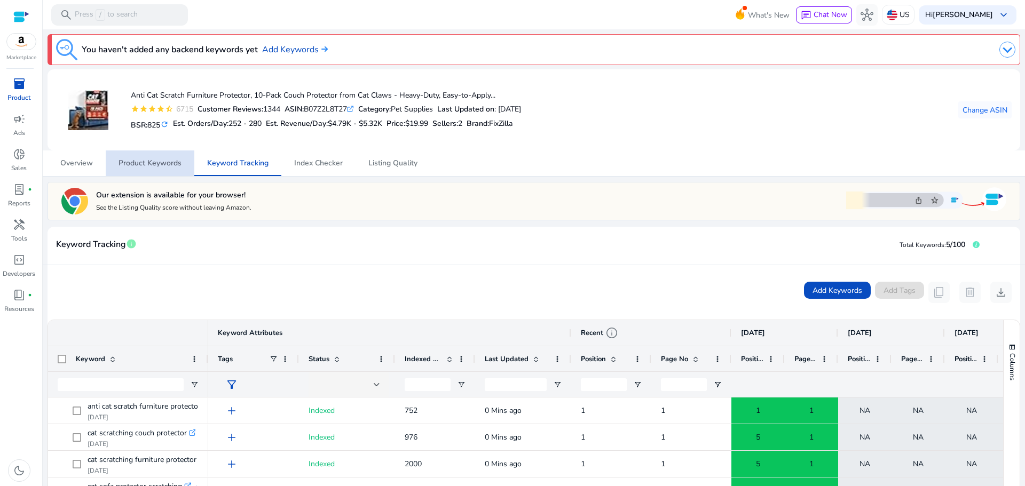
click at [163, 161] on span "Product Keywords" at bounding box center [150, 163] width 63 height 7
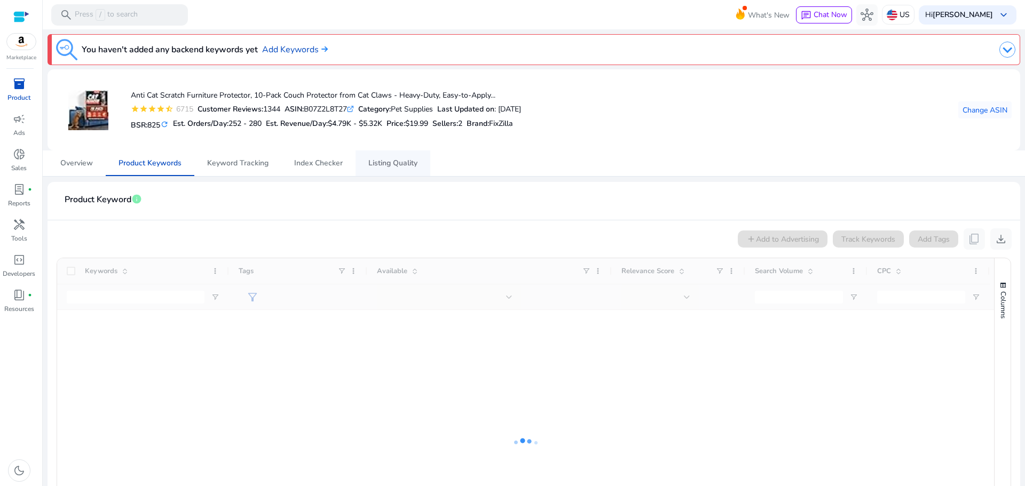
click at [387, 167] on span "Listing Quality" at bounding box center [392, 163] width 49 height 7
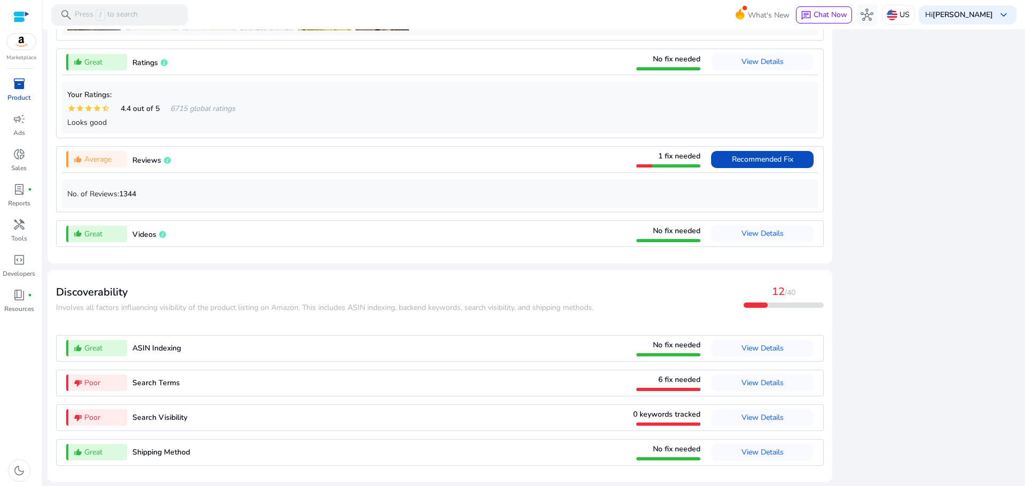
scroll to position [913, 0]
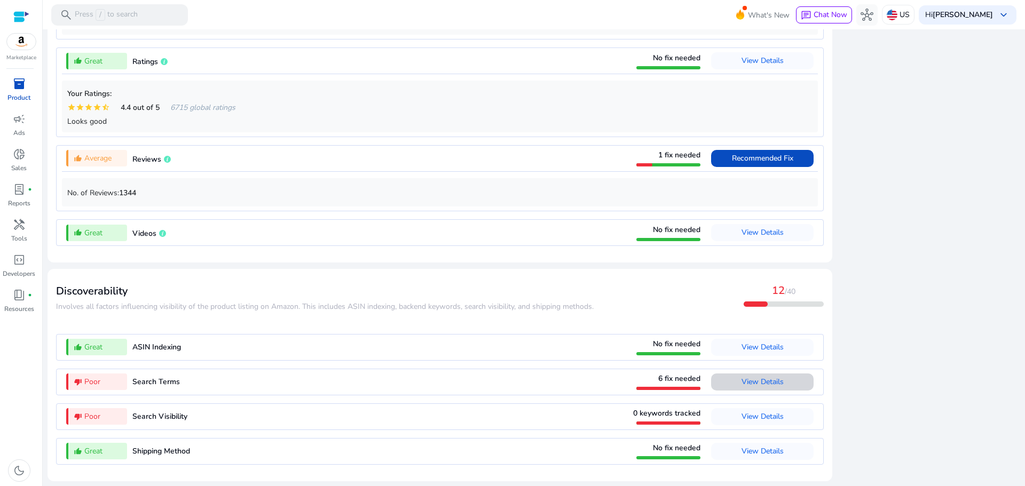
click at [774, 378] on span "View Details" at bounding box center [763, 382] width 42 height 10
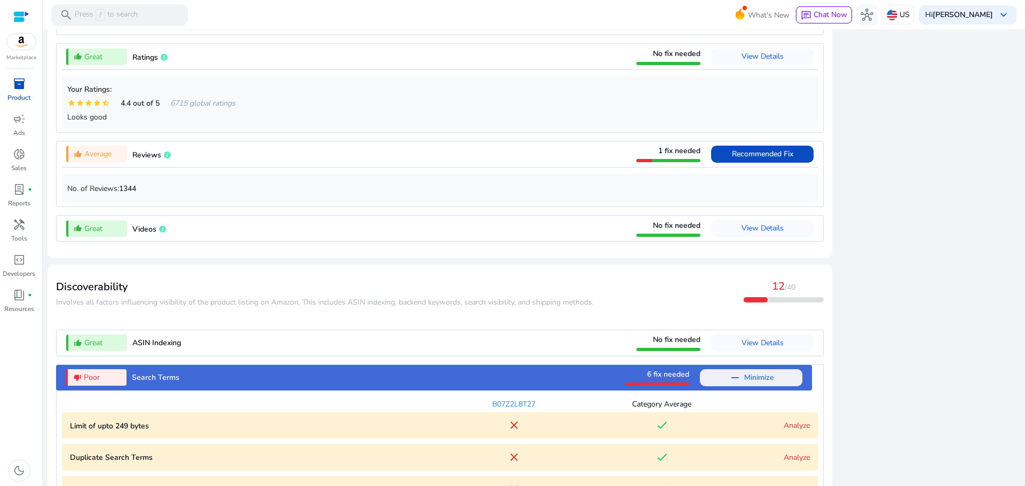
scroll to position [1126, 0]
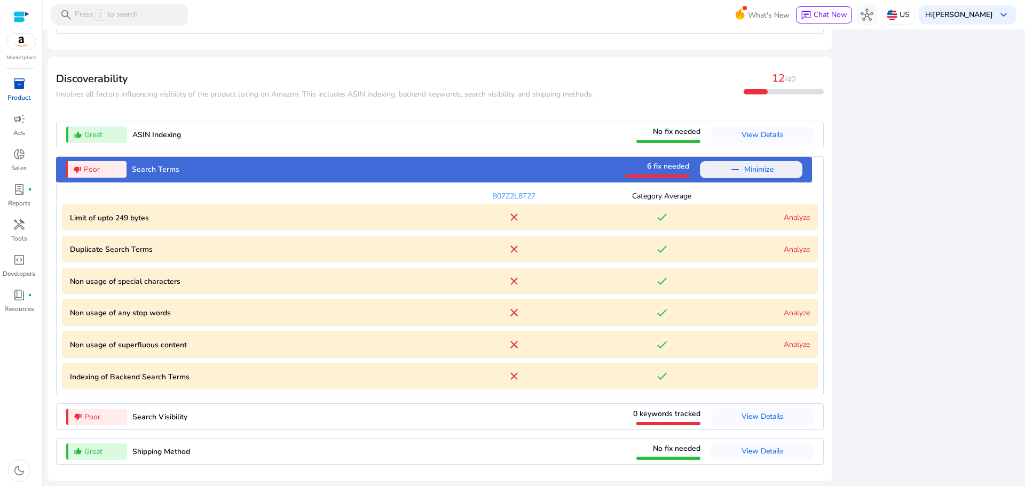
click at [795, 253] on link "Analyze" at bounding box center [797, 250] width 26 height 10
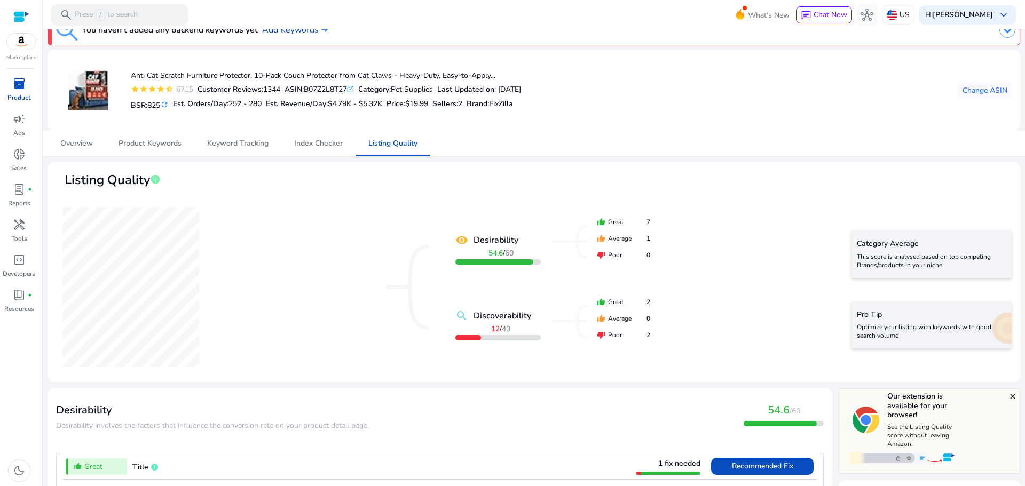
scroll to position [0, 0]
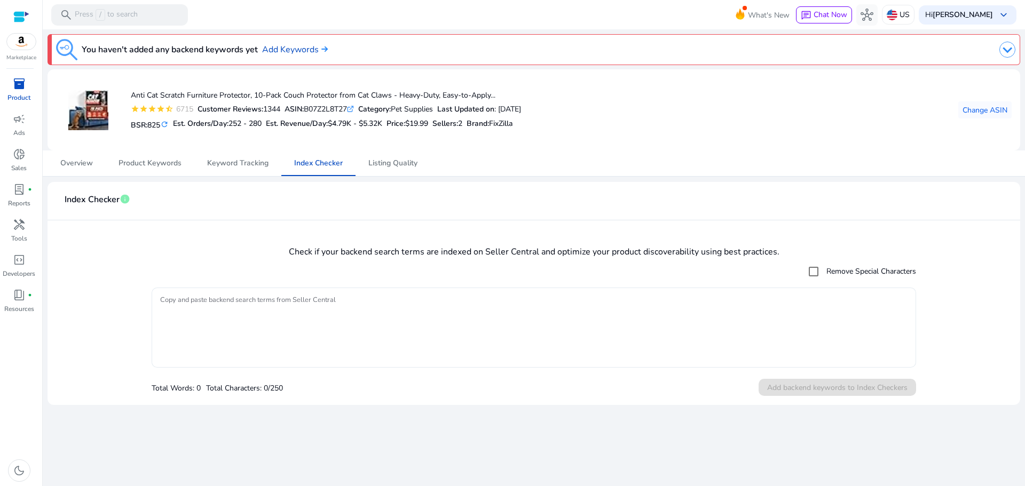
click at [303, 320] on textarea "Copy and paste backend search terms from Seller Central" at bounding box center [534, 327] width 748 height 69
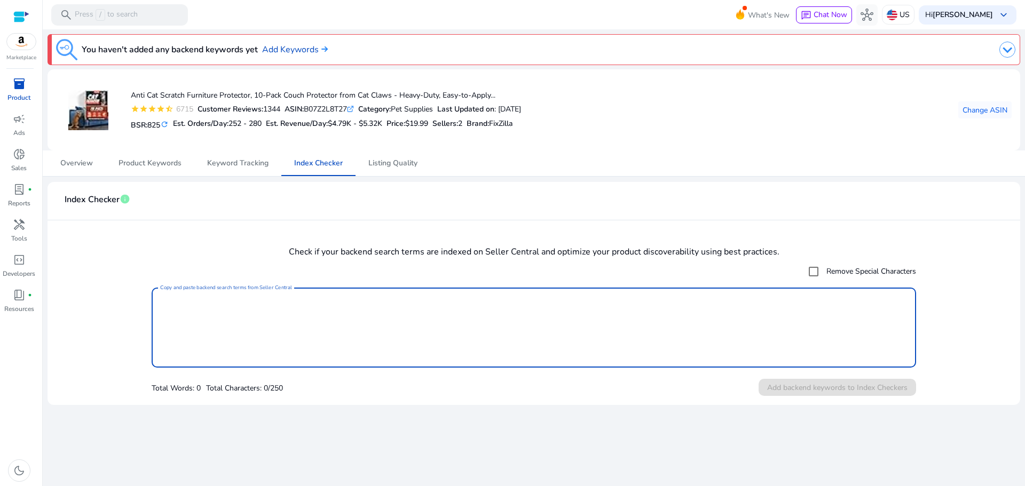
paste textarea "**********"
type textarea "**********"
click at [788, 386] on span "Add backend keywords to Index Checkers" at bounding box center [837, 387] width 140 height 11
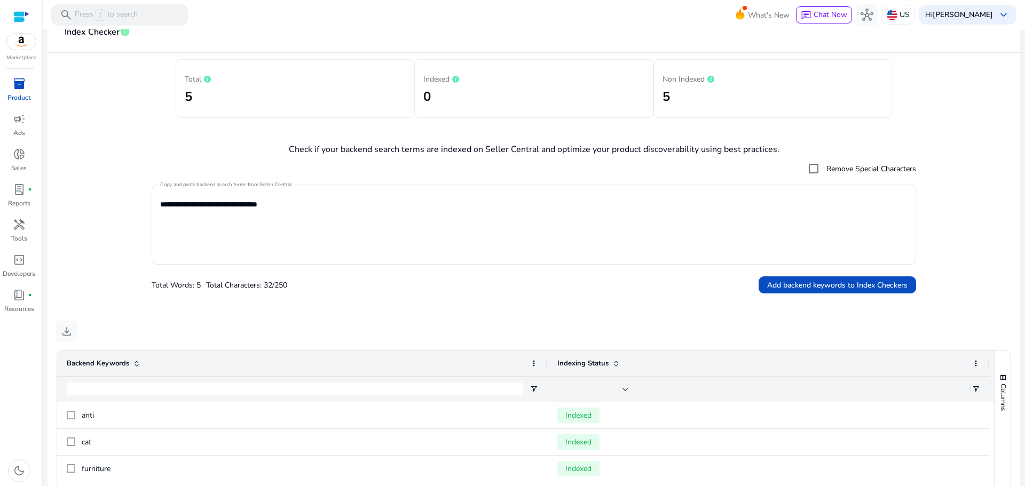
scroll to position [126, 0]
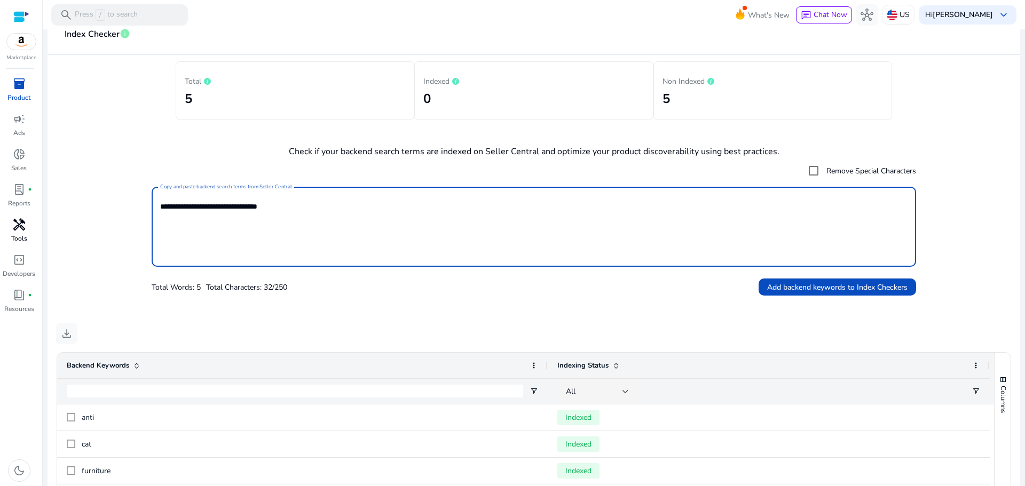
drag, startPoint x: 300, startPoint y: 220, endPoint x: 7, endPoint y: 227, distance: 292.7
click at [13, 228] on mat-sidenav-container "Marketplace inventory_2 Product campaign Ads donut_small Sales lab_profile fibe…" at bounding box center [512, 243] width 1025 height 486
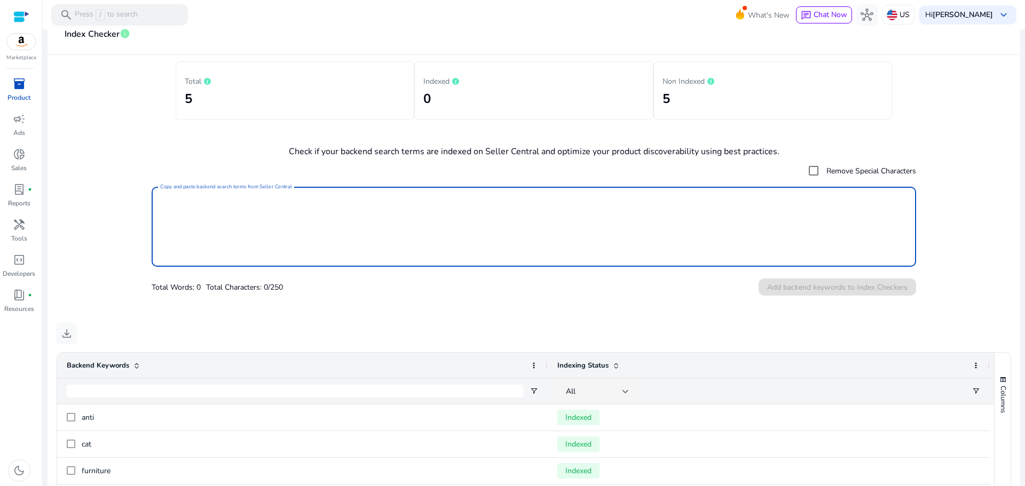
click at [224, 209] on textarea "Copy and paste backend search terms from Seller Central" at bounding box center [534, 226] width 748 height 69
paste textarea "**********"
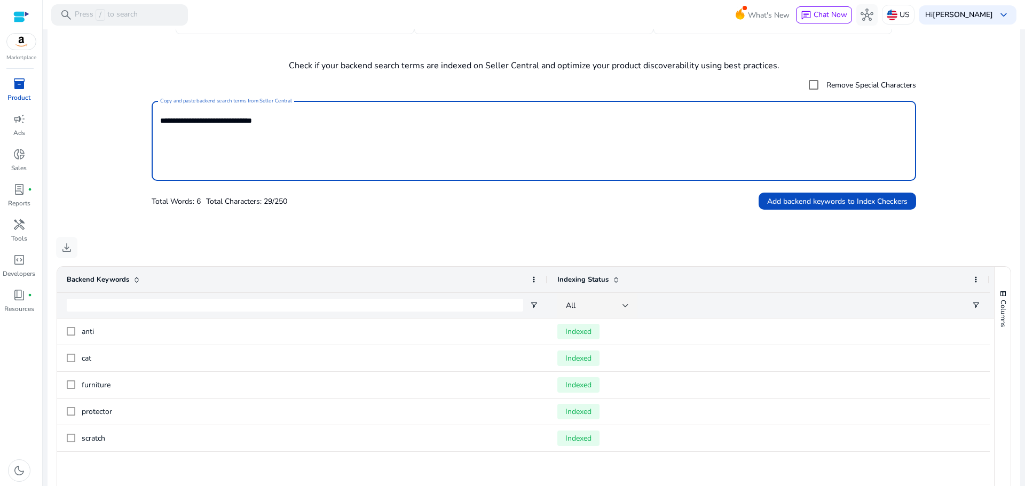
scroll to position [214, 0]
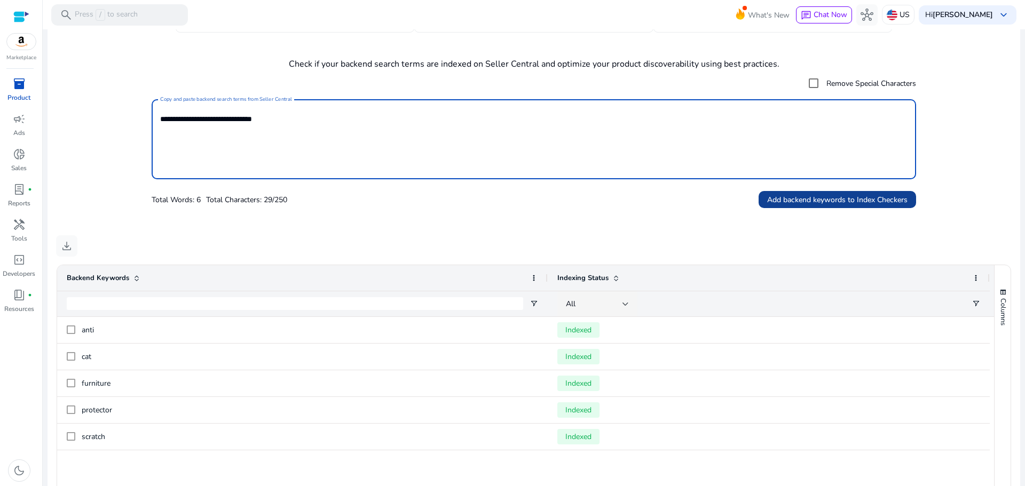
type textarea "**********"
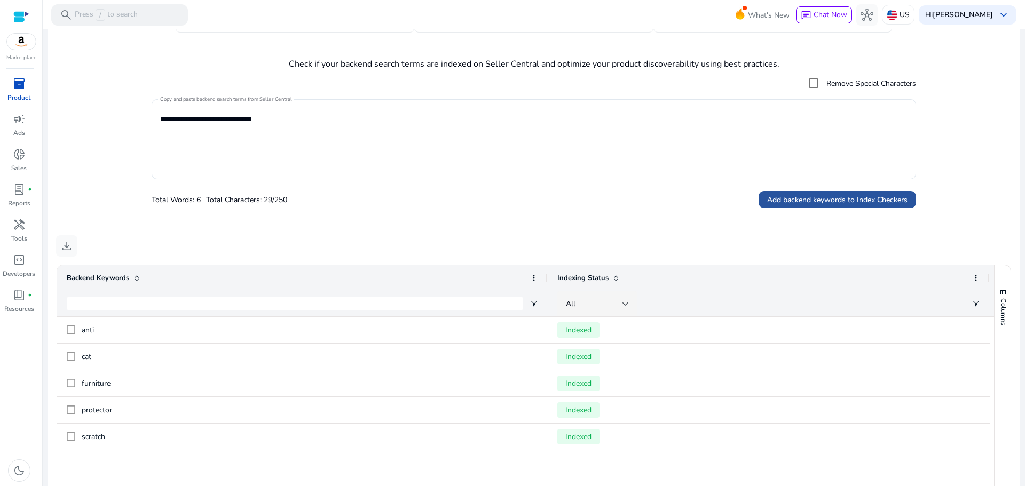
click at [828, 199] on span "Add backend keywords to Index Checkers" at bounding box center [837, 199] width 140 height 11
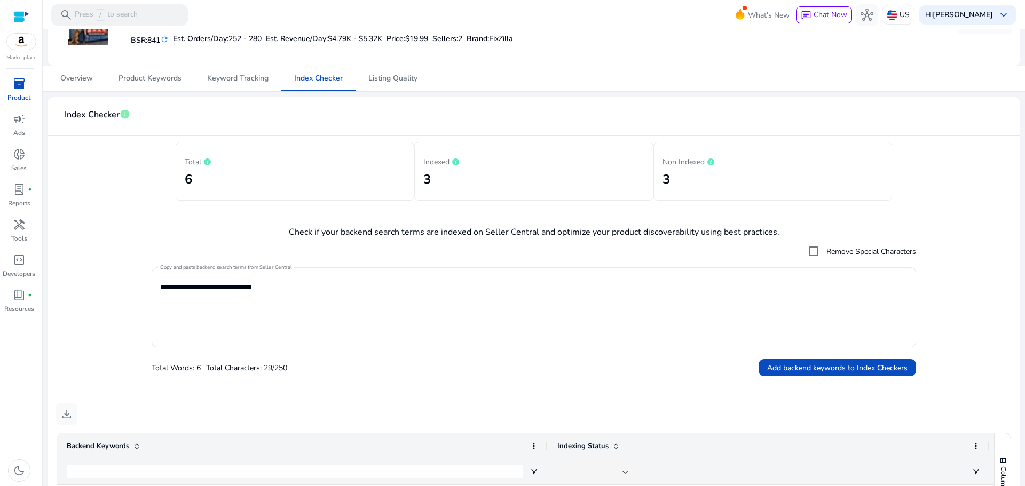
scroll to position [0, 0]
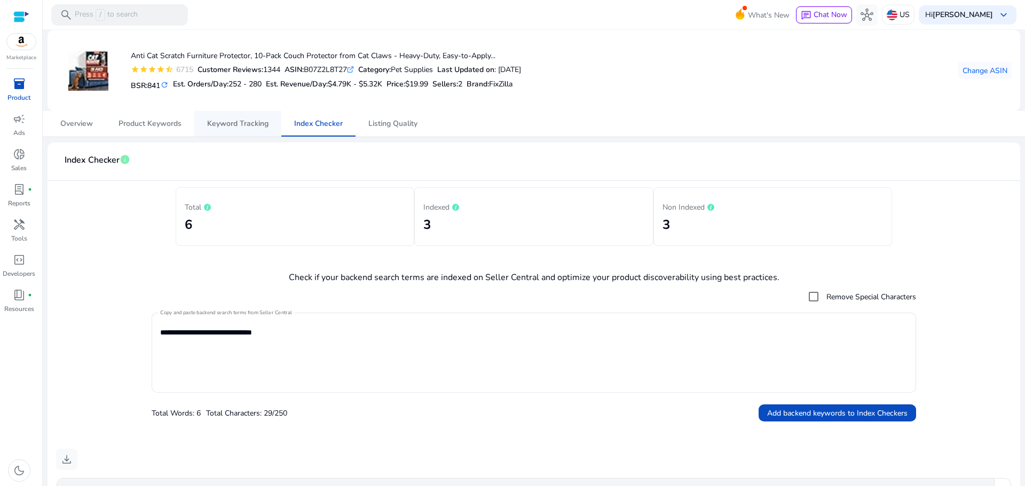
click at [243, 125] on span "Keyword Tracking" at bounding box center [237, 123] width 61 height 7
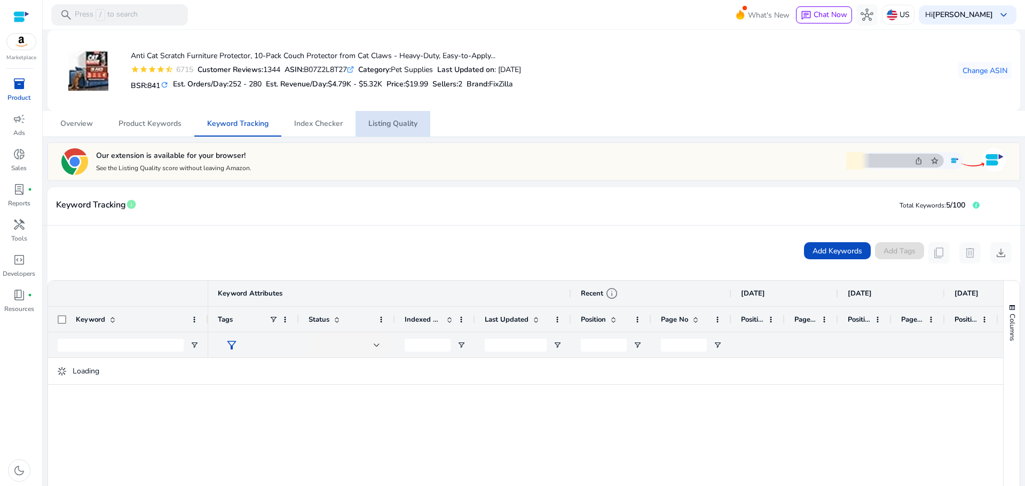
click at [386, 122] on span "Listing Quality" at bounding box center [392, 123] width 49 height 7
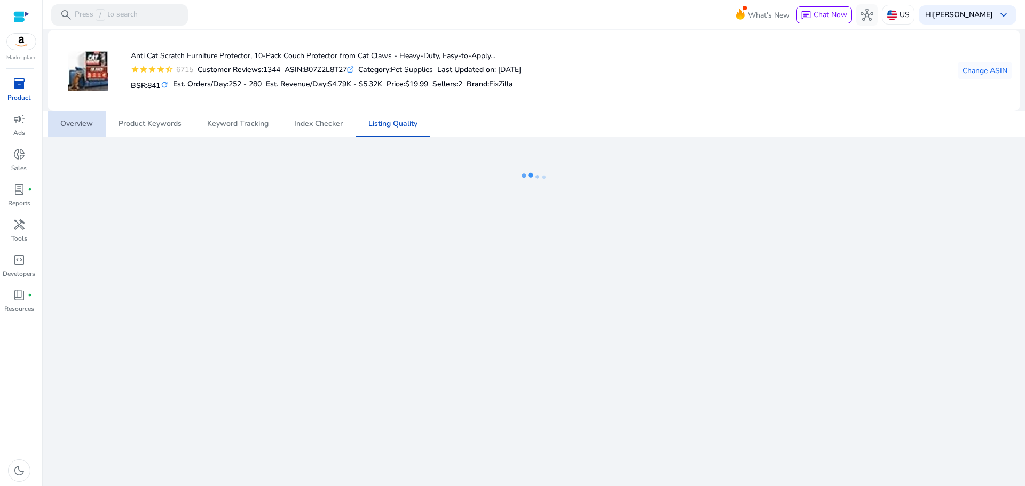
click at [76, 123] on span "Overview" at bounding box center [76, 123] width 33 height 7
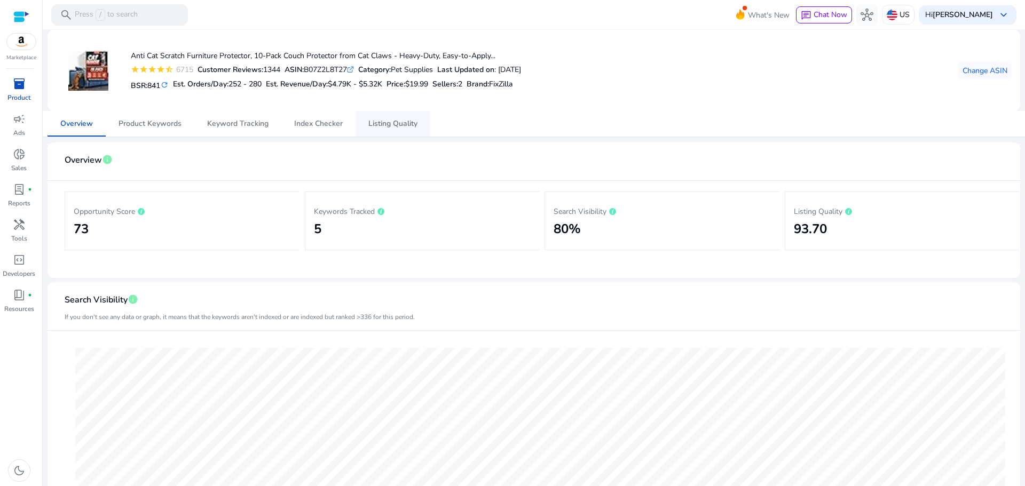
click at [395, 127] on span "Listing Quality" at bounding box center [392, 123] width 49 height 7
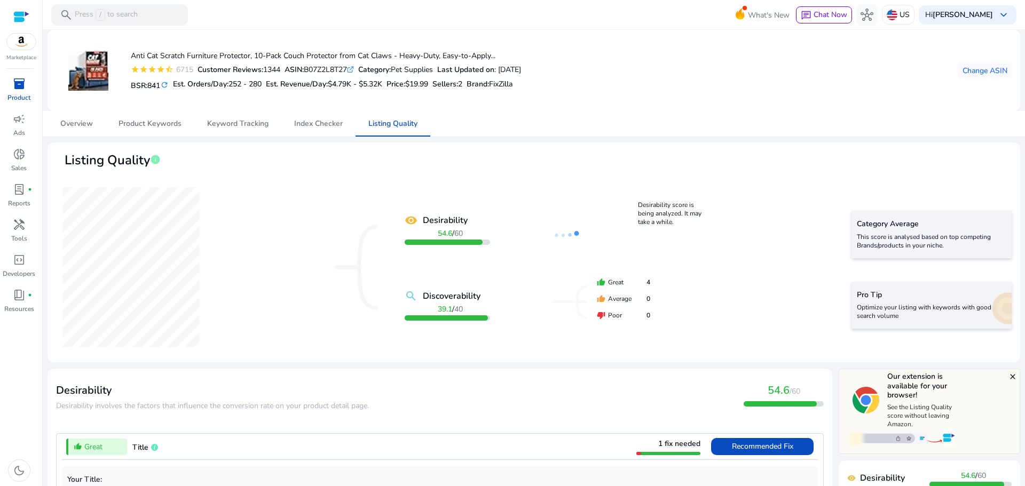
click at [19, 41] on img at bounding box center [21, 42] width 29 height 16
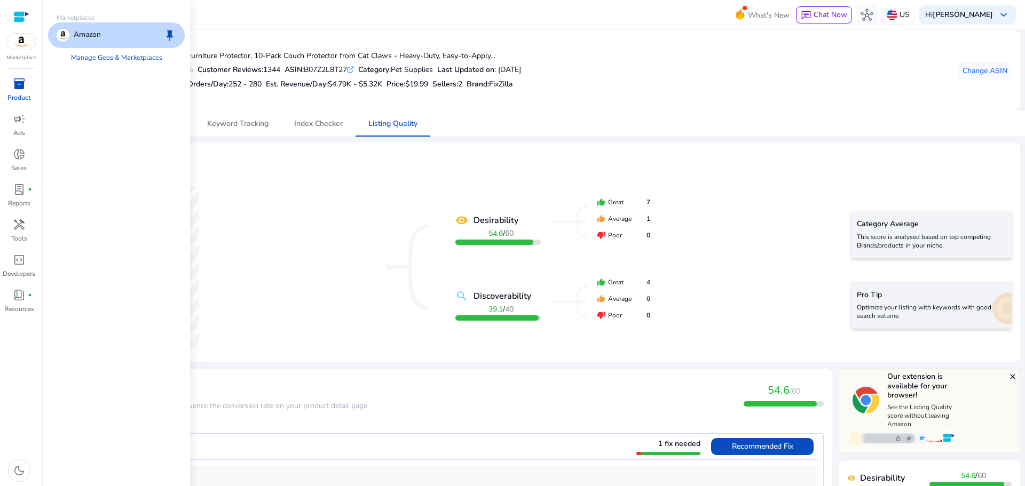
click at [21, 18] on div at bounding box center [21, 17] width 16 height 12
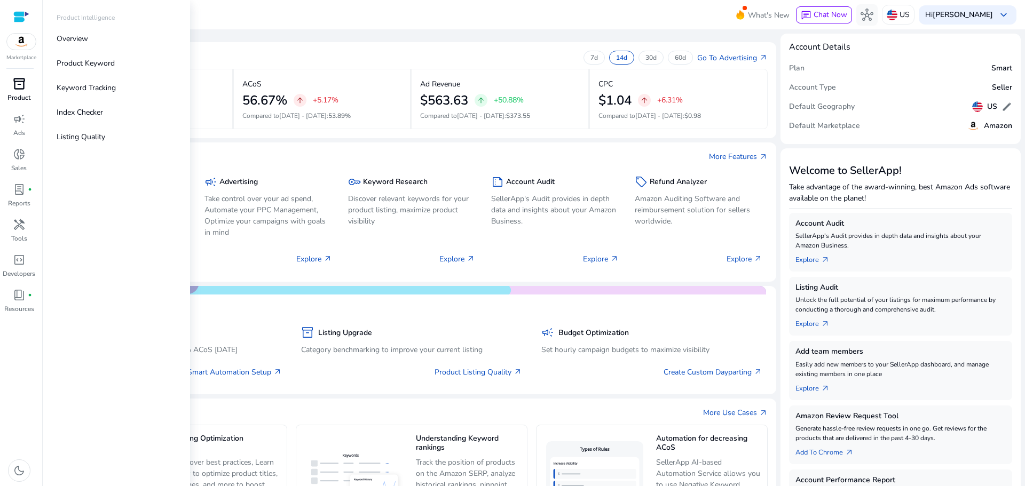
click at [8, 90] on div "inventory_2" at bounding box center [19, 83] width 30 height 17
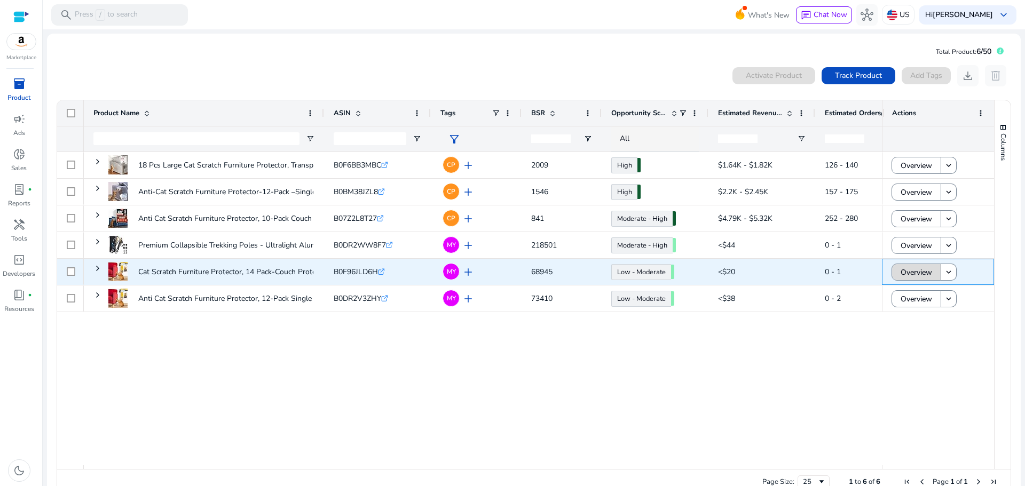
click at [908, 272] on span "Overview" at bounding box center [917, 273] width 32 height 22
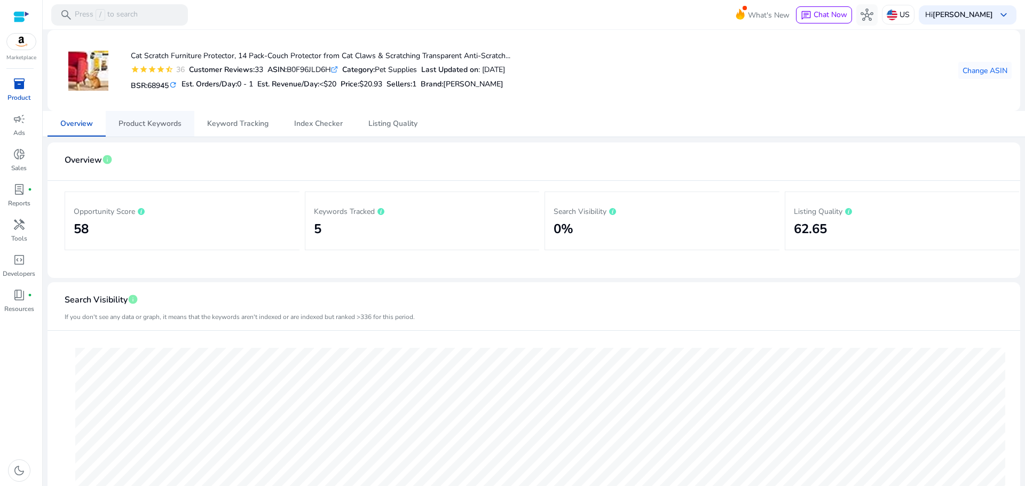
click at [165, 128] on span "Product Keywords" at bounding box center [150, 123] width 63 height 7
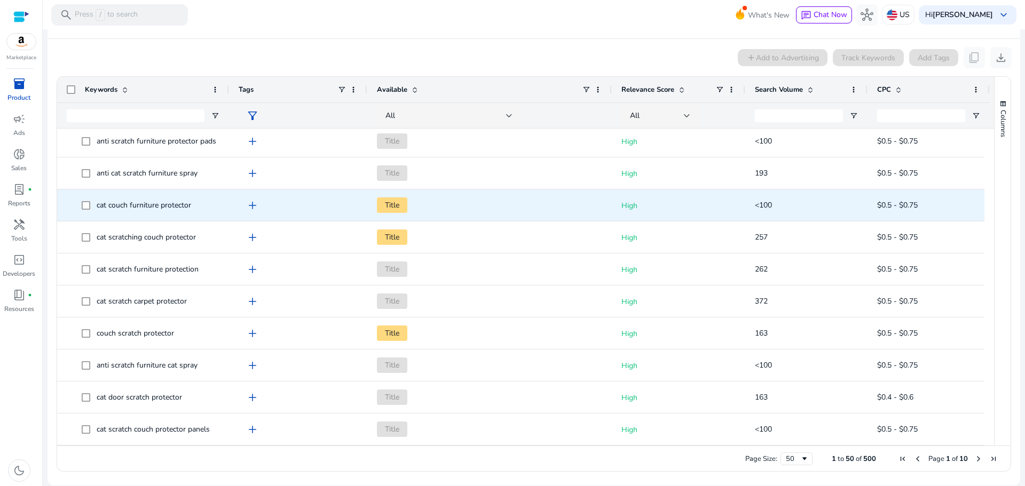
scroll to position [1028, 0]
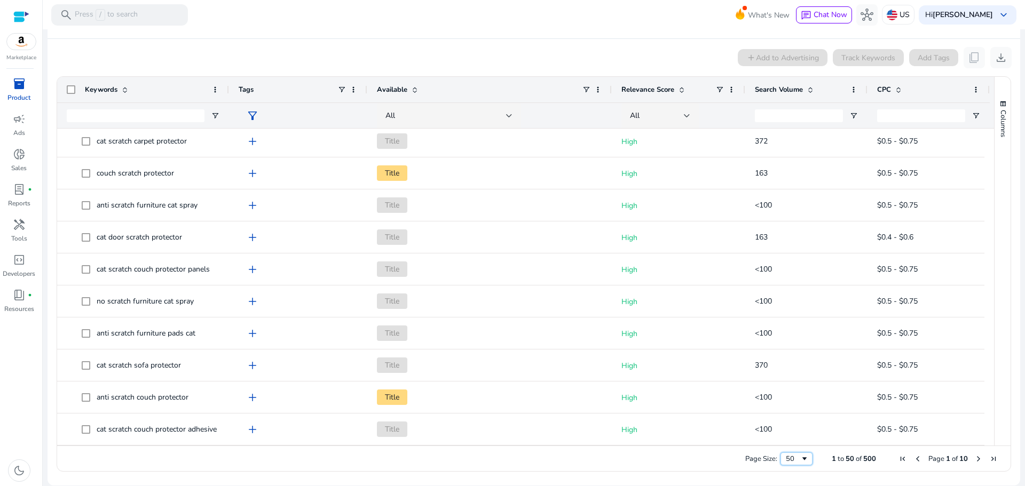
click at [800, 458] on span "Page Size" at bounding box center [804, 459] width 9 height 9
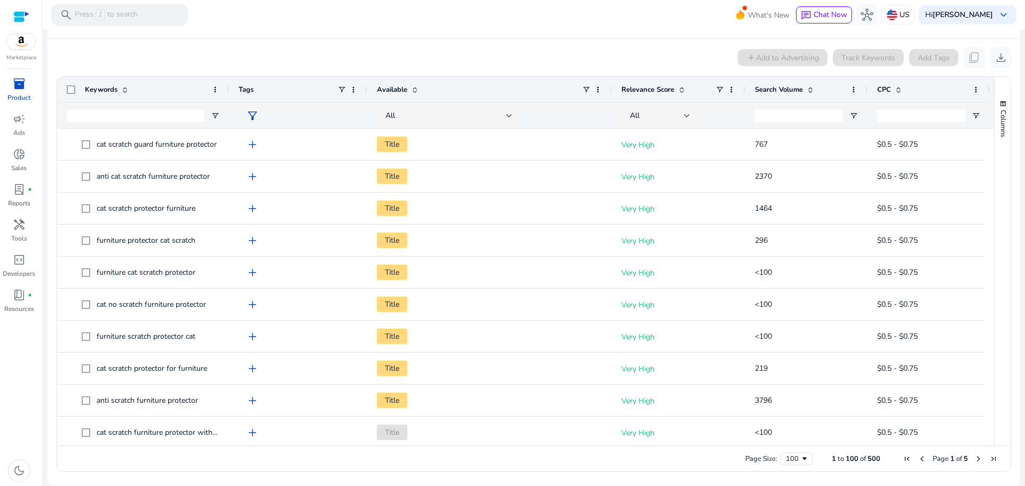
click at [773, 82] on div "Search Volume" at bounding box center [800, 90] width 91 height 20
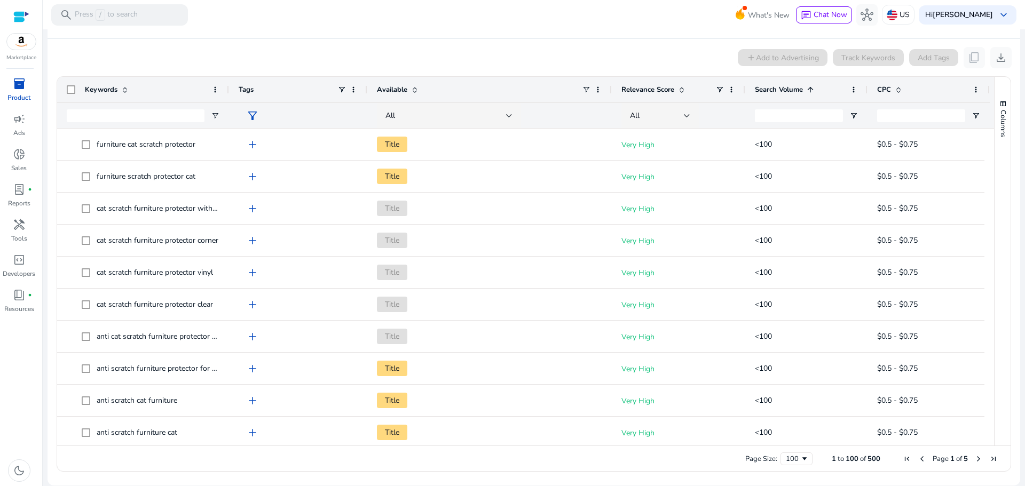
click at [774, 83] on div "Search Volume 1" at bounding box center [800, 90] width 91 height 20
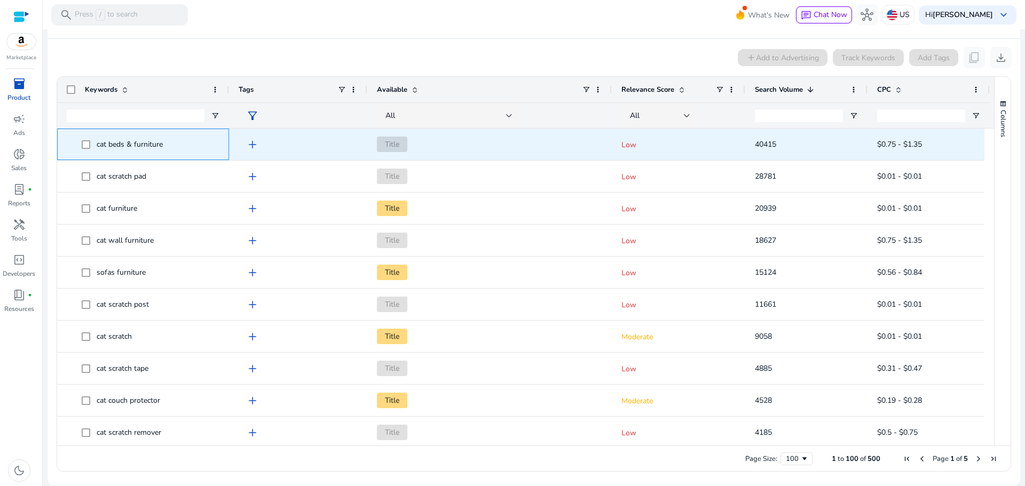
click at [168, 142] on span "cat beds & furniture" at bounding box center [151, 144] width 138 height 22
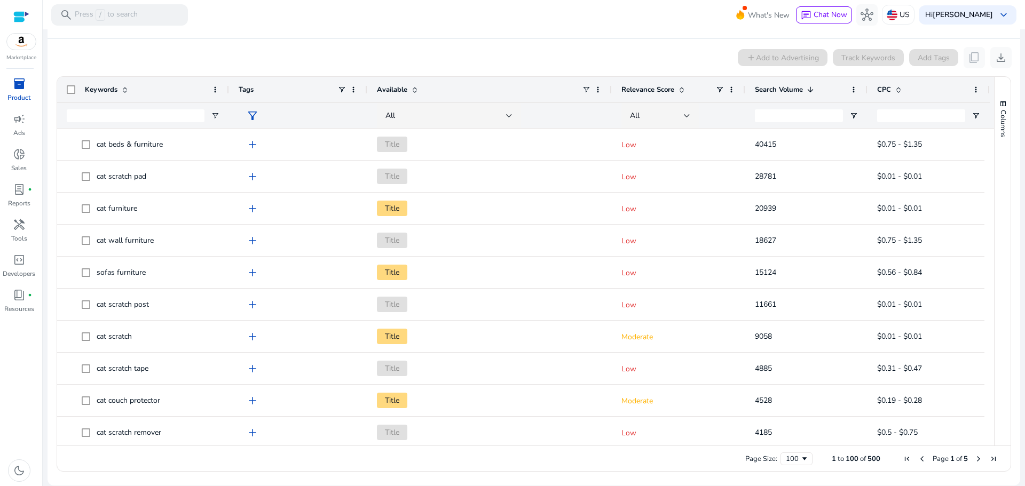
click at [643, 91] on span "Relevance Score" at bounding box center [648, 90] width 53 height 10
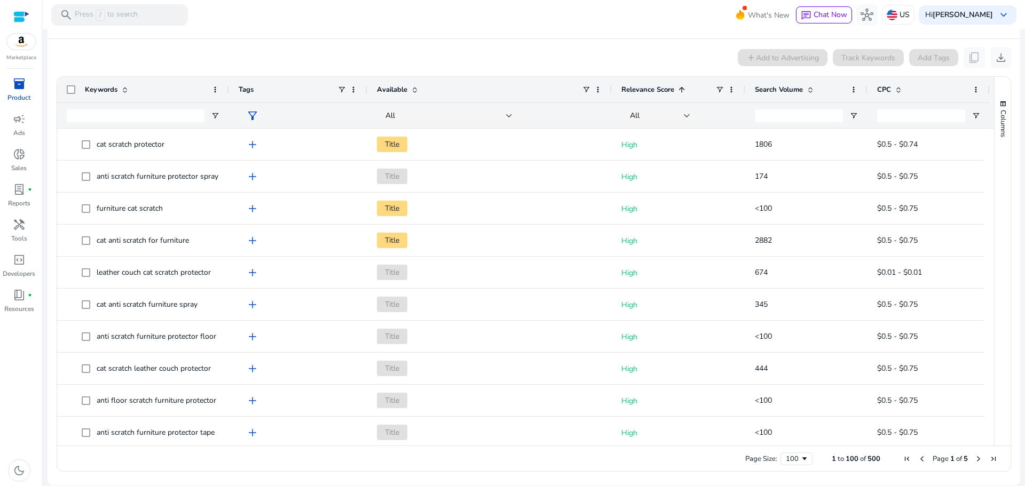
click at [643, 91] on span "Relevance Score" at bounding box center [648, 90] width 53 height 10
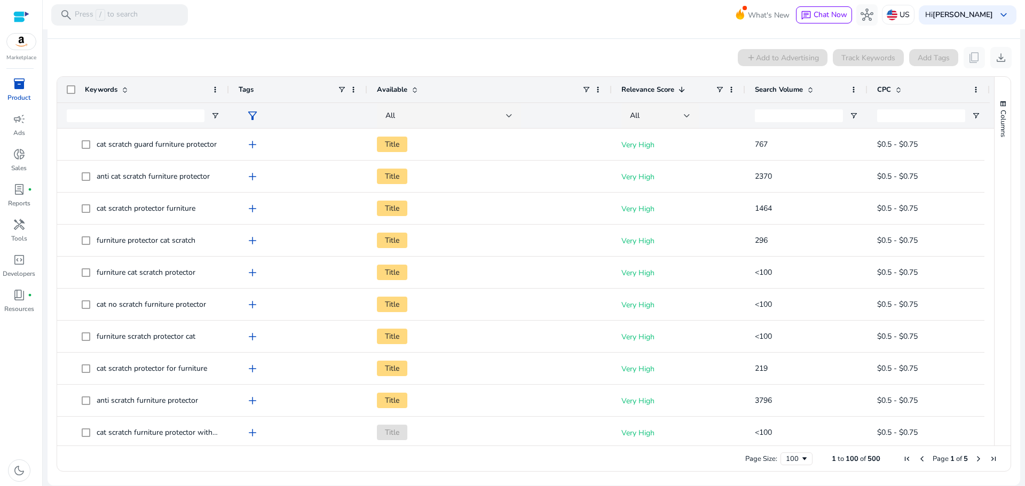
click at [670, 89] on span "Relevance Score" at bounding box center [648, 90] width 53 height 10
click at [656, 88] on span "Relevance Score" at bounding box center [648, 90] width 53 height 10
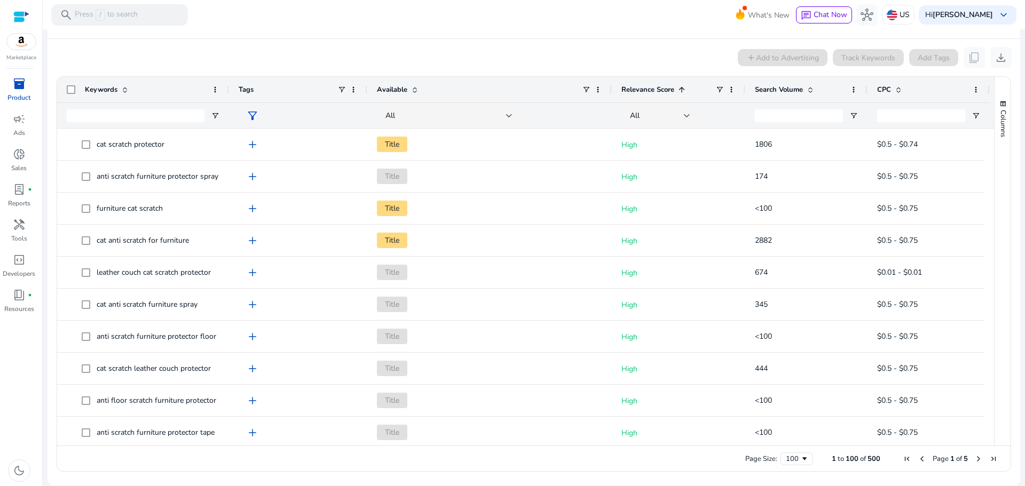
click at [782, 86] on span "Search Volume" at bounding box center [779, 90] width 48 height 10
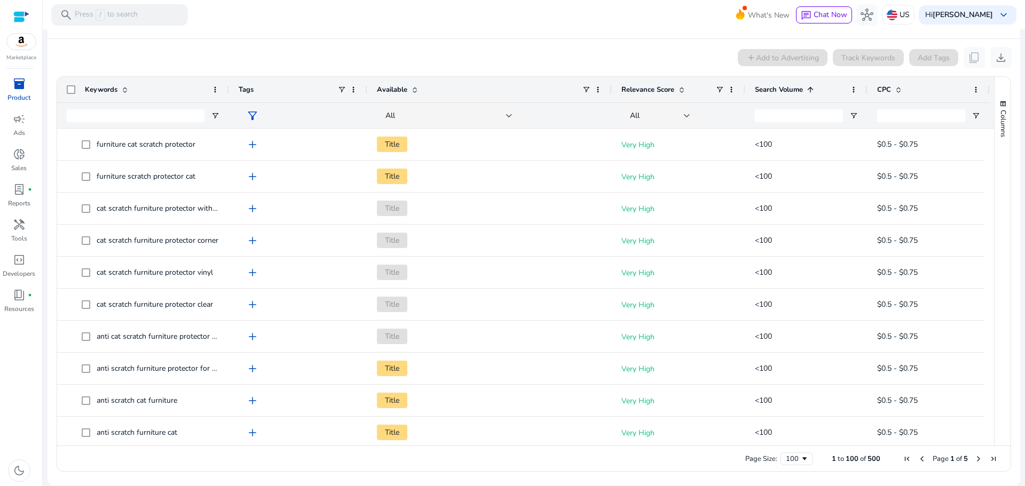
click at [782, 86] on span "Search Volume" at bounding box center [779, 90] width 48 height 10
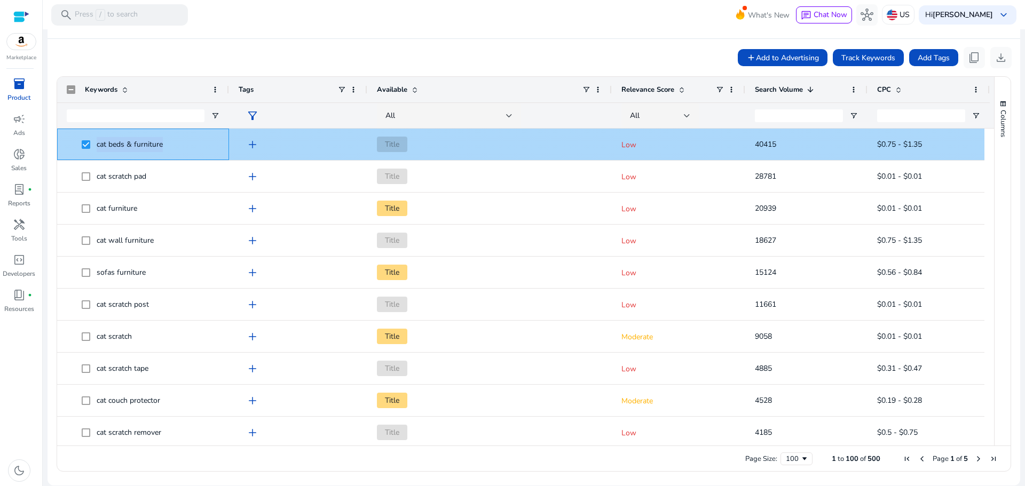
drag, startPoint x: 168, startPoint y: 142, endPoint x: 103, endPoint y: 147, distance: 65.4
click at [95, 151] on span "cat beds & furniture" at bounding box center [151, 144] width 138 height 22
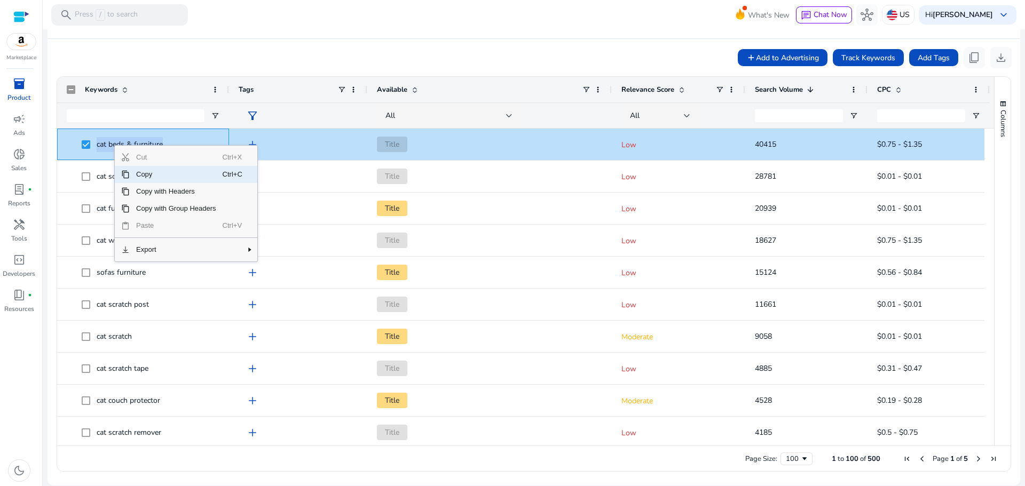
click at [137, 177] on span "Copy" at bounding box center [176, 174] width 93 height 17
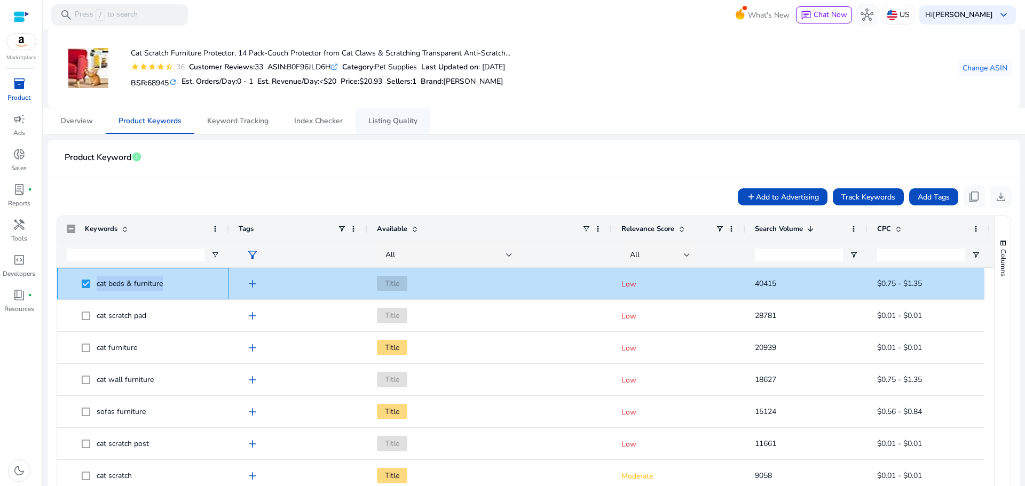
scroll to position [0, 0]
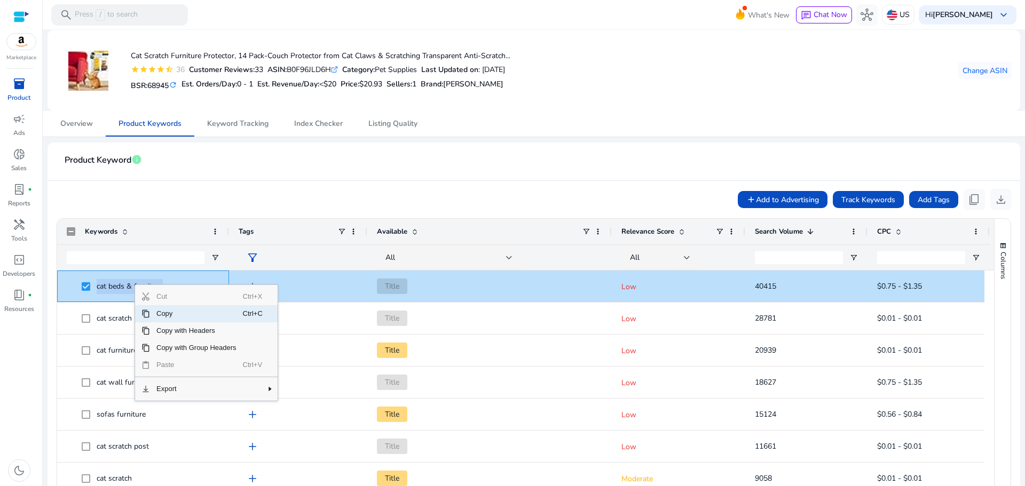
click at [161, 316] on span "Copy" at bounding box center [196, 313] width 93 height 17
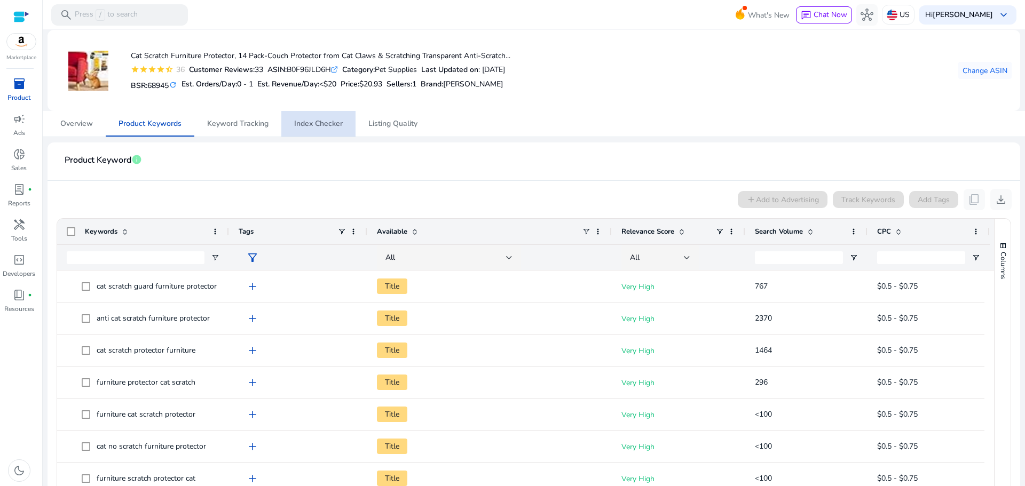
click at [327, 127] on span "Index Checker" at bounding box center [318, 123] width 49 height 7
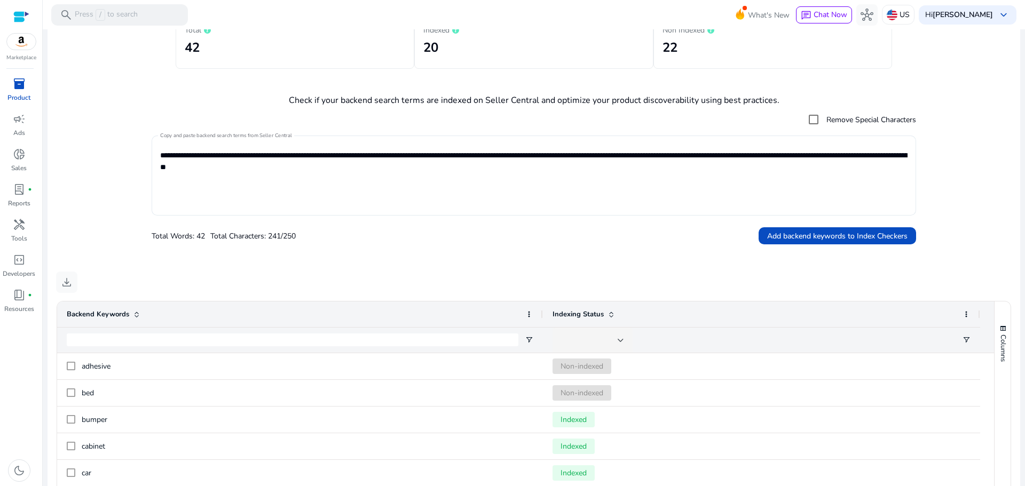
scroll to position [126, 0]
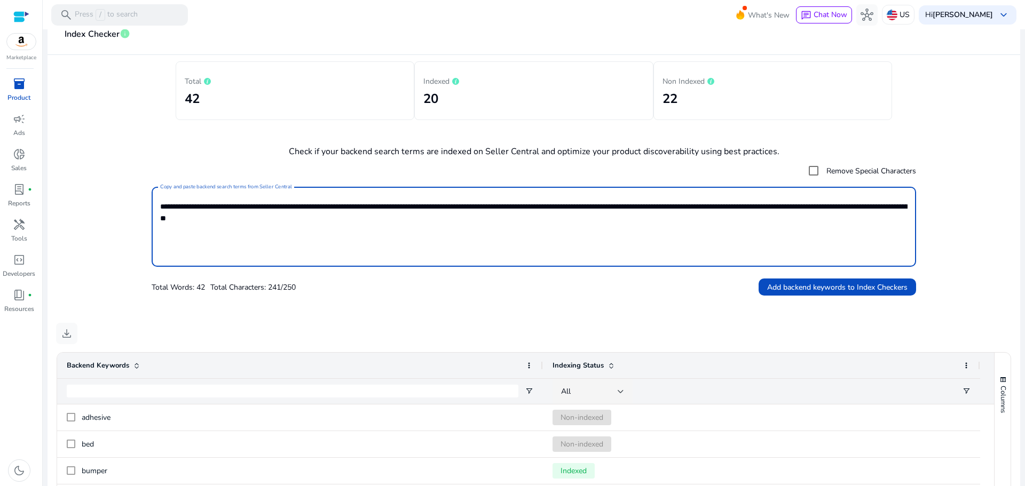
drag, startPoint x: 368, startPoint y: 224, endPoint x: 104, endPoint y: 182, distance: 267.7
click at [104, 182] on form "**********" at bounding box center [534, 228] width 956 height 136
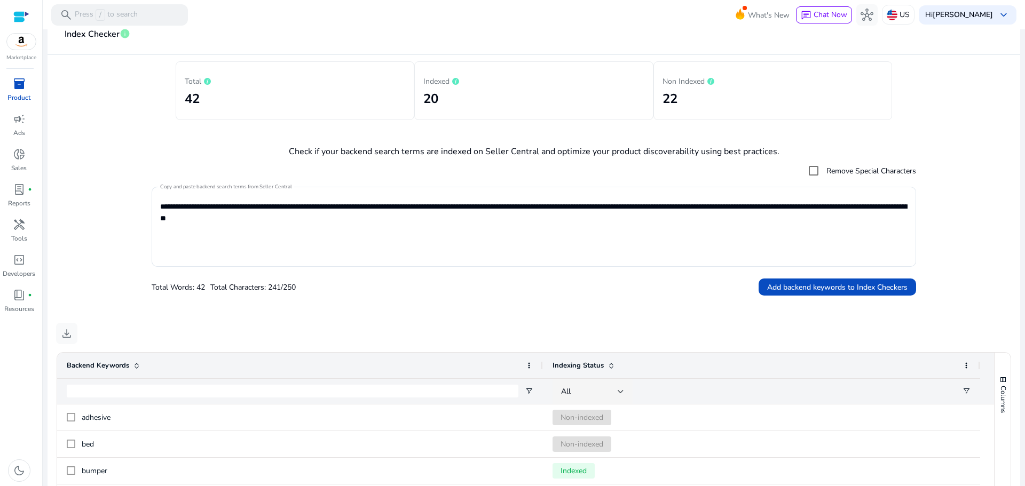
drag, startPoint x: 209, startPoint y: 209, endPoint x: 125, endPoint y: 173, distance: 91.6
click at [125, 173] on form "**********" at bounding box center [534, 228] width 956 height 136
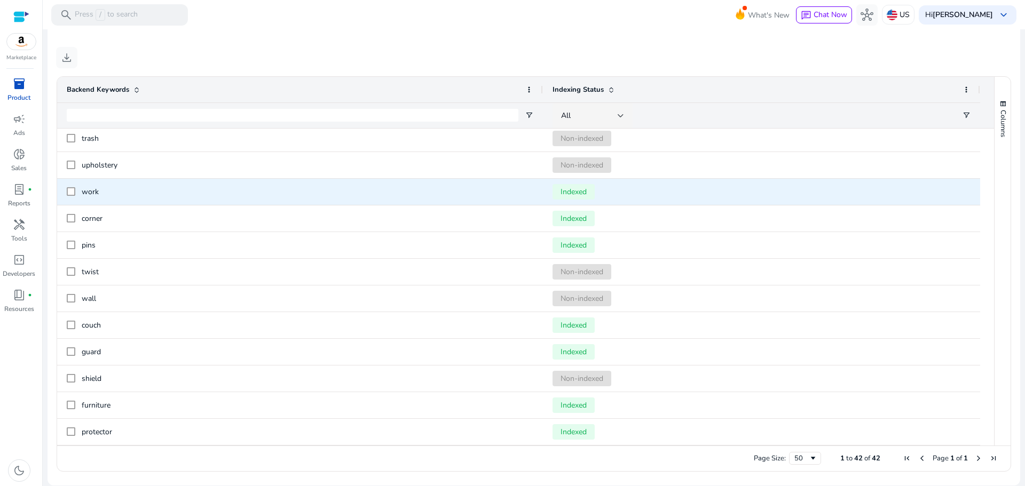
scroll to position [757, 0]
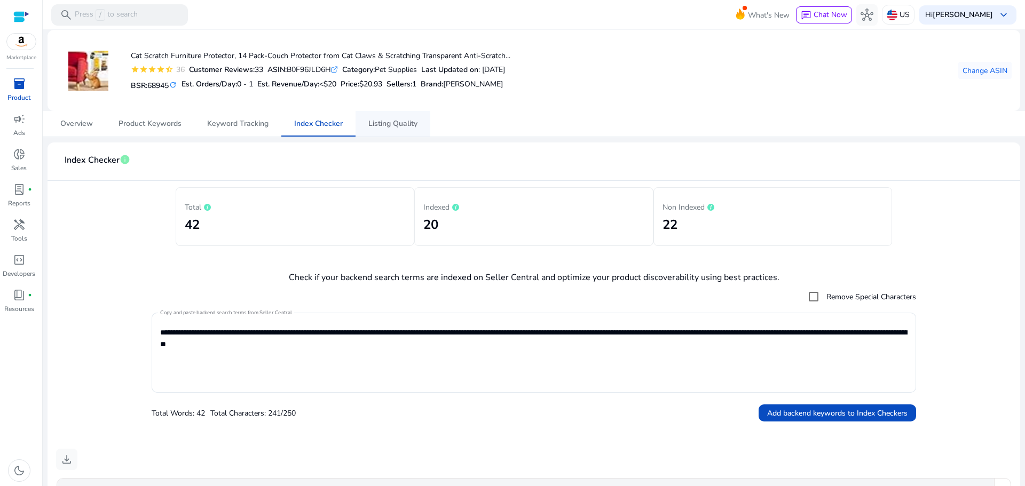
click at [403, 129] on span "Listing Quality" at bounding box center [392, 124] width 49 height 26
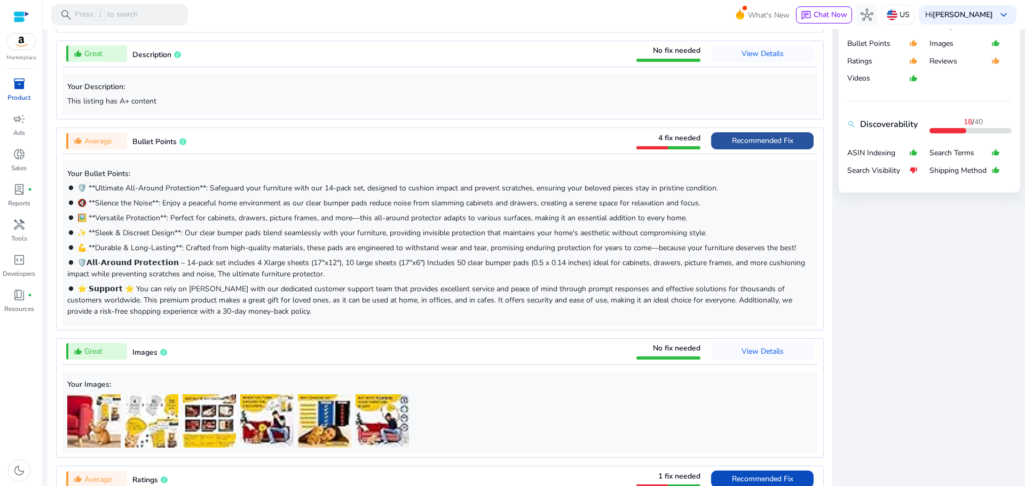
click at [758, 140] on span "Recommended Fix" at bounding box center [762, 141] width 61 height 10
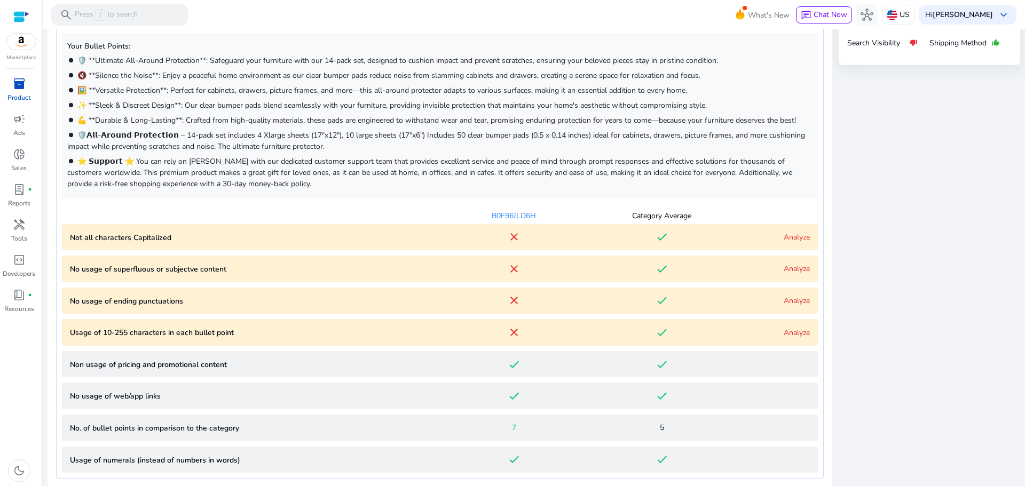
click at [784, 234] on link "Analyze" at bounding box center [797, 237] width 26 height 10
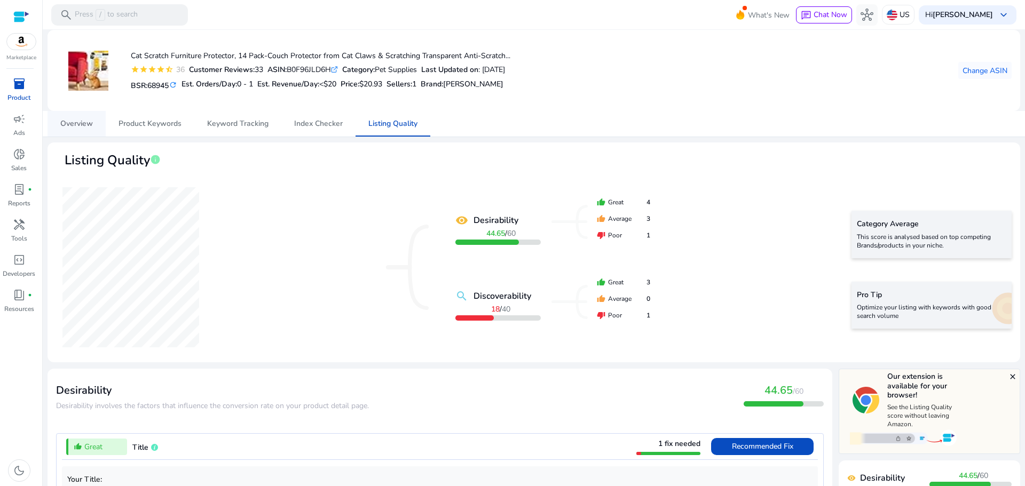
click at [80, 130] on span "Overview" at bounding box center [76, 124] width 33 height 26
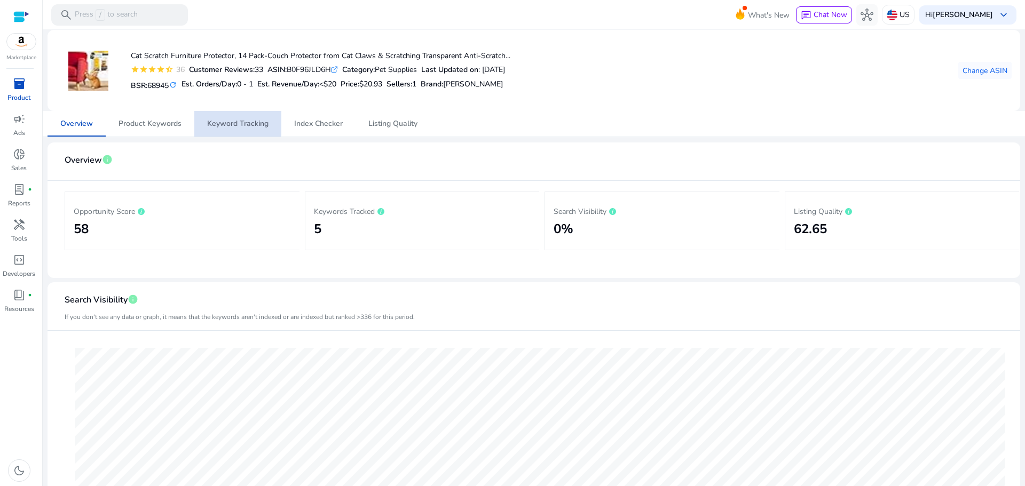
click at [231, 122] on span "Keyword Tracking" at bounding box center [237, 123] width 61 height 7
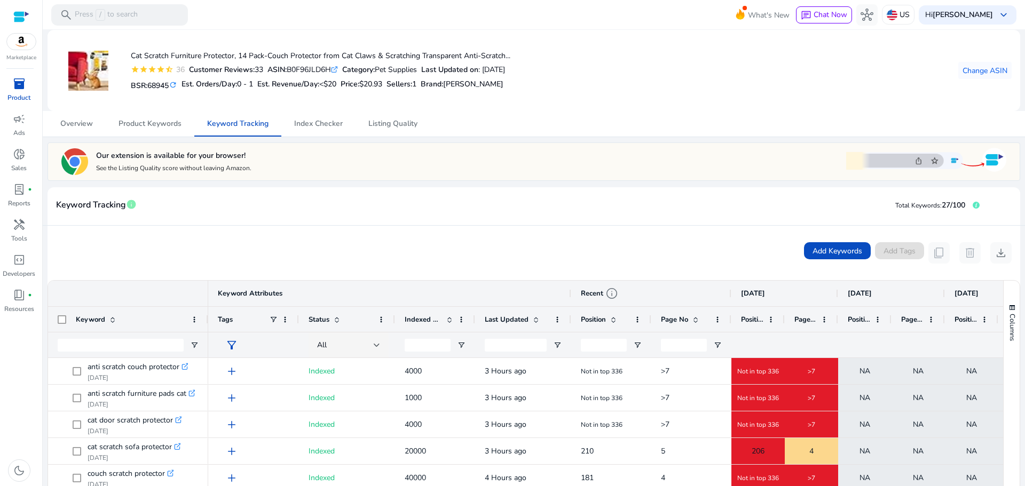
click at [19, 18] on div at bounding box center [21, 17] width 16 height 12
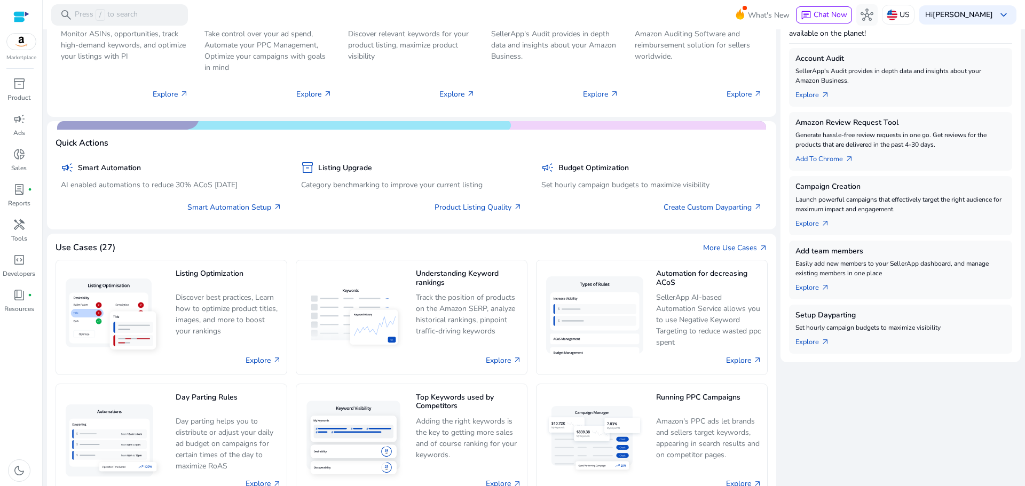
scroll to position [190, 0]
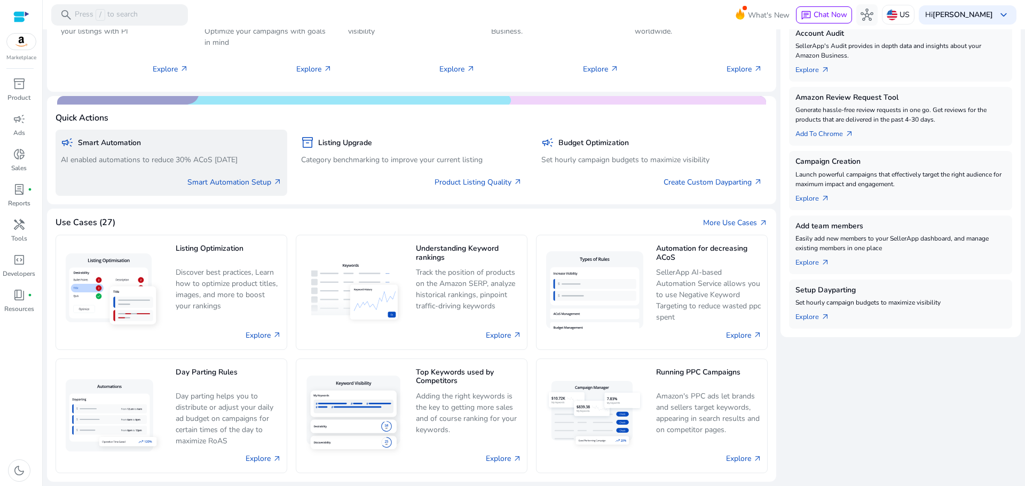
click at [160, 155] on p "AI enabled automations to reduce 30% ACoS [DATE]" at bounding box center [171, 159] width 221 height 11
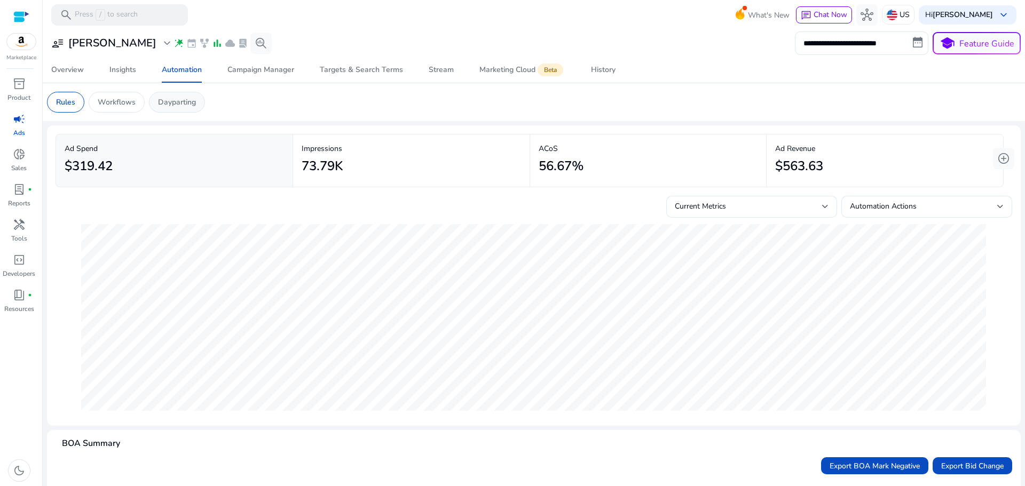
click at [170, 107] on p "Dayparting" at bounding box center [177, 102] width 38 height 11
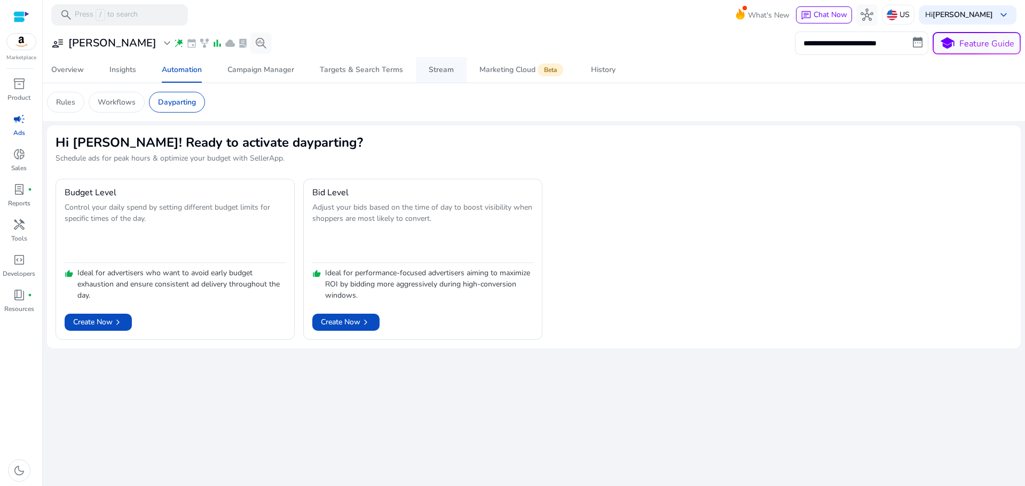
click at [430, 77] on span "Stream" at bounding box center [441, 70] width 25 height 26
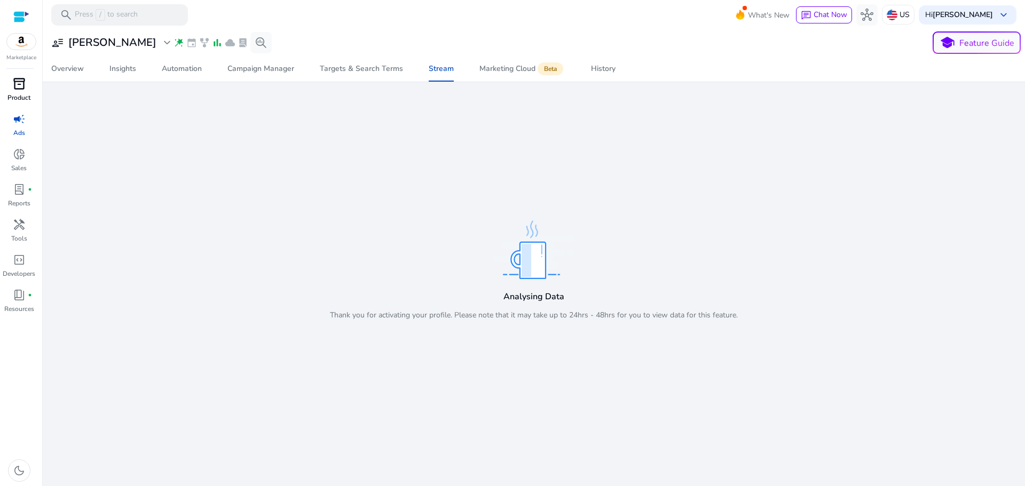
click at [15, 85] on span "inventory_2" at bounding box center [19, 83] width 13 height 13
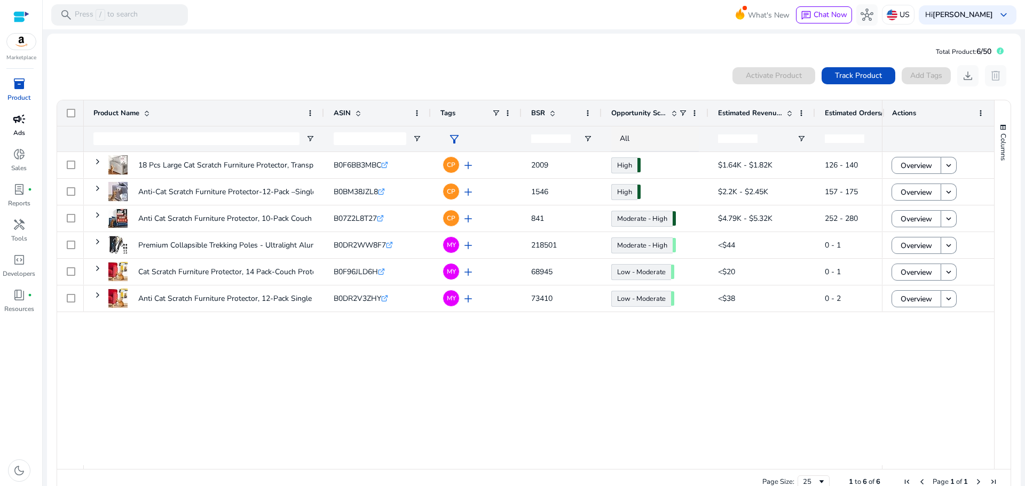
click at [13, 125] on span "campaign" at bounding box center [19, 119] width 13 height 13
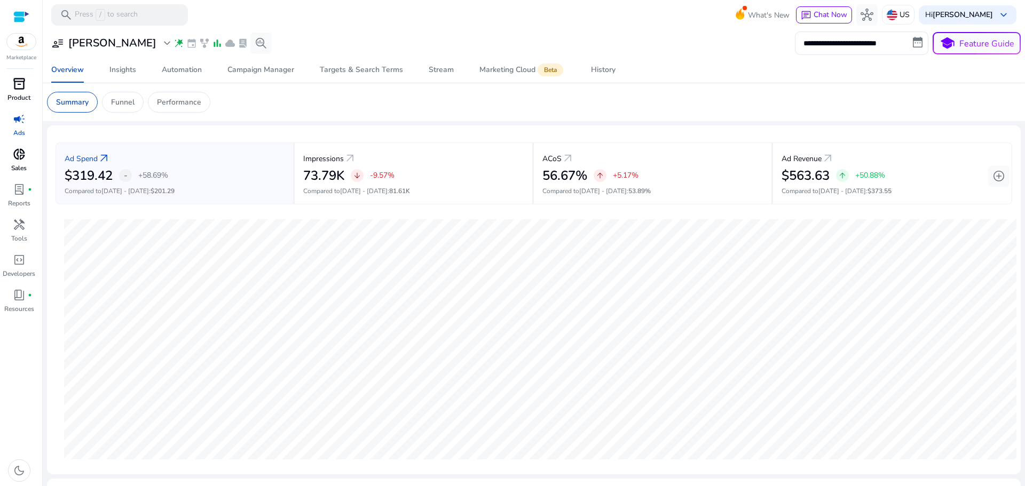
click at [18, 162] on div "donut_small" at bounding box center [19, 154] width 30 height 17
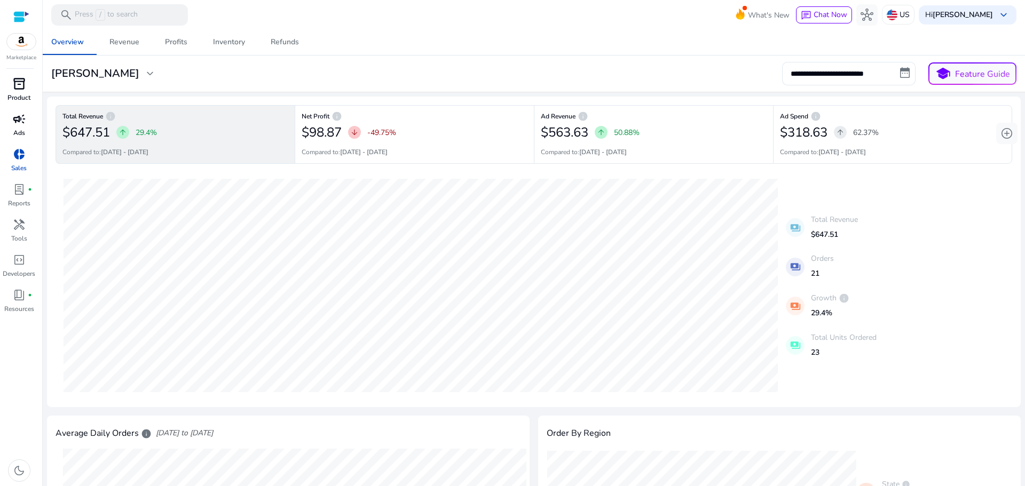
click at [19, 97] on p "Product" at bounding box center [18, 98] width 23 height 10
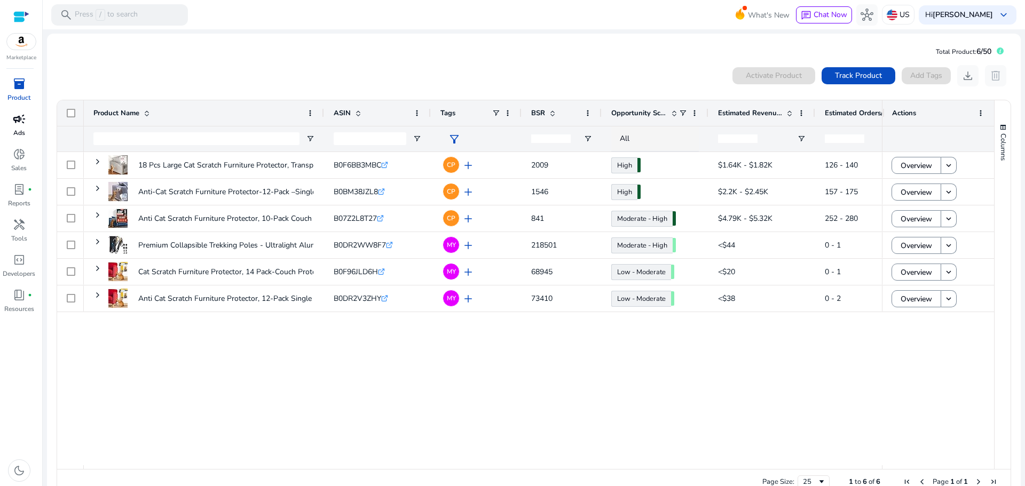
click at [454, 376] on div "18 Pcs Large Cat Scratch Furniture Protector, Transparent Couch... B0F6BB3MBC .…" at bounding box center [483, 308] width 798 height 313
